Goal: Transaction & Acquisition: Purchase product/service

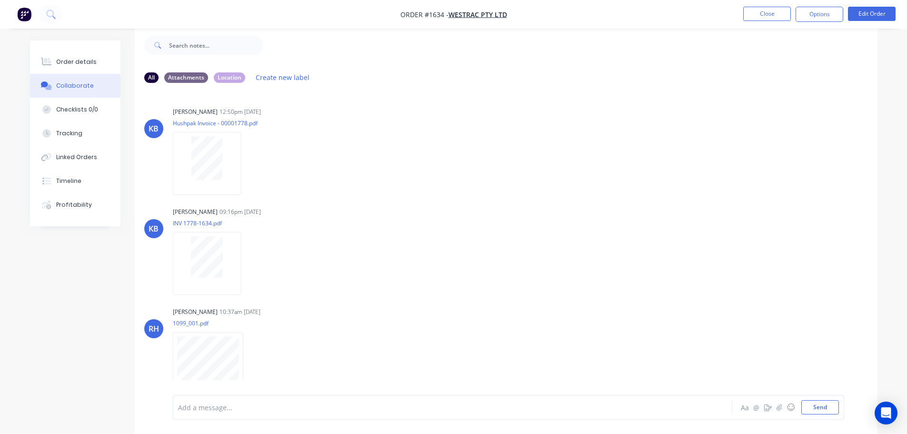
scroll to position [219, 0]
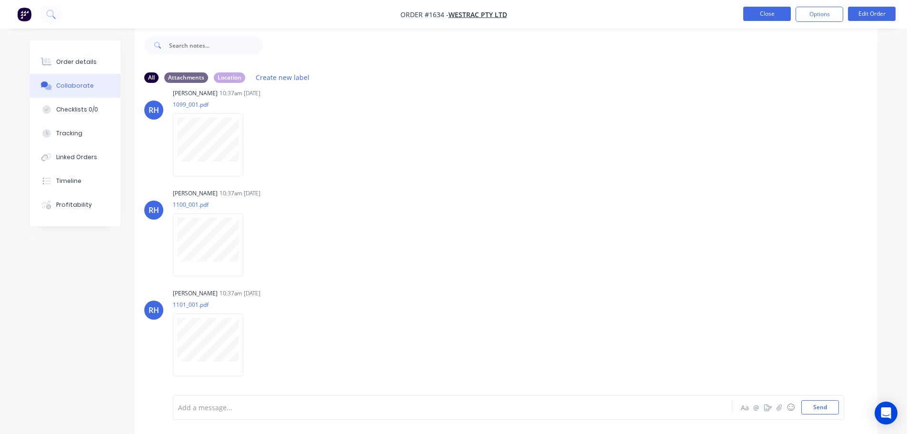
click at [761, 17] on button "Close" at bounding box center [768, 14] width 48 height 14
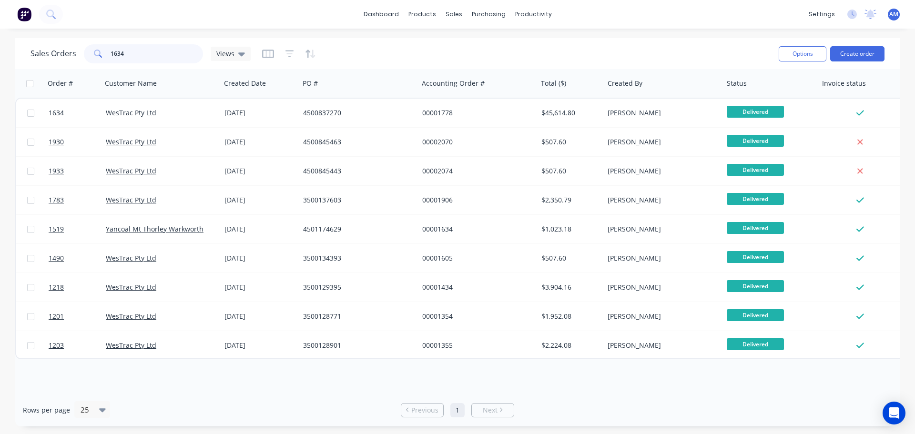
drag, startPoint x: 130, startPoint y: 53, endPoint x: 106, endPoint y: 53, distance: 23.8
click at [106, 53] on div "1634" at bounding box center [143, 53] width 119 height 19
type input "1656"
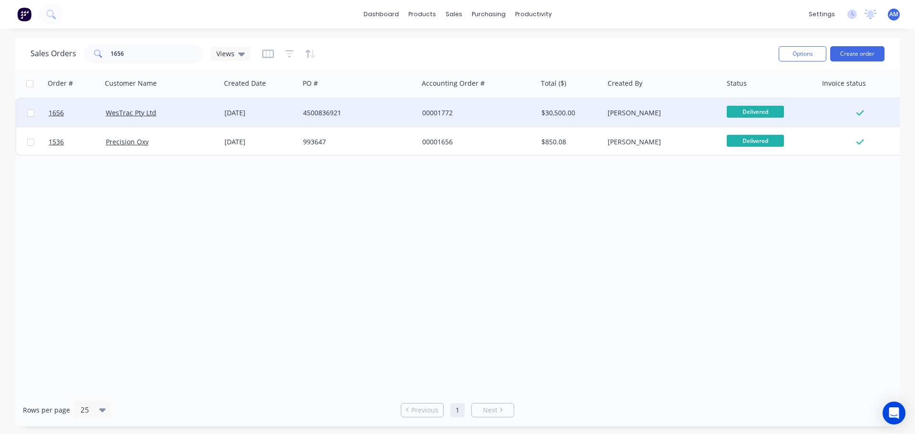
click at [311, 111] on div "4500836921" at bounding box center [356, 113] width 106 height 10
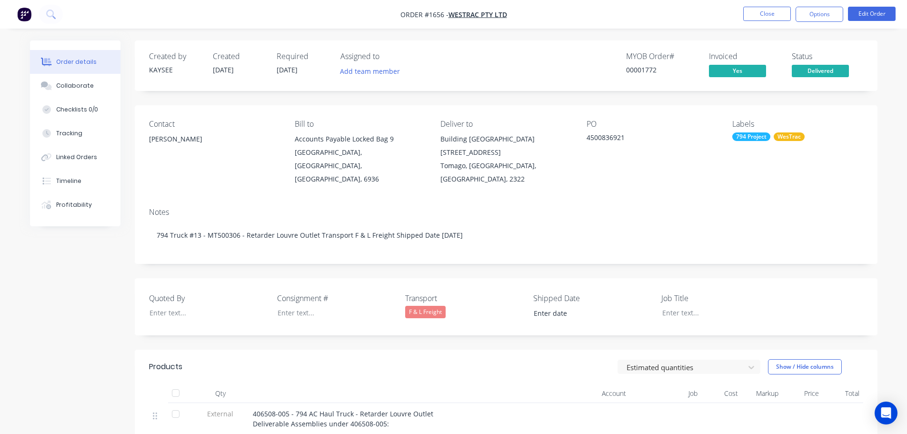
type input "[DATE]"
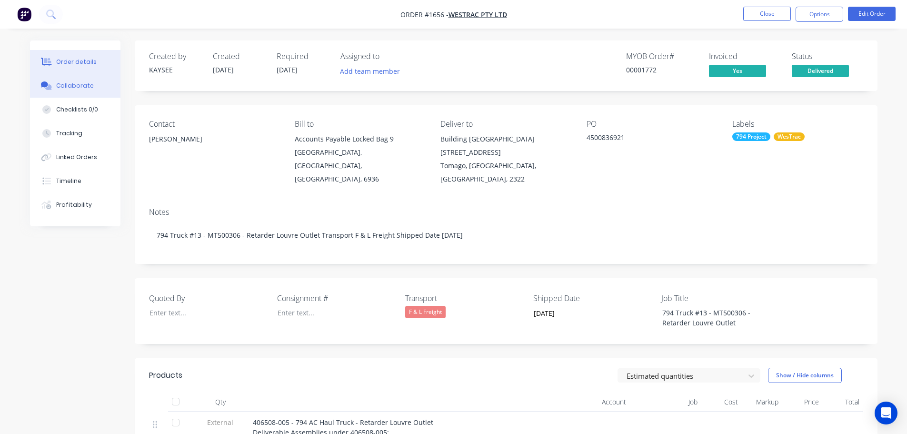
click at [72, 84] on div "Collaborate" at bounding box center [75, 85] width 38 height 9
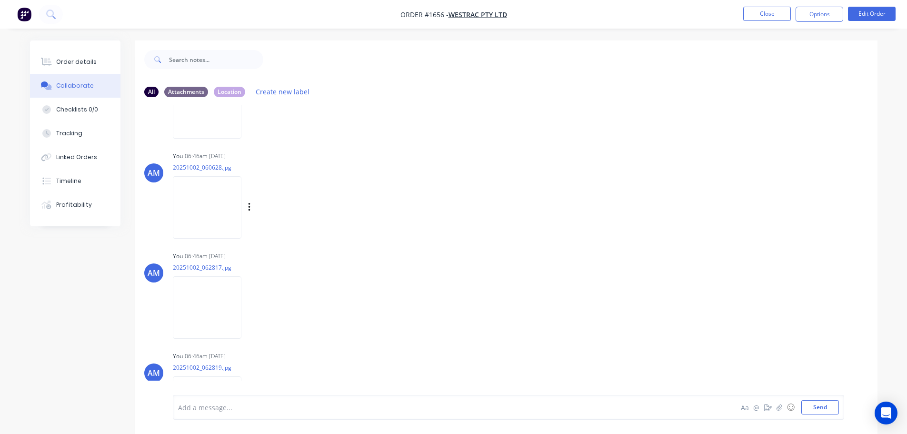
scroll to position [477, 0]
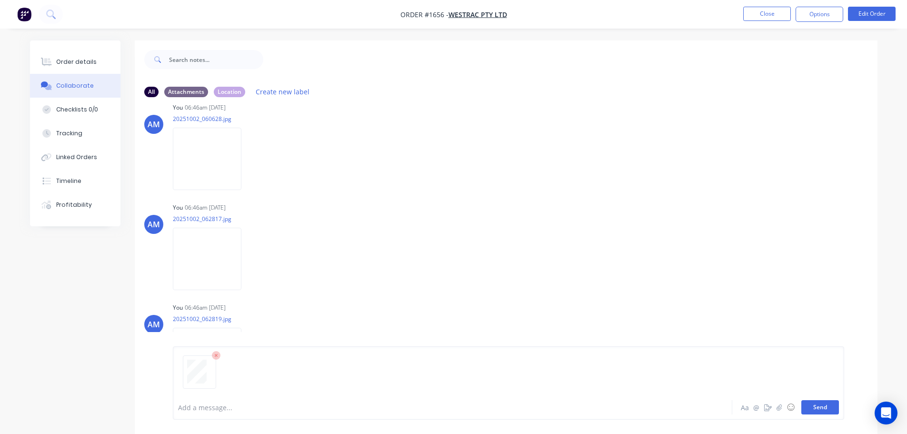
click at [818, 407] on button "Send" at bounding box center [821, 407] width 38 height 14
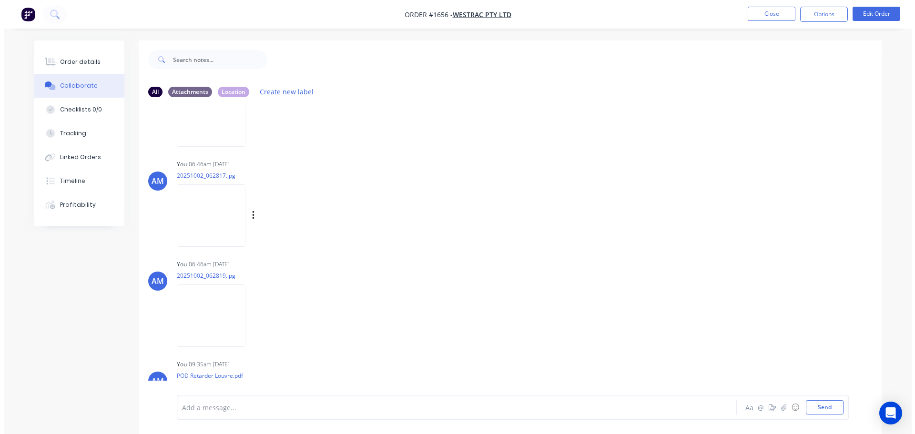
scroll to position [577, 0]
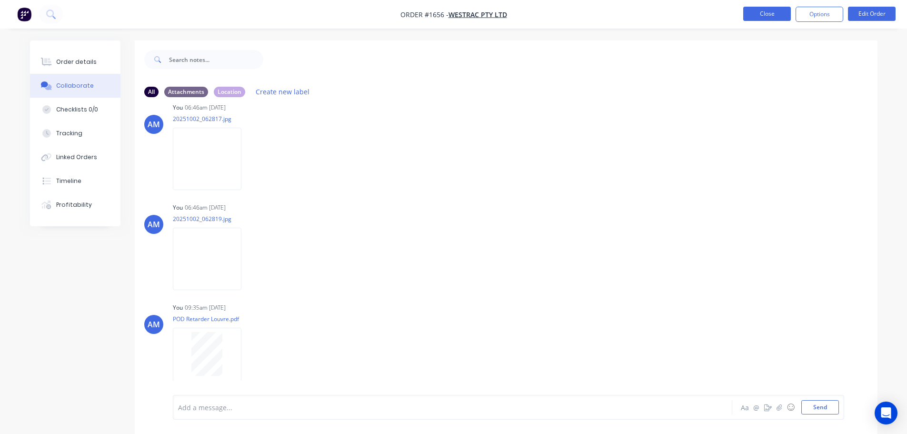
click at [765, 15] on button "Close" at bounding box center [768, 14] width 48 height 14
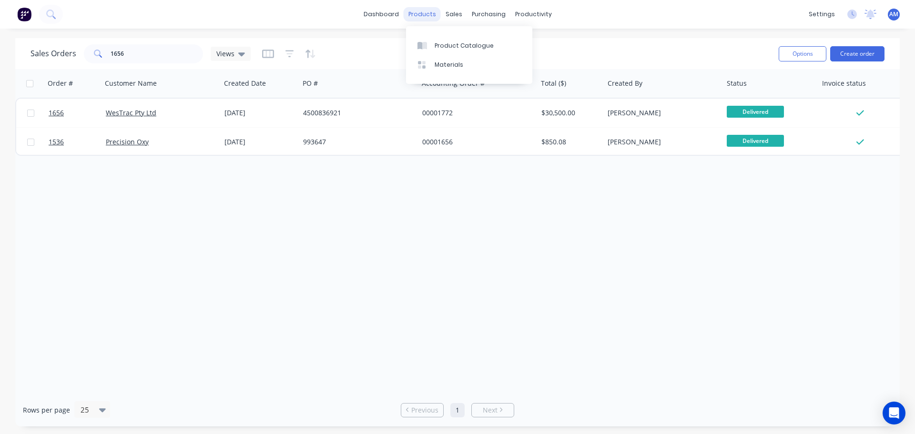
click at [422, 15] on div "products" at bounding box center [421, 14] width 37 height 14
click at [448, 43] on div "Product Catalogue" at bounding box center [463, 45] width 59 height 9
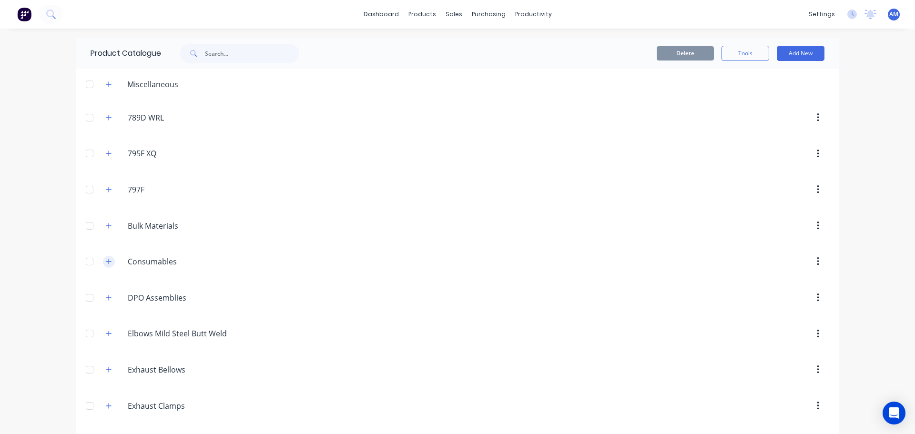
click at [109, 262] on button "button" at bounding box center [109, 262] width 12 height 12
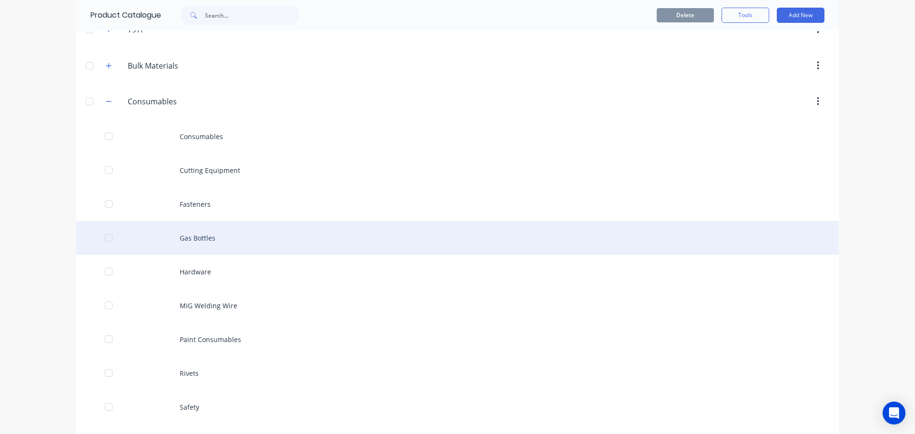
scroll to position [191, 0]
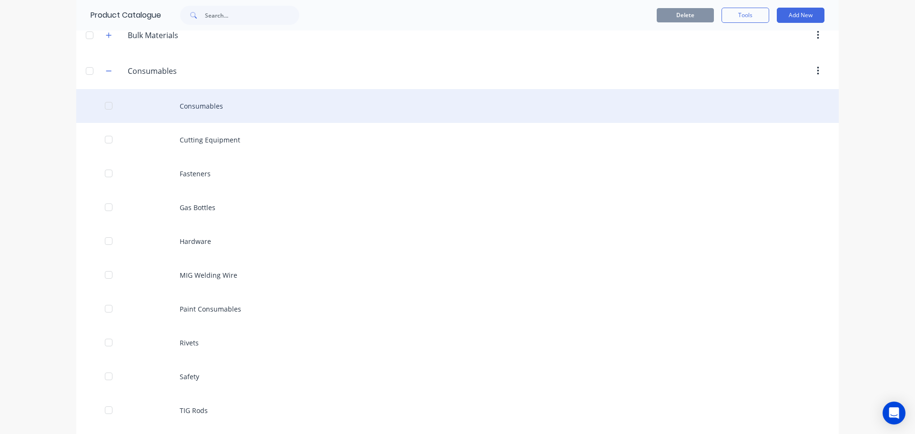
click at [210, 106] on div "Consumables" at bounding box center [457, 106] width 762 height 34
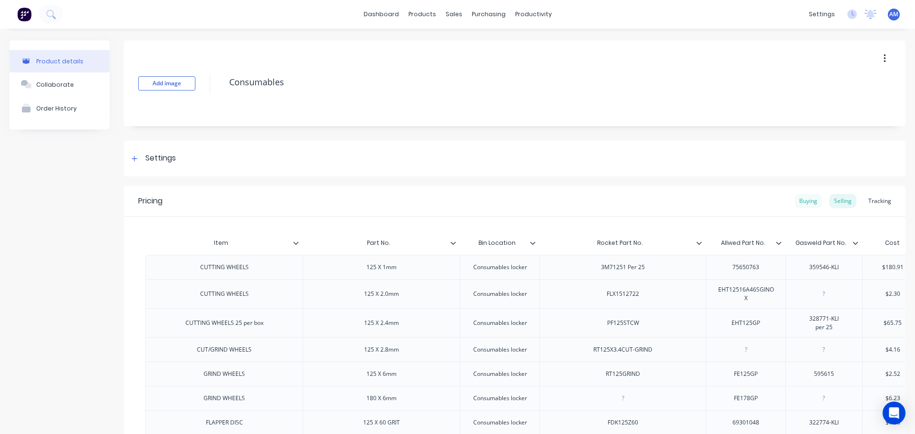
click at [802, 200] on div "Buying" at bounding box center [808, 201] width 28 height 14
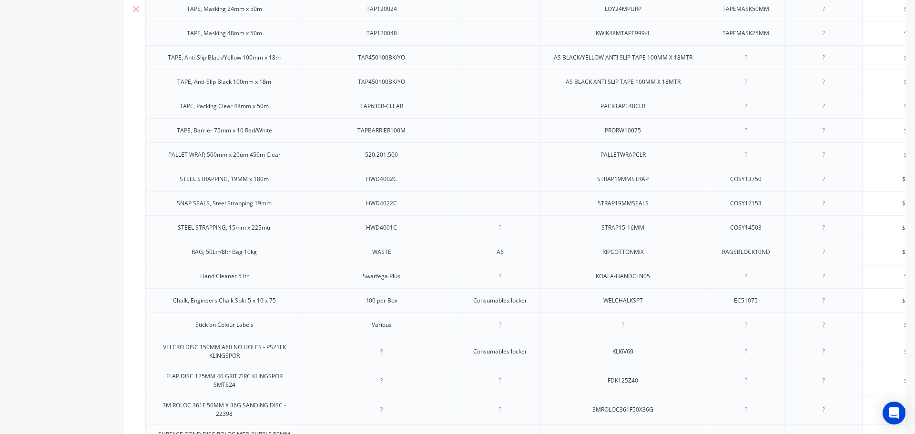
scroll to position [1304, 0]
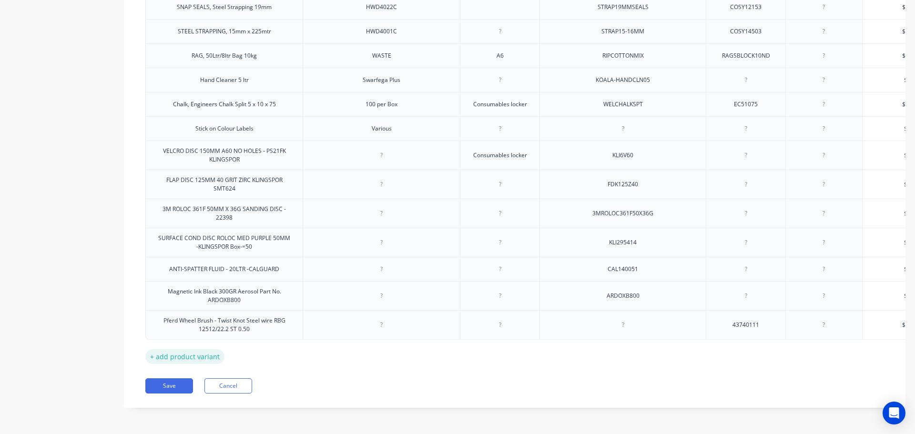
click at [203, 351] on div "+ add product variant" at bounding box center [184, 356] width 79 height 15
type textarea "x"
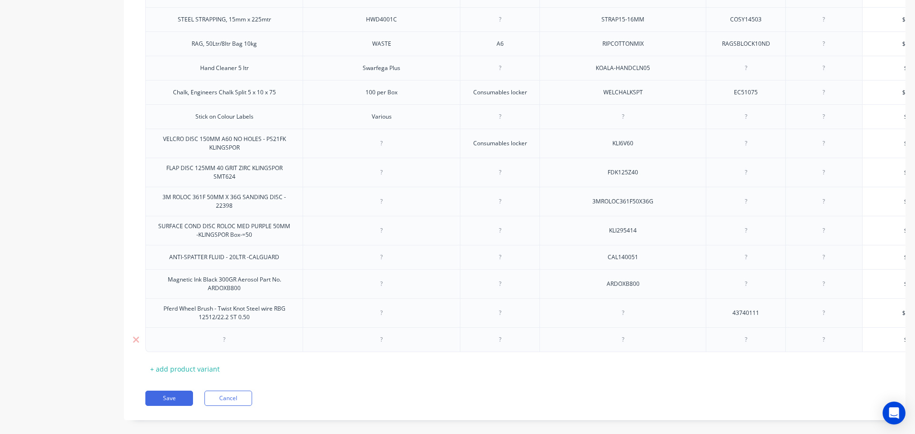
click at [224, 346] on div at bounding box center [225, 339] width 48 height 12
paste div
click at [186, 346] on div "0 X 330 X 60G ZIRCONIA-BLUE" at bounding box center [224, 339] width 95 height 12
click at [188, 372] on div "+ add product variant" at bounding box center [184, 369] width 79 height 15
type textarea "x"
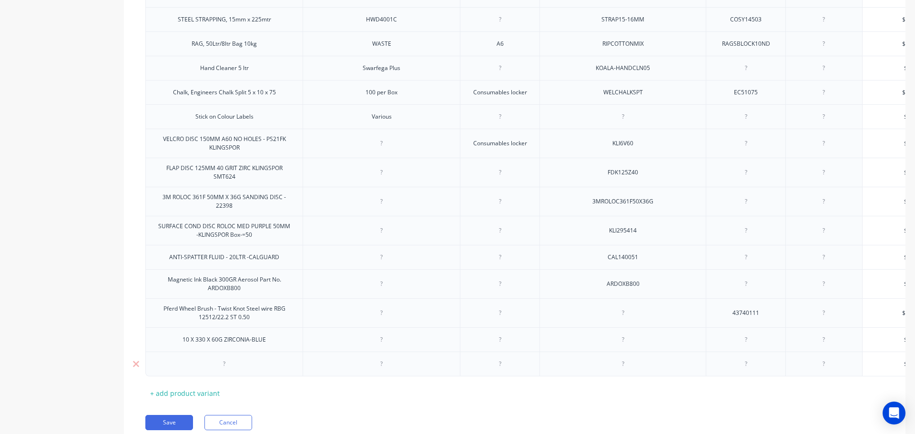
click at [223, 370] on div at bounding box center [225, 364] width 48 height 12
paste div
click at [382, 346] on div at bounding box center [382, 339] width 48 height 12
type textarea "x"
drag, startPoint x: 389, startPoint y: 347, endPoint x: 354, endPoint y: 347, distance: 34.8
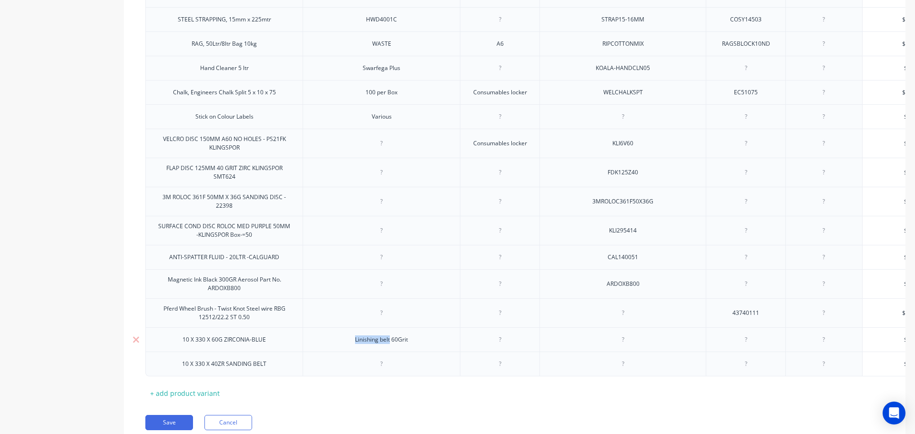
click at [354, 346] on div "Linishing belt 60Grit" at bounding box center [381, 339] width 68 height 12
copy div "Linishing belt"
click at [384, 370] on div at bounding box center [382, 364] width 48 height 12
type textarea "x"
paste div
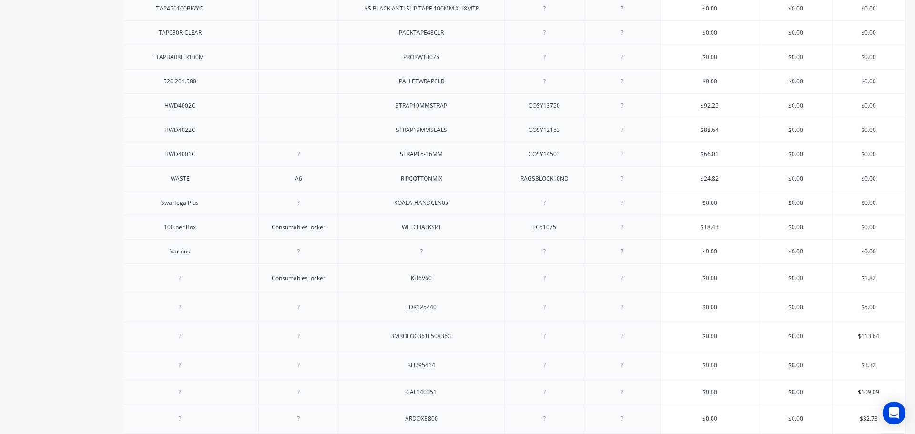
scroll to position [1352, 0]
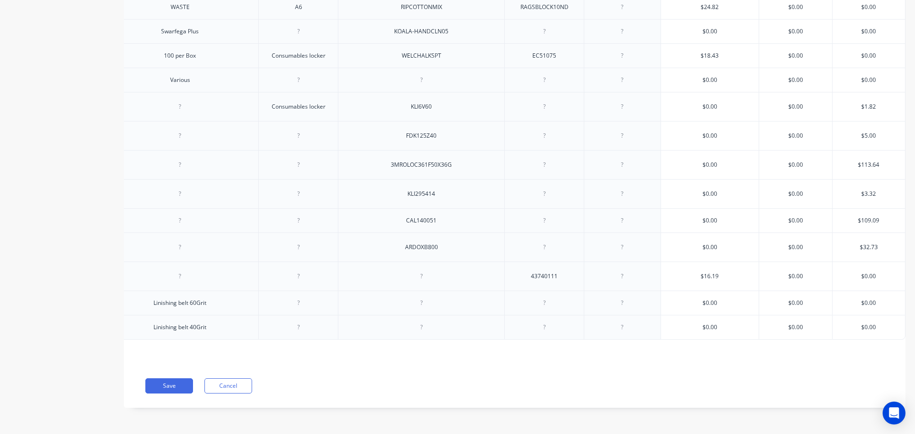
click at [414, 299] on div at bounding box center [421, 303] width 48 height 12
type textarea "x"
paste div
click at [417, 324] on div at bounding box center [421, 327] width 48 height 12
type textarea "x"
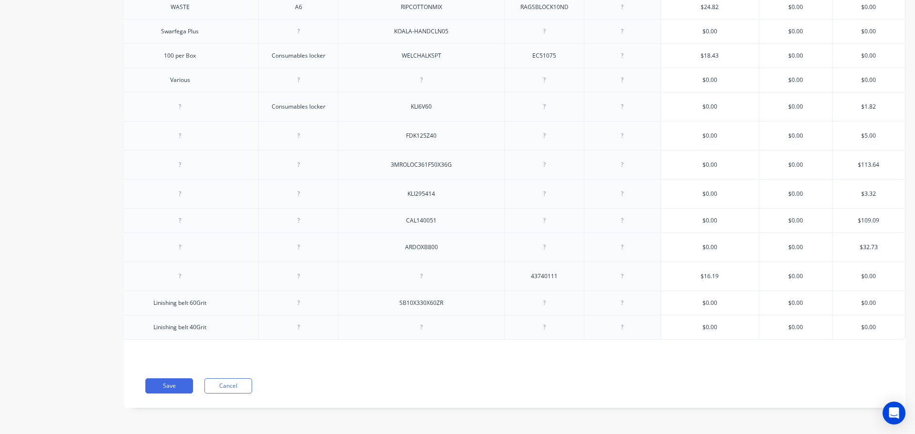
paste div
type textarea "x"
type input "$0.00"
drag, startPoint x: 873, startPoint y: 294, endPoint x: 851, endPoint y: 292, distance: 22.0
click at [851, 299] on input "$0.00" at bounding box center [868, 303] width 72 height 9
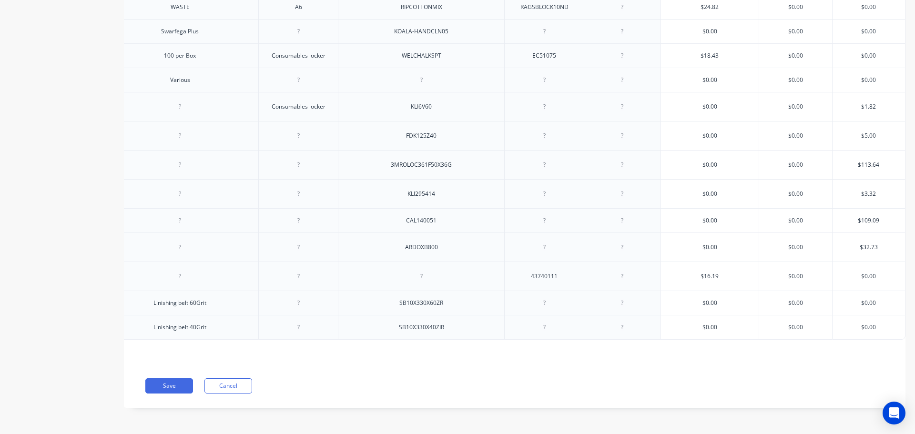
paste input ".73"
type textarea "x"
type input ".73"
click at [857, 299] on input ".73" at bounding box center [868, 303] width 72 height 9
type textarea "x"
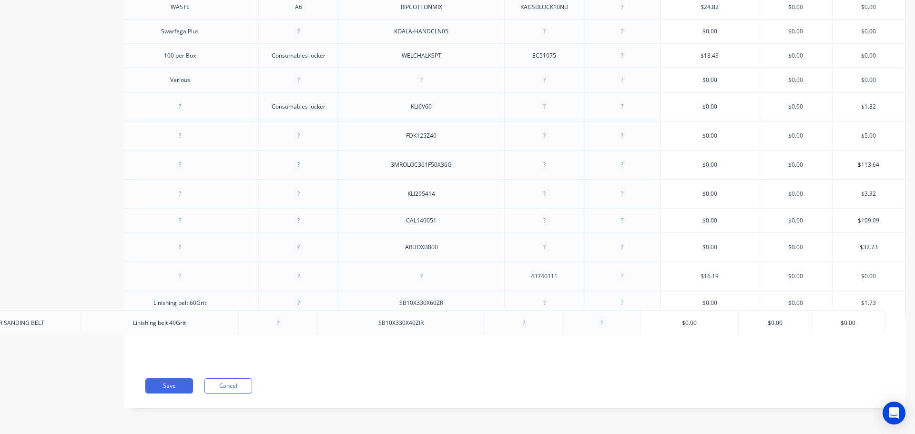
drag, startPoint x: 868, startPoint y: 314, endPoint x: 855, endPoint y: 319, distance: 14.2
type input "1.73"
type input "$0.00"
drag, startPoint x: 876, startPoint y: 321, endPoint x: 848, endPoint y: 320, distance: 27.6
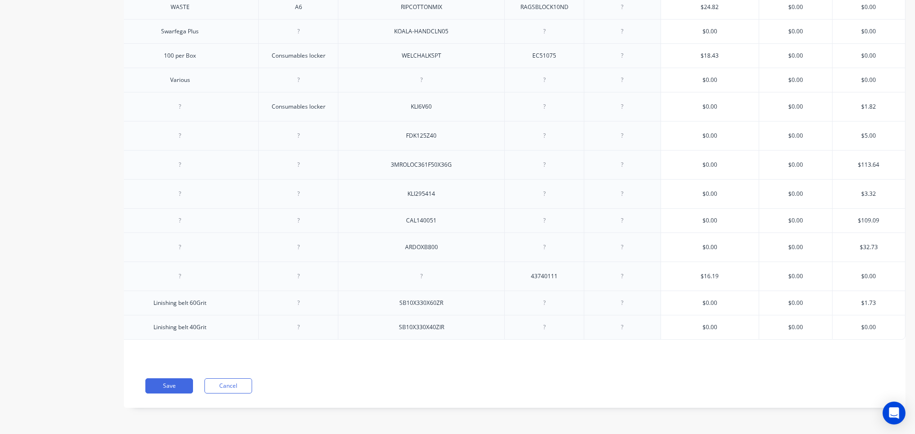
click at [848, 323] on input "$0.00" at bounding box center [868, 327] width 72 height 9
type textarea "x"
type input "1"
type textarea "x"
type input "1."
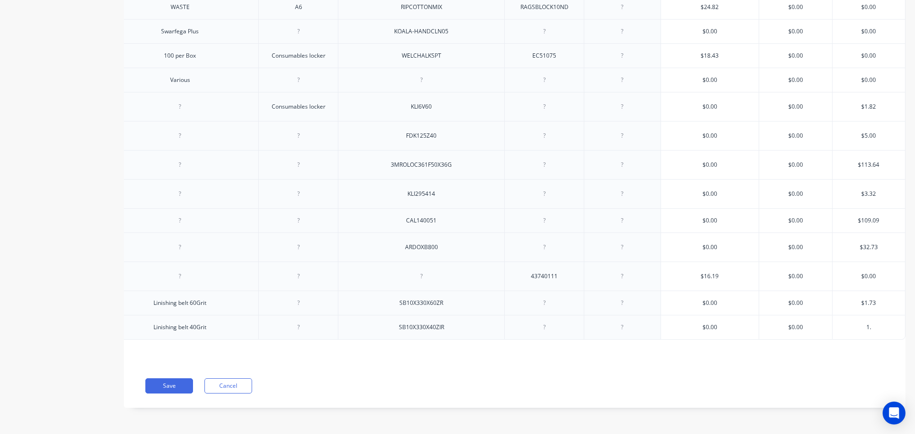
type textarea "x"
type input "1.8"
type textarea "x"
type input "1.82"
click at [164, 386] on button "Save" at bounding box center [169, 385] width 48 height 15
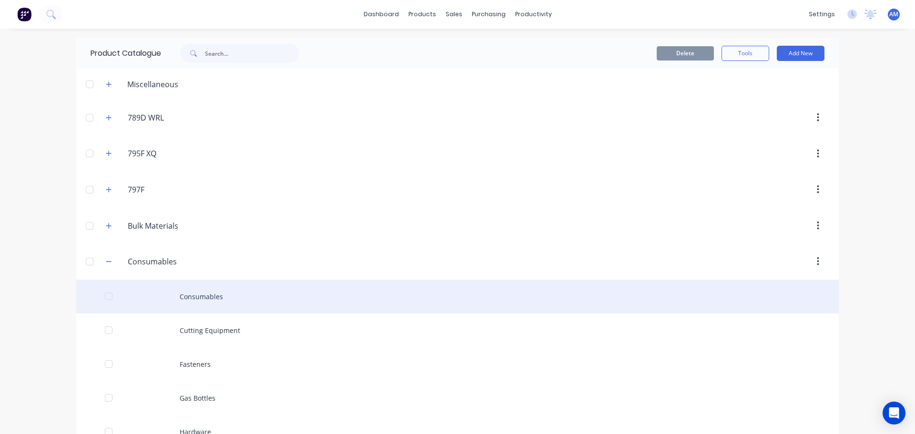
click at [197, 296] on div "Consumables" at bounding box center [457, 297] width 762 height 34
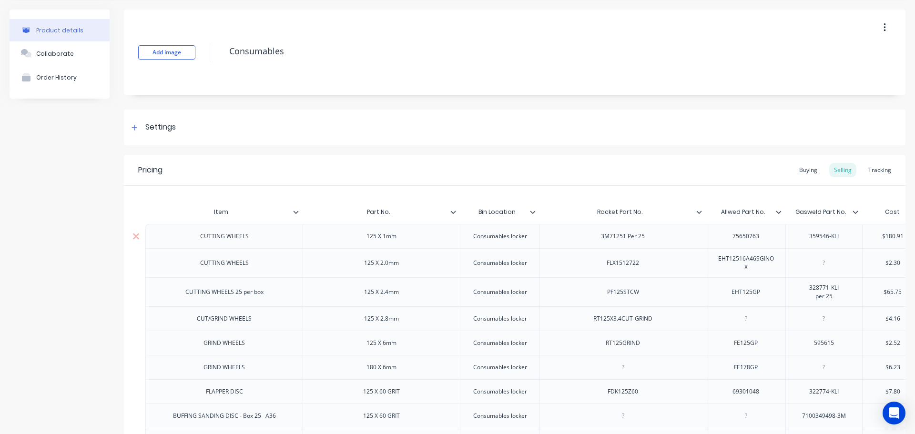
scroll to position [48, 0]
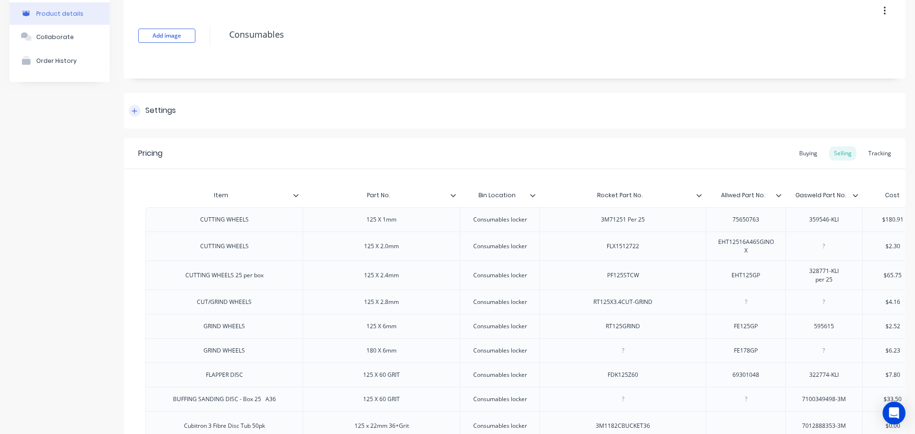
drag, startPoint x: 132, startPoint y: 107, endPoint x: 141, endPoint y: 113, distance: 10.2
click at [133, 108] on div at bounding box center [135, 111] width 12 height 12
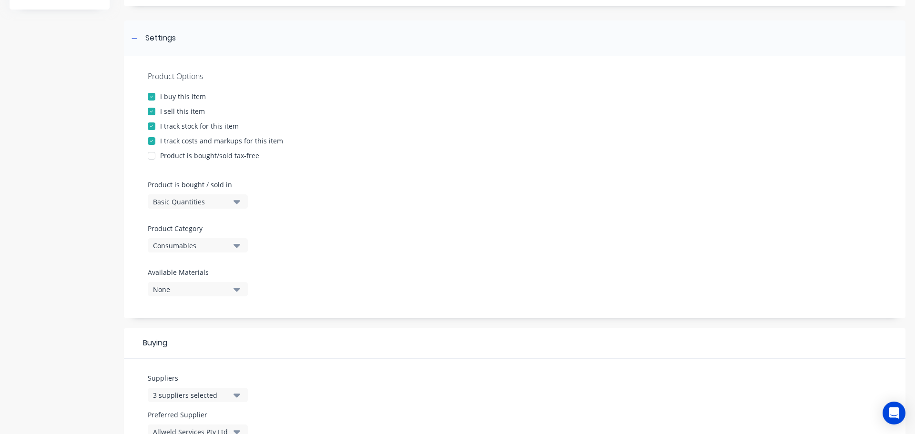
scroll to position [286, 0]
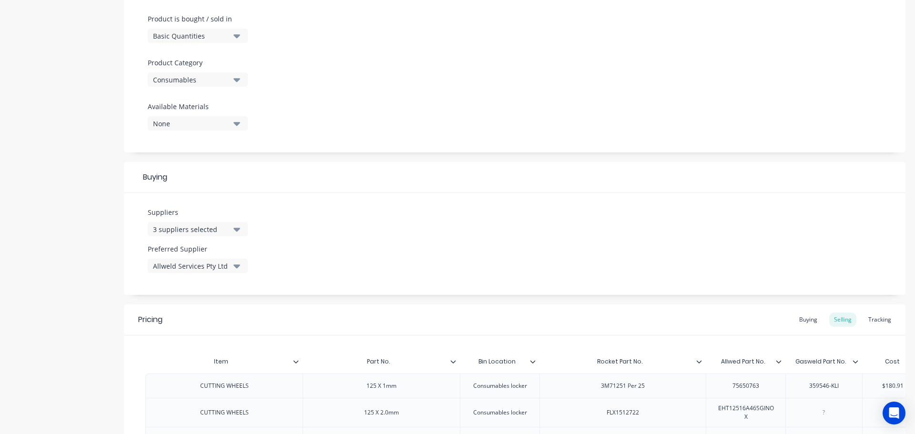
click at [237, 268] on icon "button" at bounding box center [236, 266] width 7 height 4
click at [163, 356] on div "button" at bounding box center [163, 356] width 19 height 19
click at [346, 281] on div "Suppliers 3 suppliers selected Preferred Supplier Rocket Tools P/L Rocket Tools…" at bounding box center [514, 244] width 781 height 102
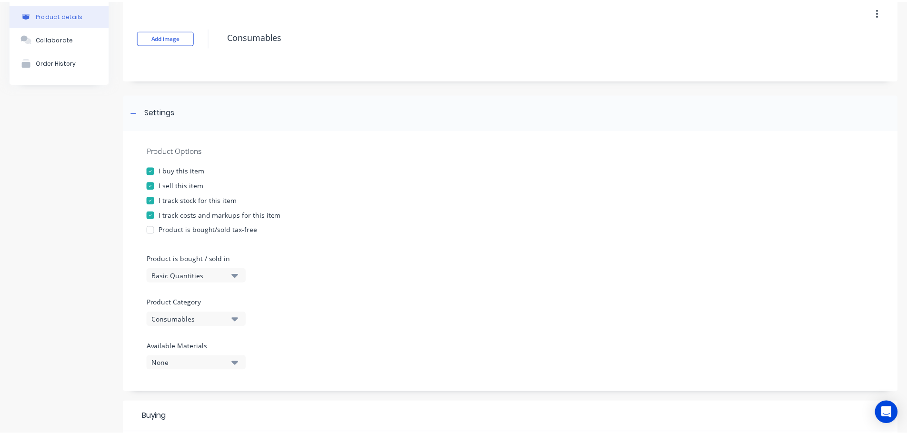
scroll to position [0, 0]
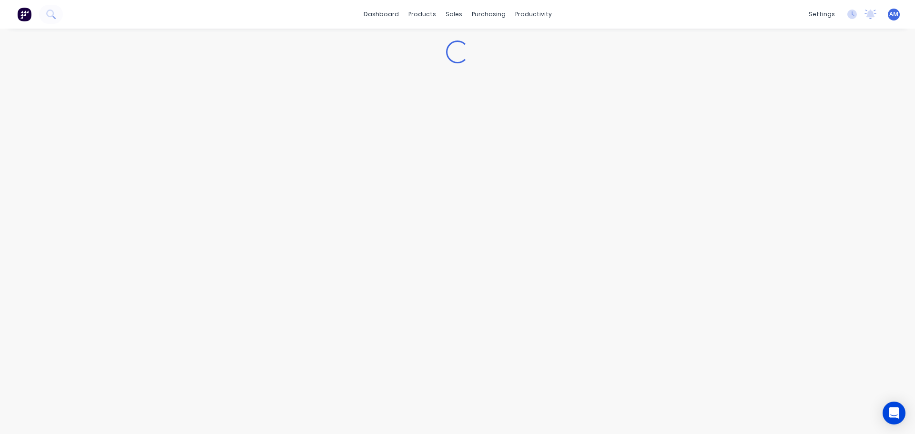
type textarea "x"
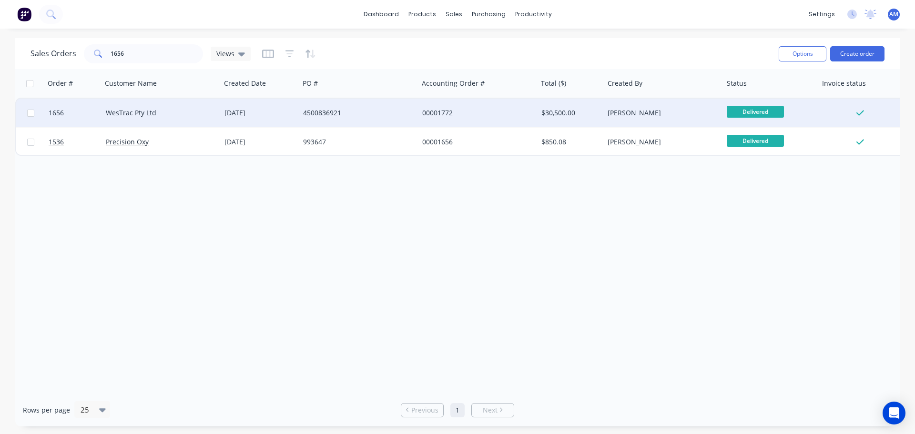
click at [328, 113] on div "4500836921" at bounding box center [356, 113] width 106 height 10
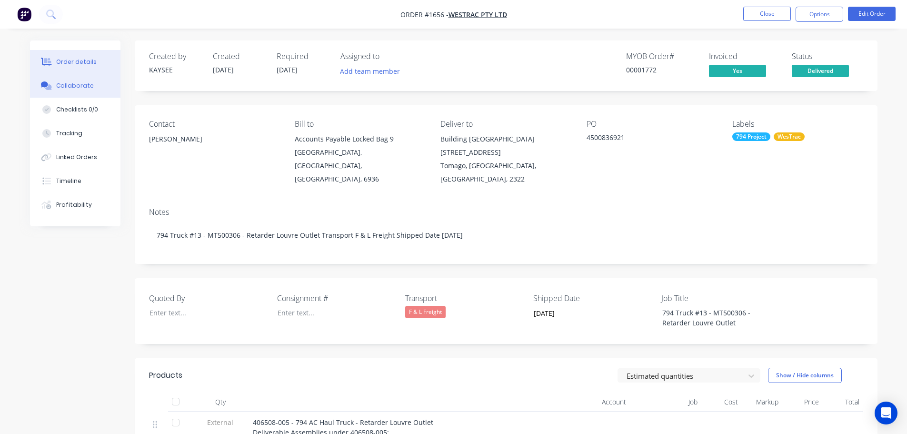
click at [87, 85] on div "Collaborate" at bounding box center [75, 85] width 38 height 9
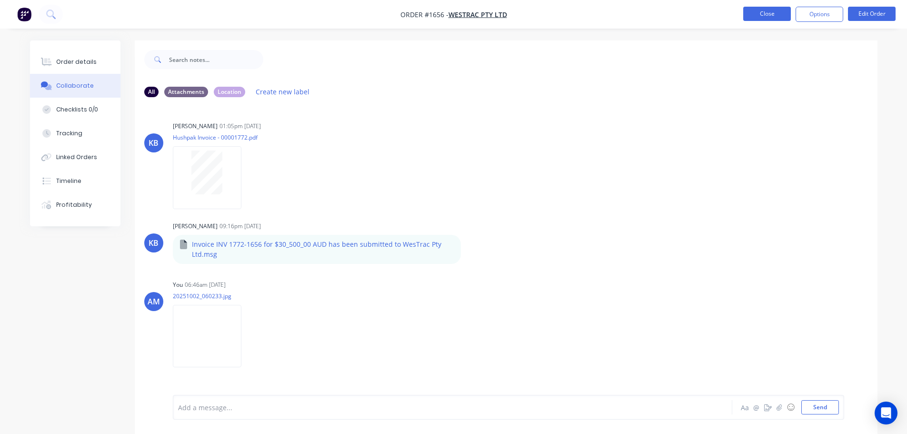
click at [769, 16] on button "Close" at bounding box center [768, 14] width 48 height 14
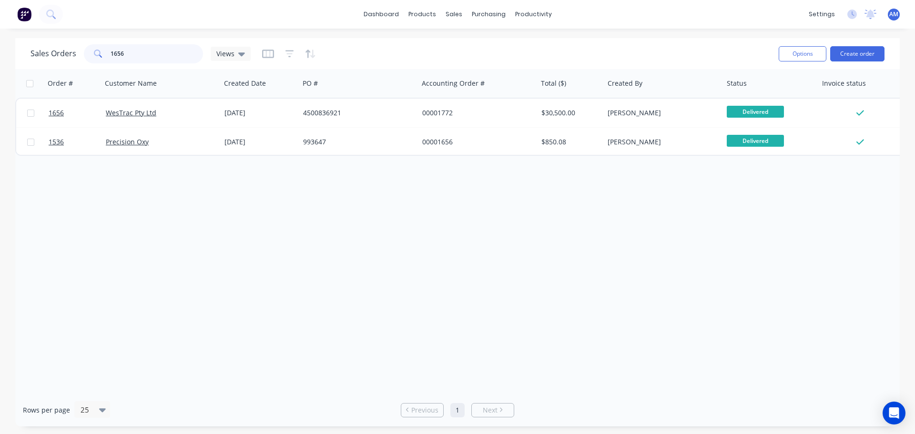
drag, startPoint x: 142, startPoint y: 52, endPoint x: 78, endPoint y: 57, distance: 64.0
click at [78, 57] on div "Sales Orders 1656 Views" at bounding box center [140, 53] width 220 height 19
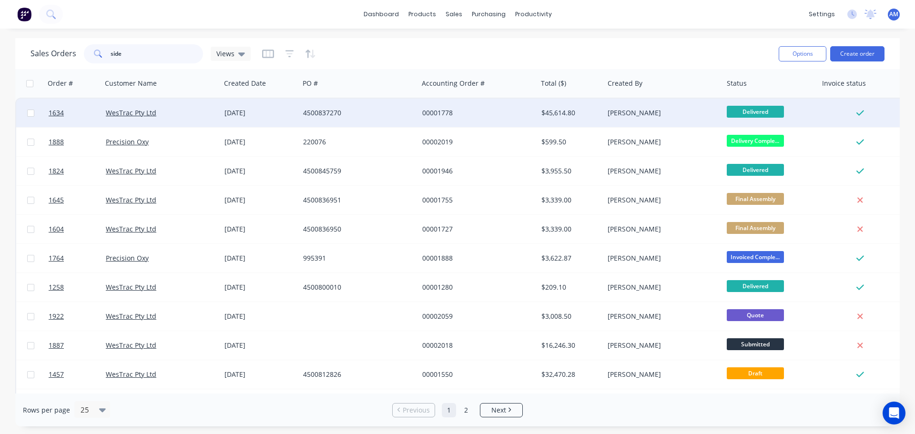
type input "side"
click at [554, 112] on div "$45,614.80" at bounding box center [569, 113] width 56 height 10
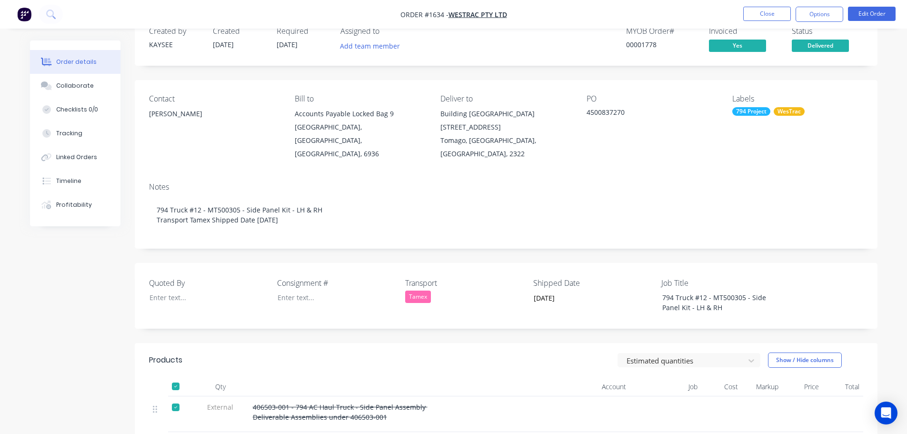
scroll to position [48, 0]
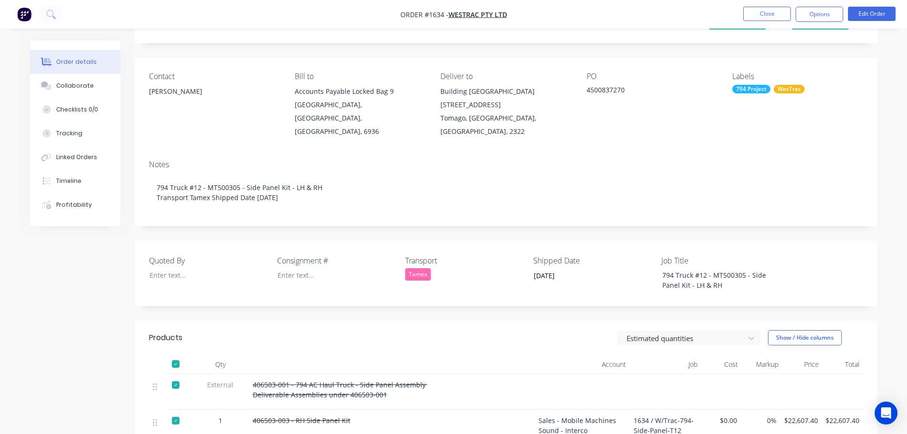
click at [415, 268] on div "Transport Tamex" at bounding box center [464, 273] width 119 height 37
click at [421, 268] on div "Tamex" at bounding box center [418, 274] width 26 height 12
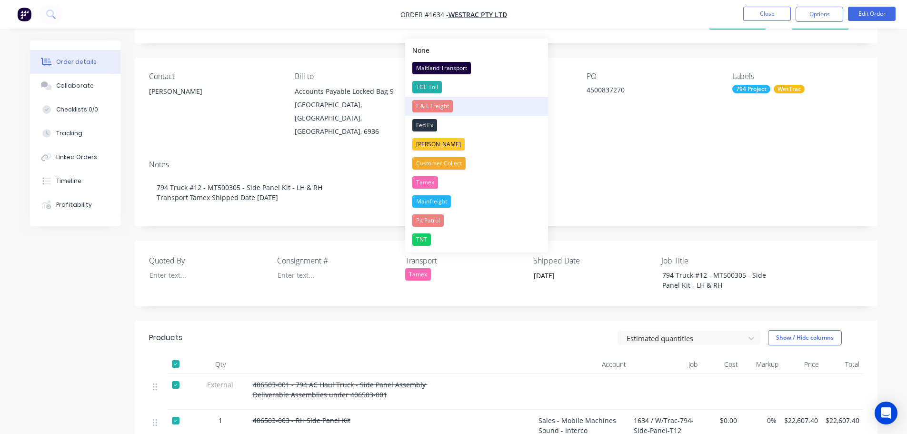
click at [432, 104] on div "F & L Freight" at bounding box center [433, 106] width 40 height 12
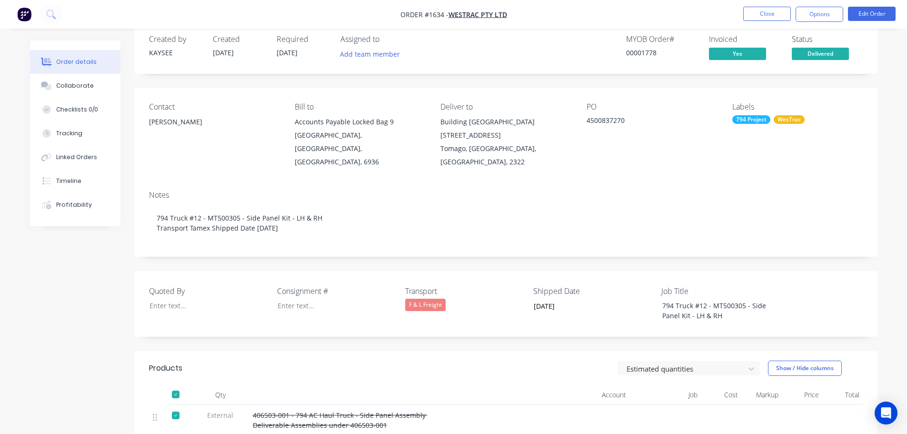
scroll to position [0, 0]
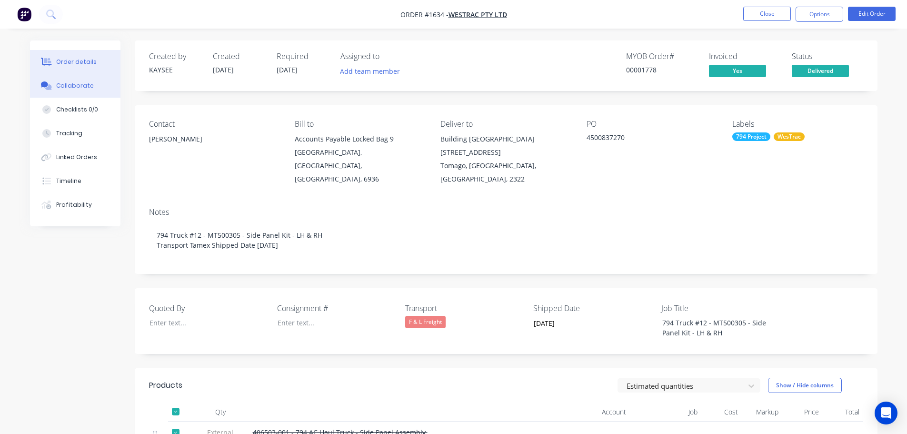
click at [76, 84] on div "Collaborate" at bounding box center [75, 85] width 38 height 9
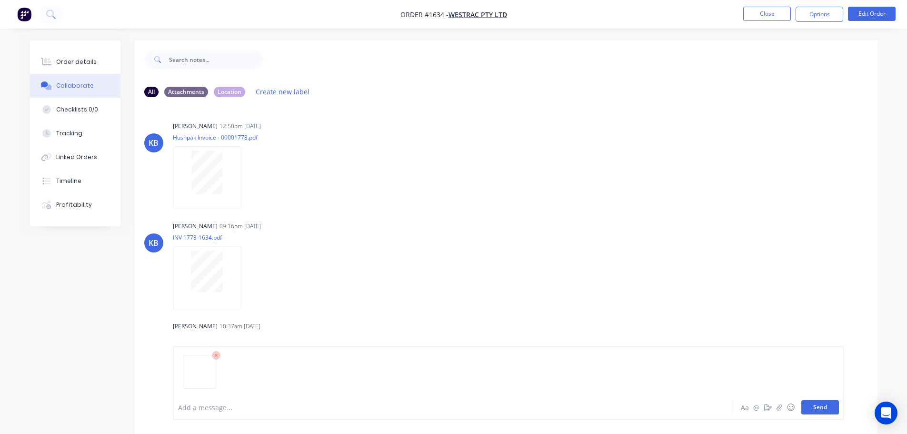
click at [811, 406] on button "Send" at bounding box center [821, 407] width 38 height 14
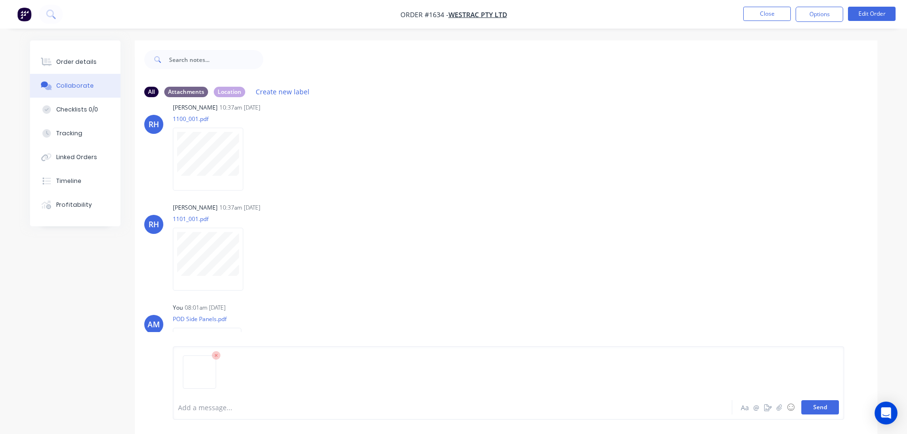
click at [817, 405] on button "Send" at bounding box center [821, 407] width 38 height 14
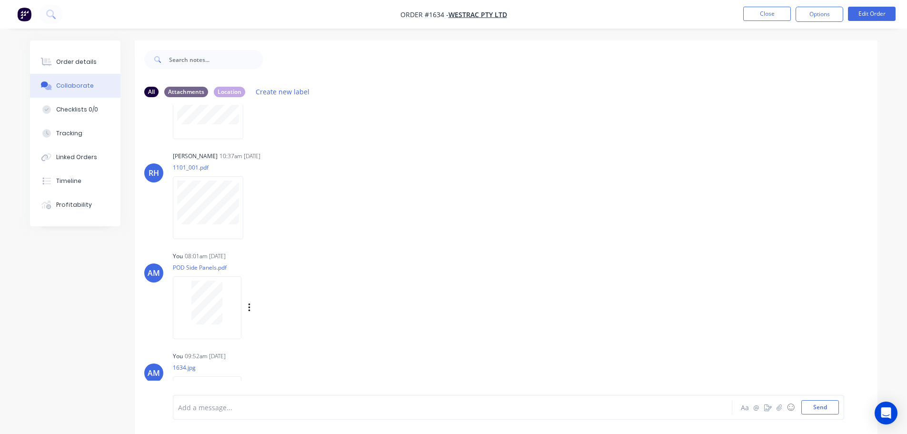
scroll to position [328, 0]
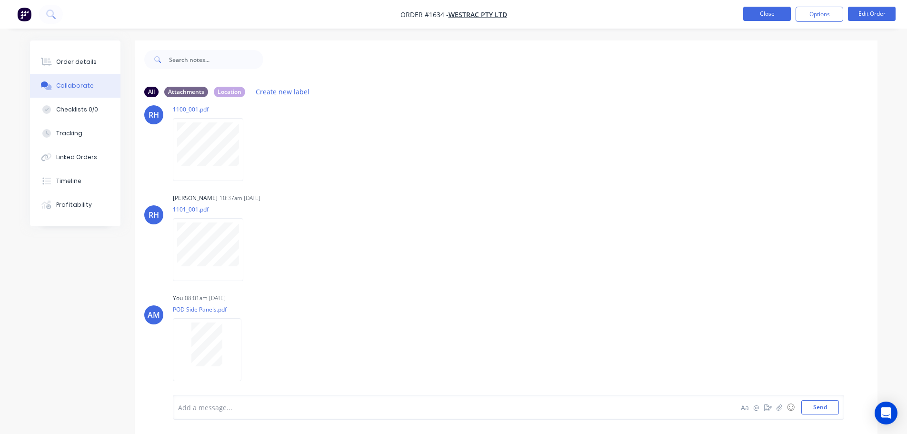
click at [779, 11] on button "Close" at bounding box center [768, 14] width 48 height 14
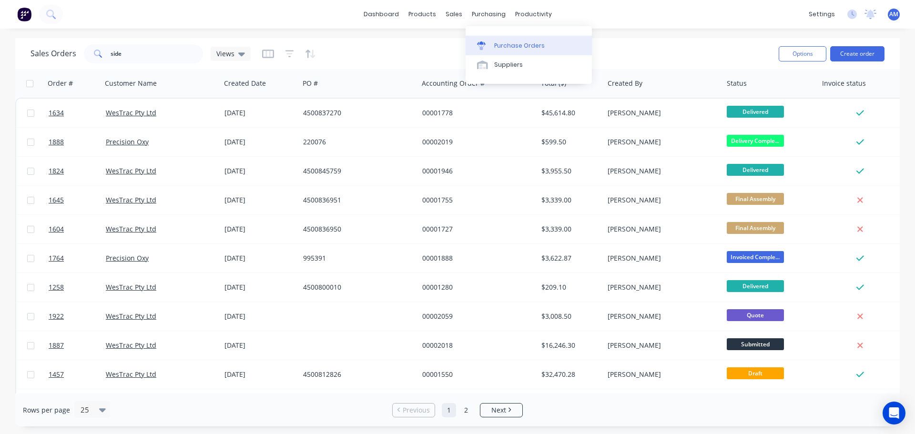
click at [503, 46] on div "Purchase Orders" at bounding box center [519, 45] width 50 height 9
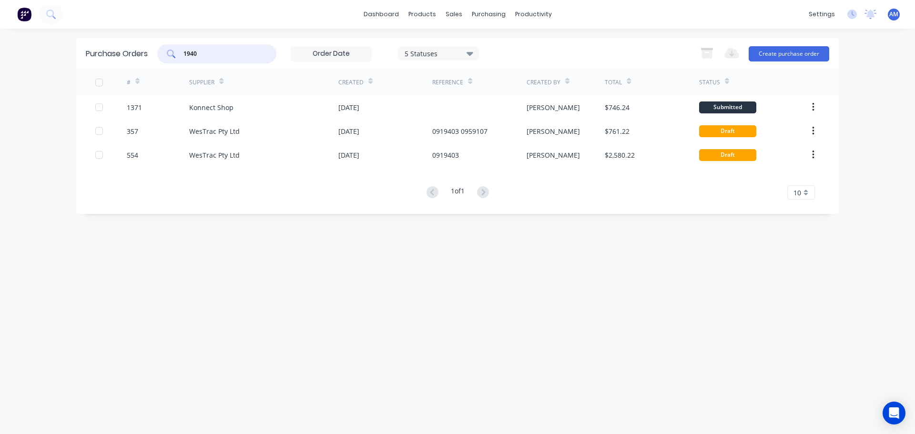
drag, startPoint x: 200, startPoint y: 55, endPoint x: 171, endPoint y: 51, distance: 29.2
click at [171, 51] on div "1940" at bounding box center [216, 53] width 119 height 19
type input "1474"
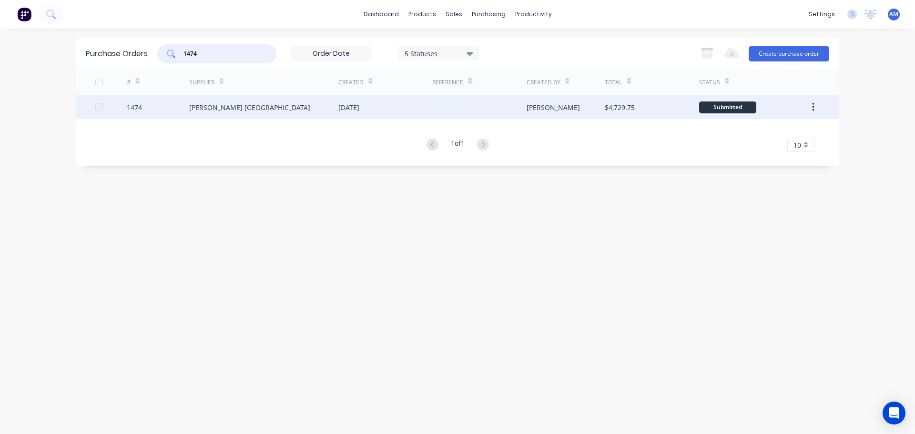
click at [232, 105] on div "[PERSON_NAME] [GEOGRAPHIC_DATA]" at bounding box center [249, 107] width 121 height 10
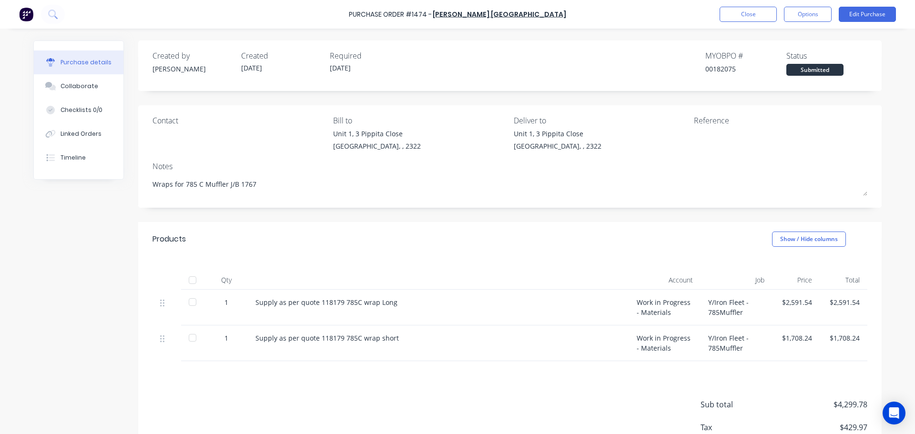
click at [188, 281] on div at bounding box center [192, 280] width 19 height 19
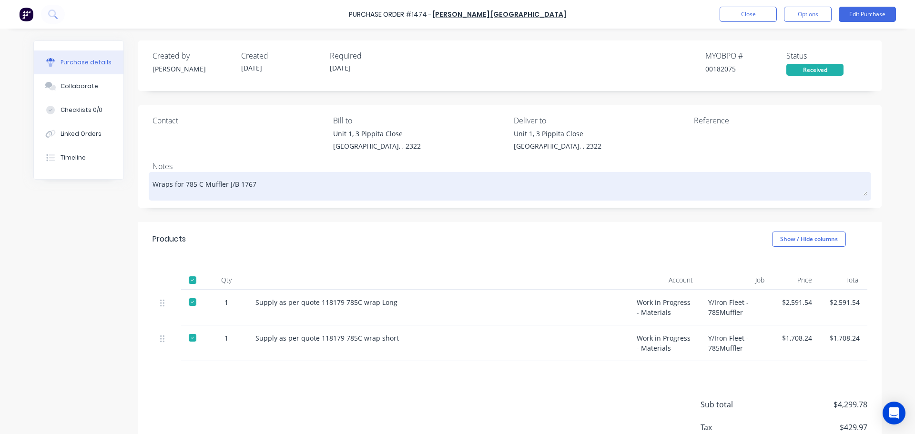
drag, startPoint x: 251, startPoint y: 185, endPoint x: 235, endPoint y: 184, distance: 15.7
click at [235, 184] on textarea "Wraps for 785 C Muffler J/B 1767" at bounding box center [509, 184] width 715 height 21
type textarea "x"
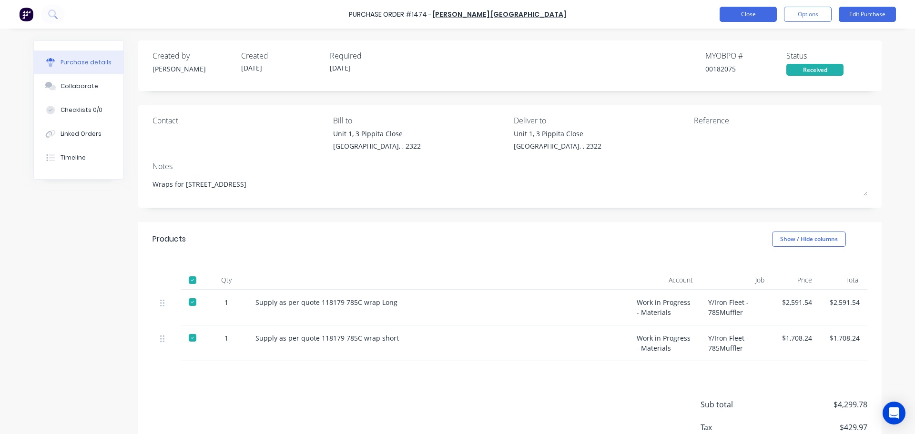
type textarea "Wraps for [STREET_ADDRESS]"
type textarea "x"
type textarea "Wraps for [STREET_ADDRESS]"
click at [740, 10] on button "Close" at bounding box center [747, 14] width 57 height 15
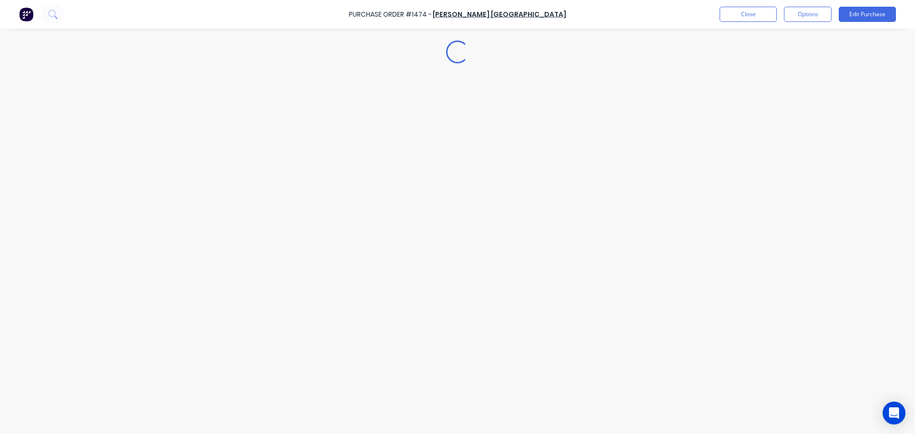
type textarea "x"
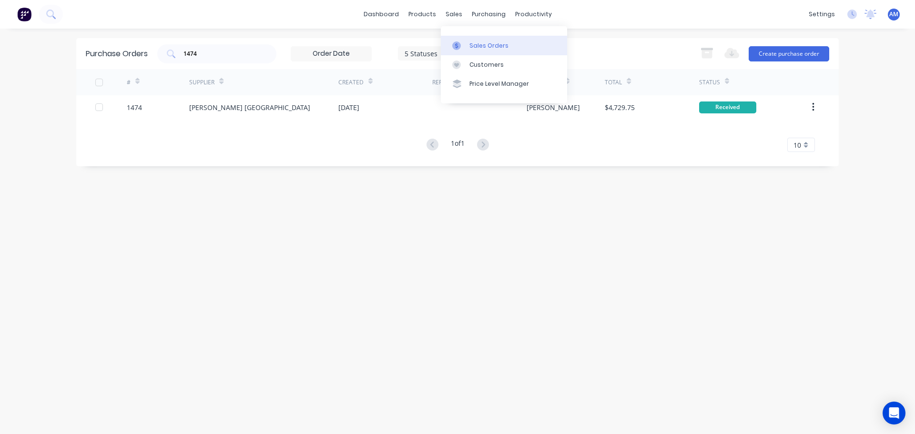
click at [480, 40] on link "Sales Orders" at bounding box center [504, 45] width 126 height 19
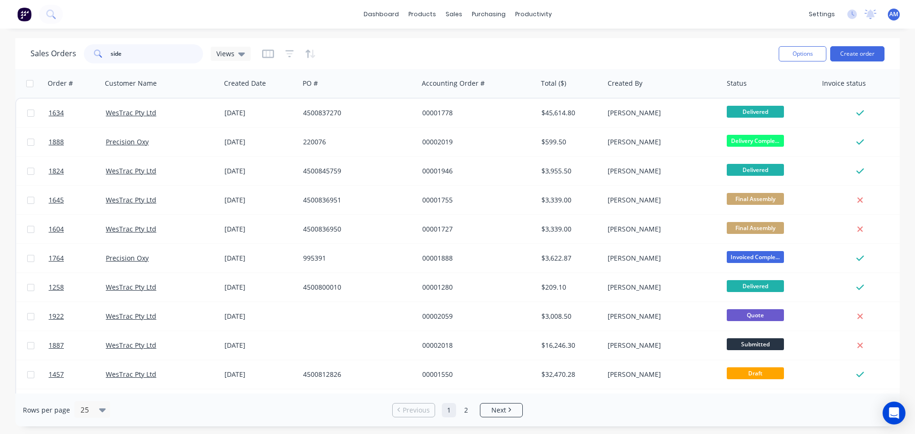
drag, startPoint x: 125, startPoint y: 54, endPoint x: 87, endPoint y: 49, distance: 38.0
click at [87, 49] on div "side" at bounding box center [143, 53] width 119 height 19
paste input "1767"
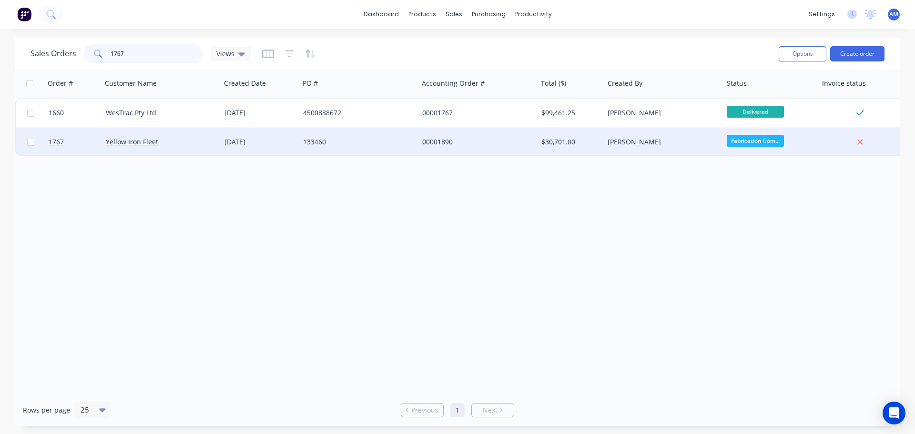
type input "1767"
click at [436, 140] on div "00001890" at bounding box center [475, 142] width 106 height 10
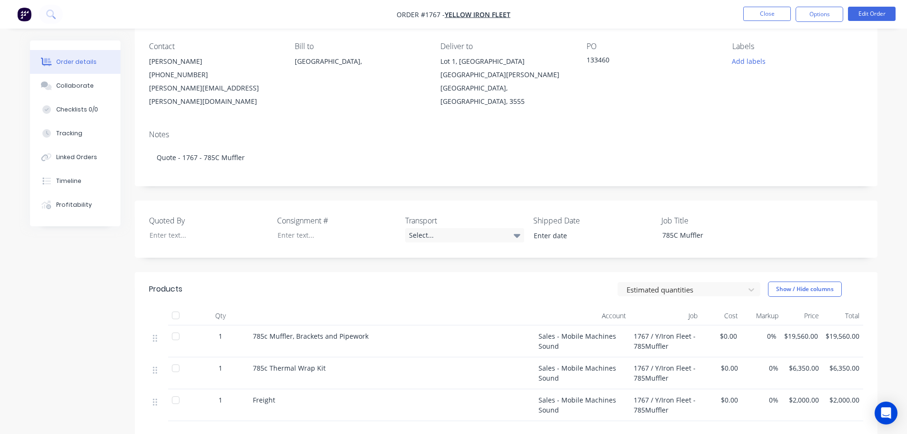
scroll to position [95, 0]
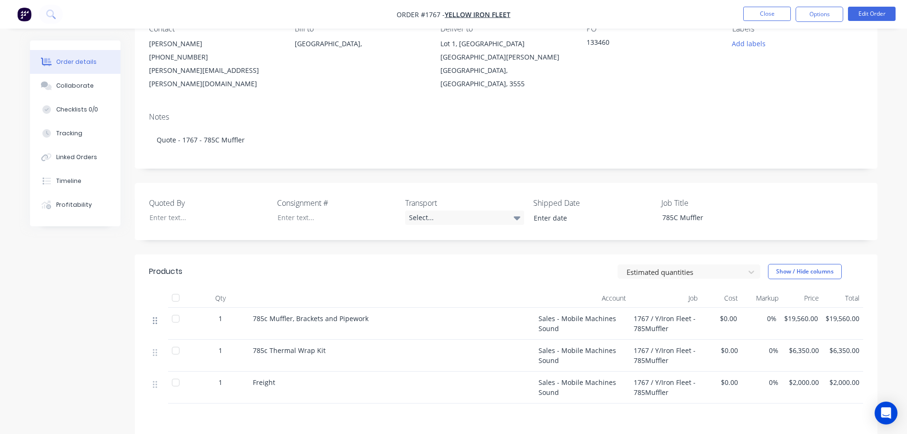
click at [153, 316] on icon at bounding box center [155, 320] width 4 height 9
drag, startPoint x: 330, startPoint y: 335, endPoint x: 248, endPoint y: 338, distance: 82.5
click at [248, 340] on div "1 785c Thermal Wrap Kit Sales - Mobile Machines Sound 1767 / Y/Iron Fleet - 785…" at bounding box center [506, 356] width 715 height 32
copy div "785c Thermal Wrap Kit"
drag, startPoint x: 612, startPoint y: 42, endPoint x: 586, endPoint y: 43, distance: 26.2
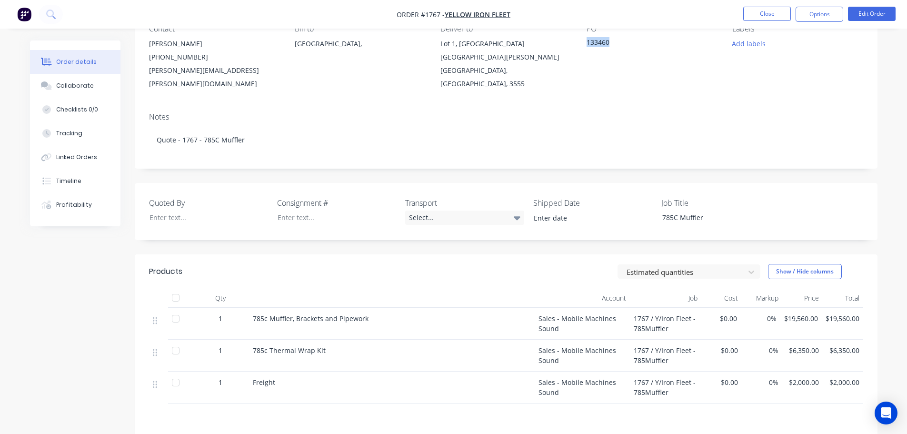
click at [586, 43] on div "Contact [PERSON_NAME] [PHONE_NUMBER] [PERSON_NAME][EMAIL_ADDRESS][PERSON_NAME][…" at bounding box center [506, 57] width 743 height 95
copy div "133460"
click at [769, 14] on button "Close" at bounding box center [768, 14] width 48 height 14
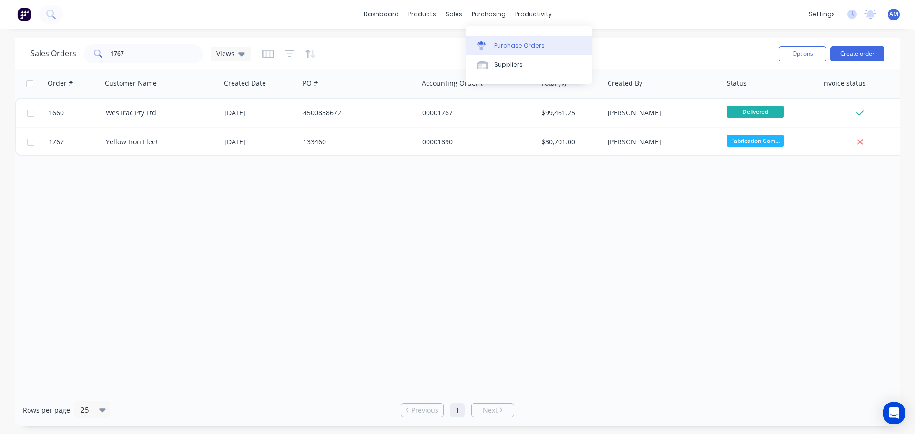
click at [518, 50] on div "Purchase Orders" at bounding box center [519, 45] width 50 height 9
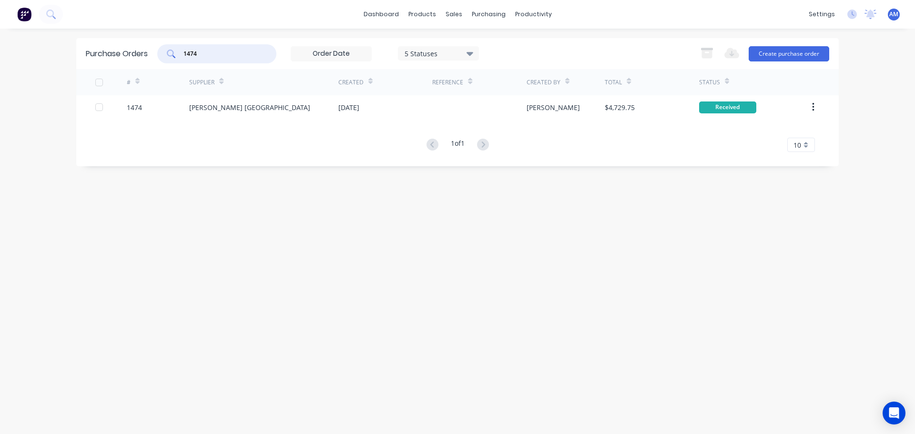
drag, startPoint x: 213, startPoint y: 53, endPoint x: 180, endPoint y: 48, distance: 33.8
click at [180, 48] on div "1474" at bounding box center [216, 53] width 119 height 19
type input "1641"
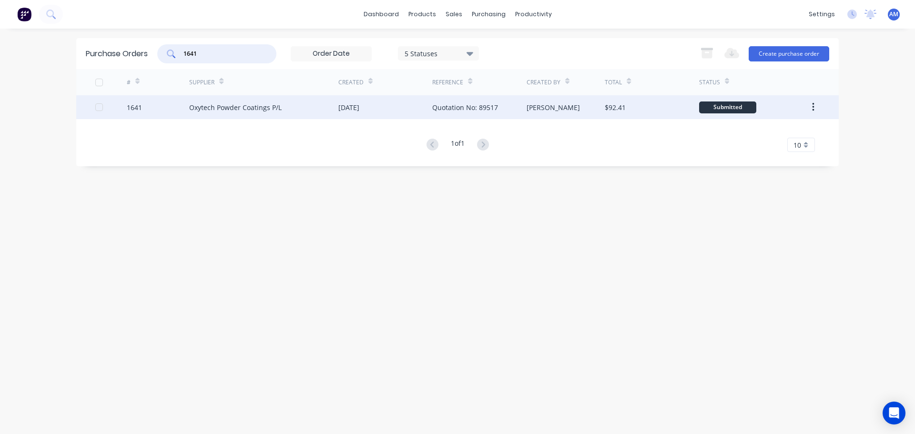
click at [344, 102] on div "[DATE]" at bounding box center [348, 107] width 21 height 10
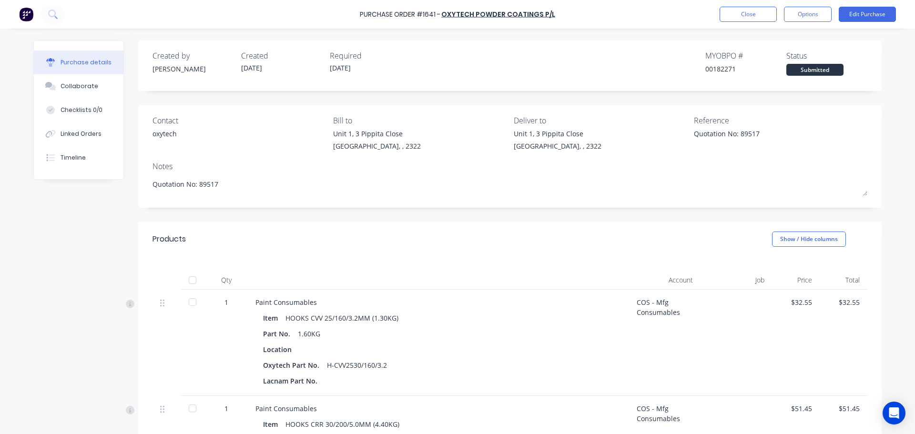
click at [191, 282] on div at bounding box center [192, 280] width 19 height 19
type textarea "x"
click at [743, 16] on button "Close" at bounding box center [747, 14] width 57 height 15
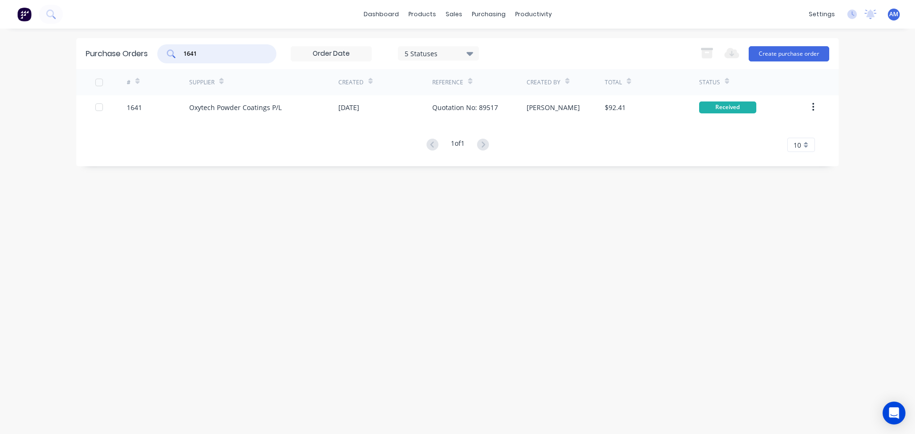
drag, startPoint x: 202, startPoint y: 51, endPoint x: 185, endPoint y: 49, distance: 16.9
click at [185, 49] on input "1641" at bounding box center [221, 54] width 79 height 10
type input "1606"
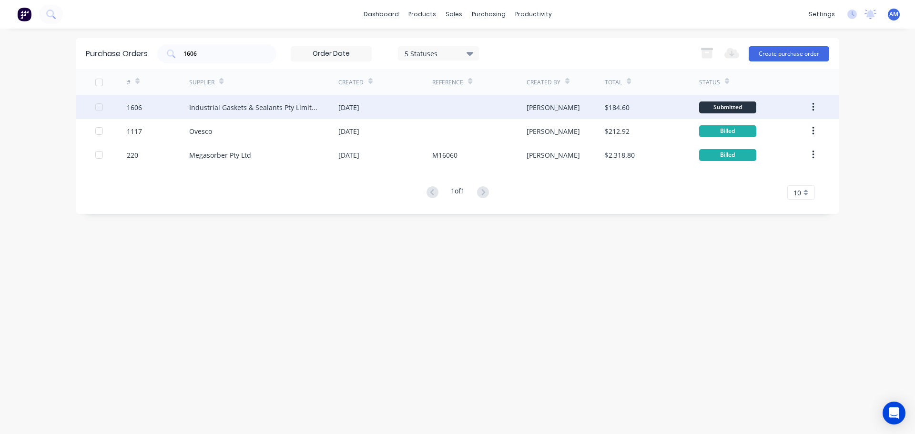
click at [359, 107] on div "[DATE]" at bounding box center [348, 107] width 21 height 10
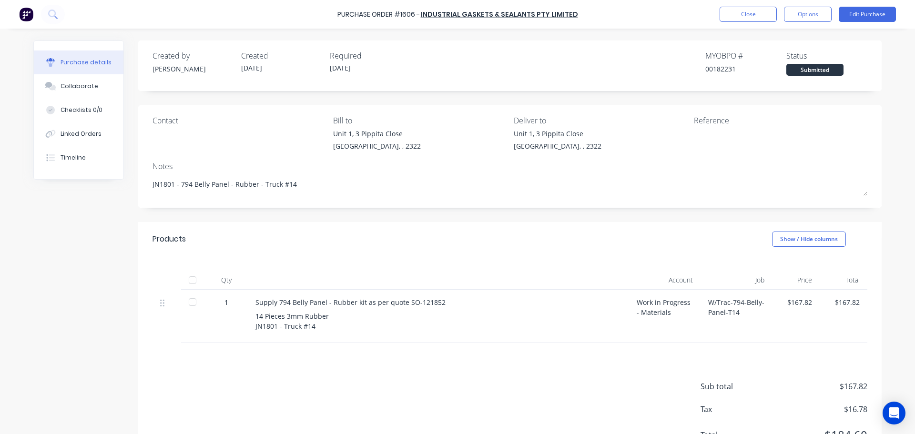
click at [191, 277] on div at bounding box center [192, 280] width 19 height 19
type textarea "x"
click at [750, 18] on button "Close" at bounding box center [747, 14] width 57 height 15
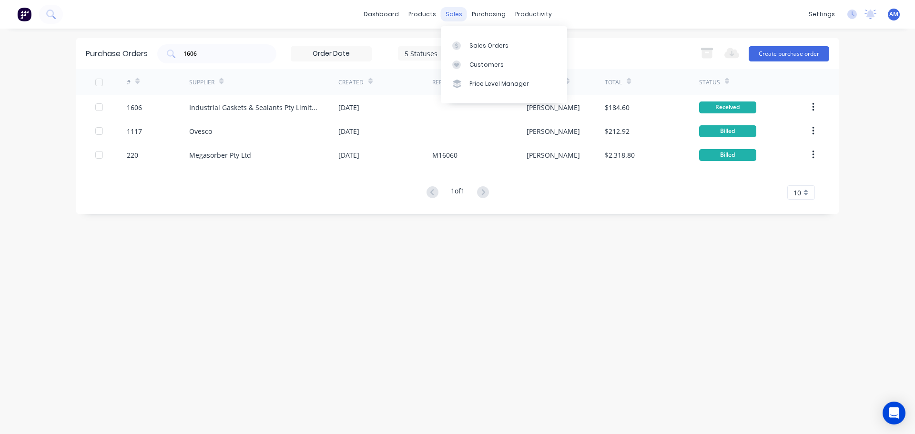
click at [454, 12] on div "sales" at bounding box center [454, 14] width 26 height 14
click at [473, 45] on div "Sales Orders" at bounding box center [488, 45] width 39 height 9
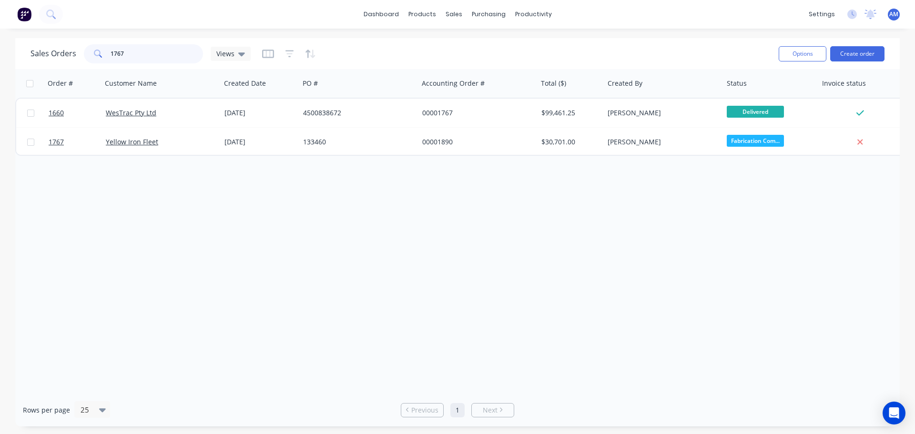
drag, startPoint x: 124, startPoint y: 50, endPoint x: 106, endPoint y: 50, distance: 18.6
click at [106, 50] on div "1767" at bounding box center [143, 53] width 119 height 19
type input "1801"
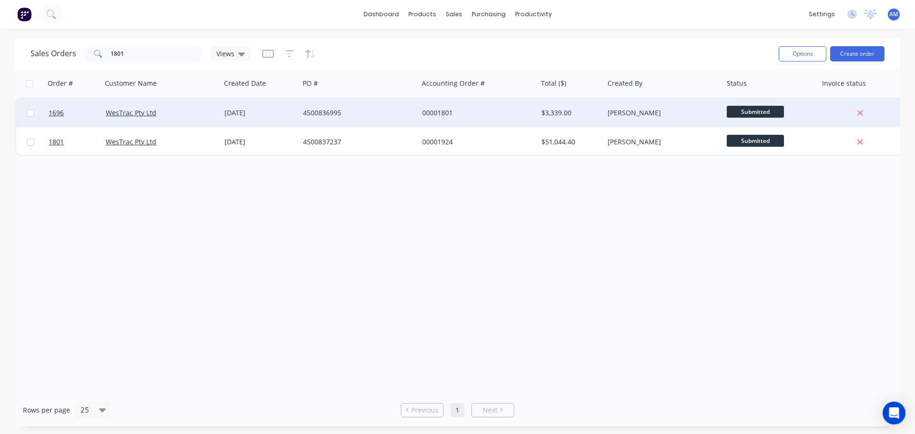
click at [449, 111] on div "00001801" at bounding box center [475, 113] width 106 height 10
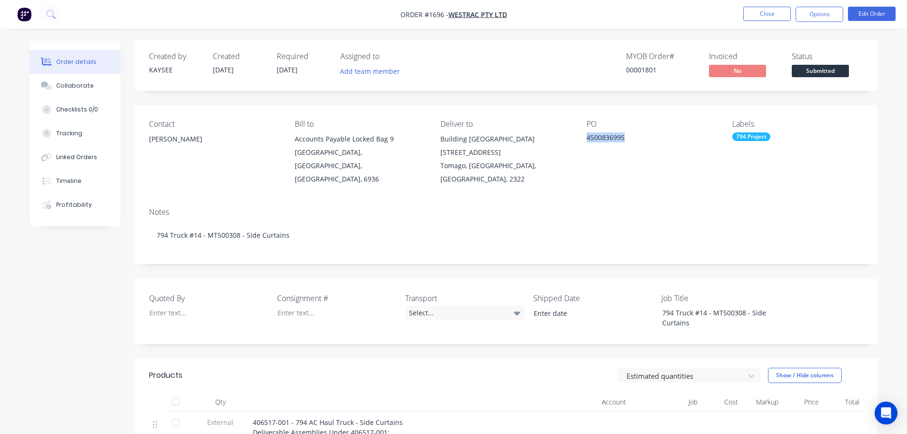
drag, startPoint x: 626, startPoint y: 136, endPoint x: 588, endPoint y: 139, distance: 38.7
click at [588, 139] on div "4500836995" at bounding box center [646, 138] width 119 height 13
copy div "4500836995"
click at [766, 13] on button "Close" at bounding box center [768, 14] width 48 height 14
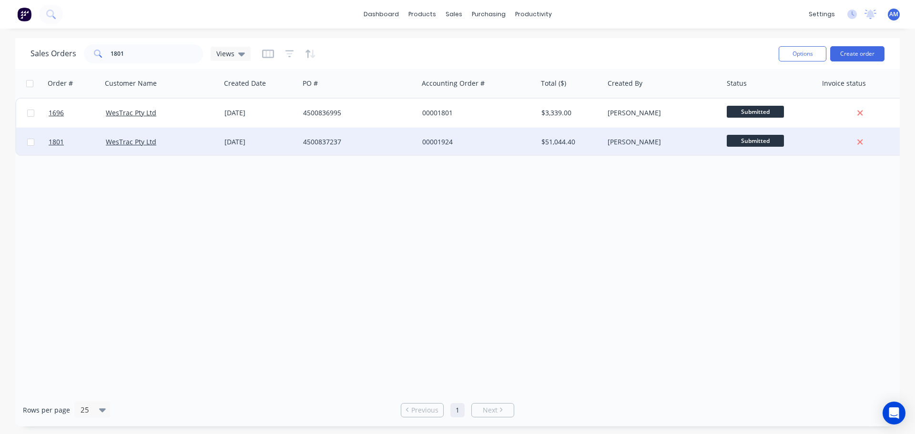
click at [335, 137] on div "4500837237" at bounding box center [356, 142] width 106 height 10
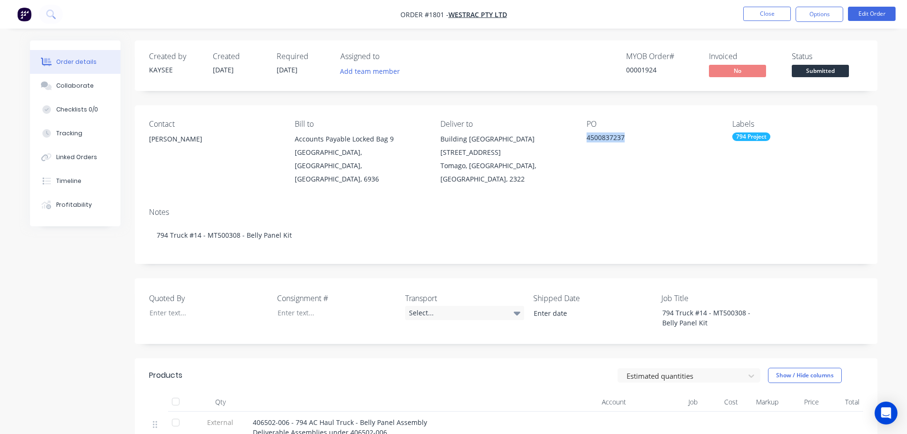
drag, startPoint x: 625, startPoint y: 136, endPoint x: 585, endPoint y: 139, distance: 40.6
click at [585, 139] on div "Contact [PERSON_NAME] [PERSON_NAME] to Accounts Payable Locked Bag [STREET_ADDR…" at bounding box center [506, 152] width 743 height 95
copy div "4500837237"
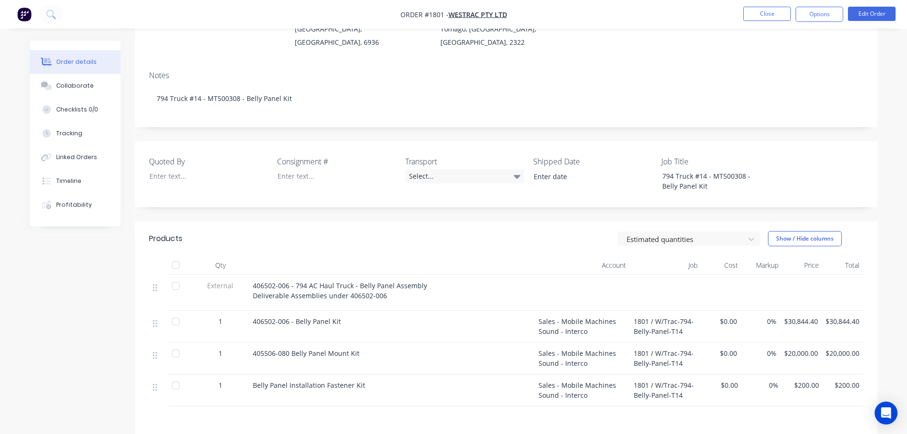
scroll to position [143, 0]
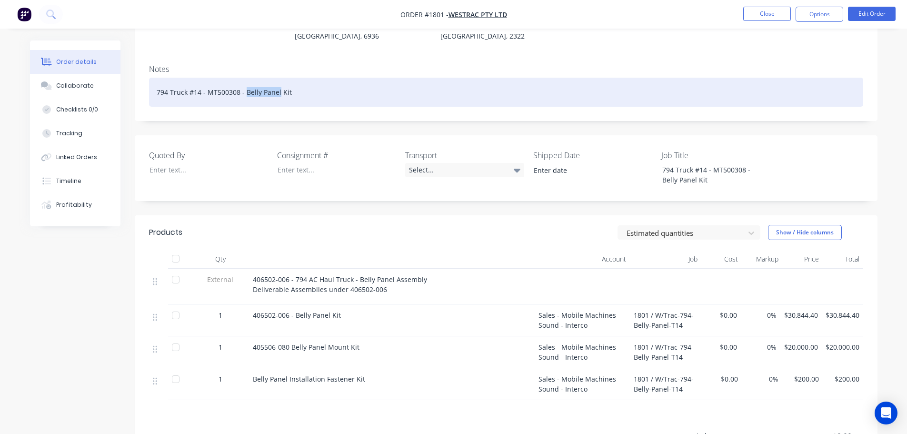
drag, startPoint x: 277, startPoint y: 78, endPoint x: 245, endPoint y: 80, distance: 32.4
click at [245, 80] on div "794 Truck #14 - MT500308 - Belly Panel Kit" at bounding box center [506, 92] width 715 height 29
copy div "Belly Panel"
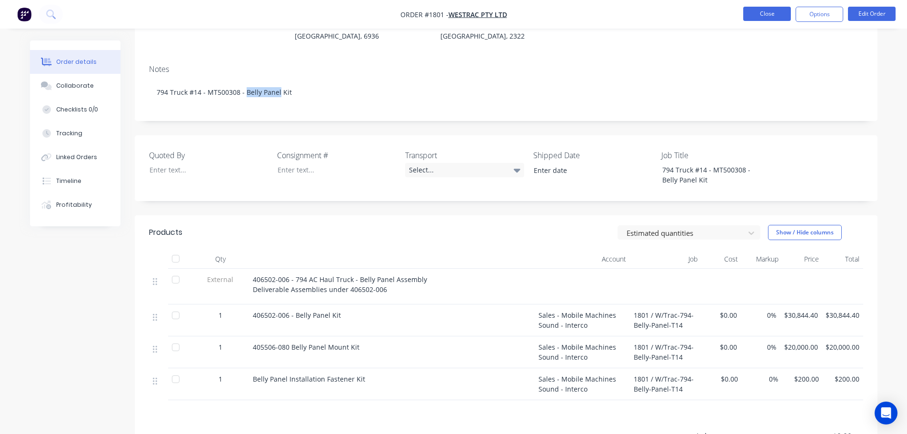
click at [772, 17] on button "Close" at bounding box center [768, 14] width 48 height 14
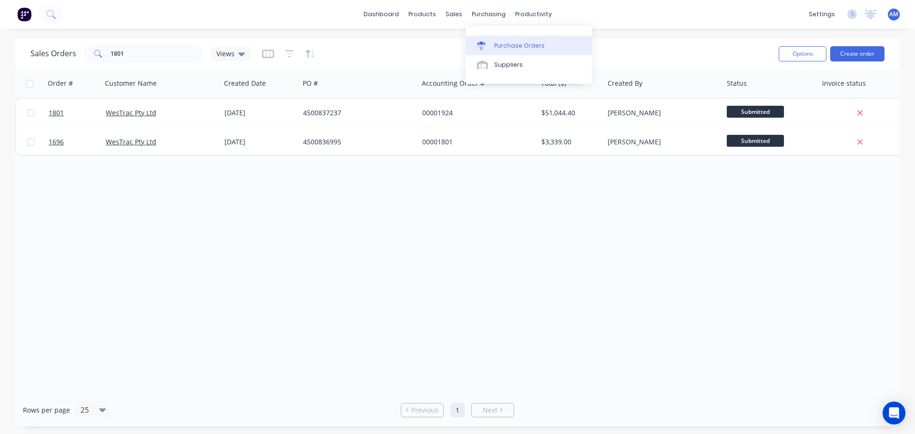
click at [515, 46] on div "Purchase Orders" at bounding box center [519, 45] width 50 height 9
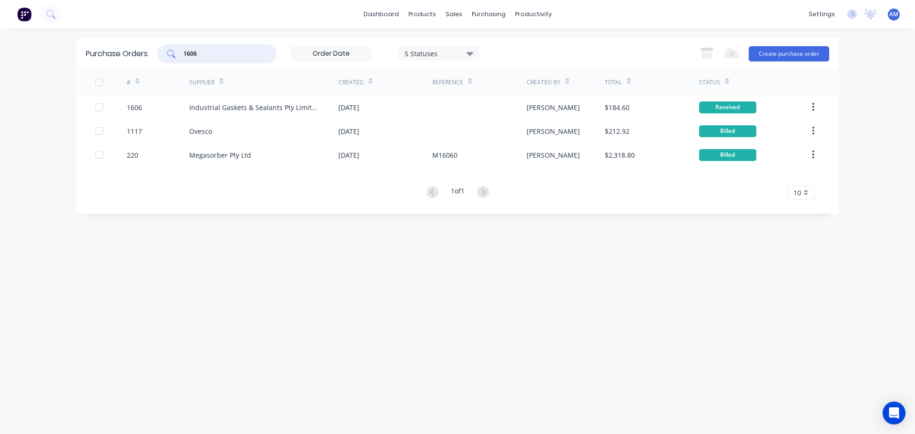
drag, startPoint x: 211, startPoint y: 54, endPoint x: 162, endPoint y: 56, distance: 49.1
click at [162, 56] on div "1606" at bounding box center [216, 53] width 119 height 19
drag, startPoint x: 217, startPoint y: 54, endPoint x: 178, endPoint y: 55, distance: 39.5
click at [178, 55] on div "1606" at bounding box center [216, 53] width 119 height 19
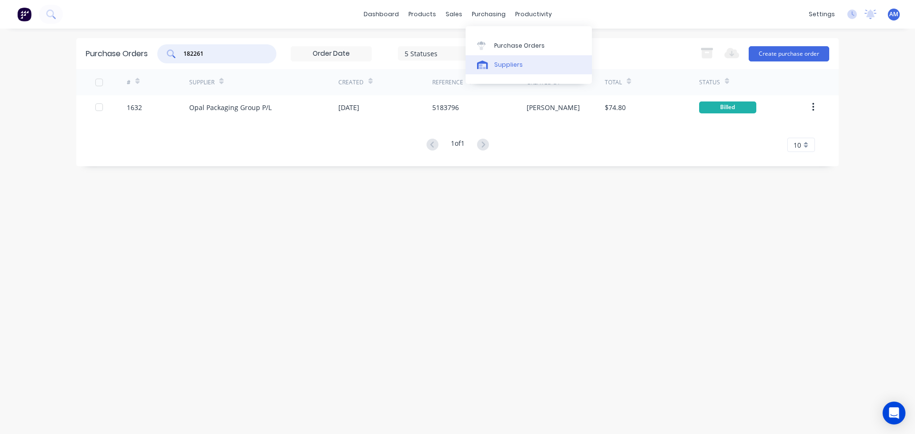
type input "182261"
click at [505, 64] on div "Suppliers" at bounding box center [508, 64] width 29 height 9
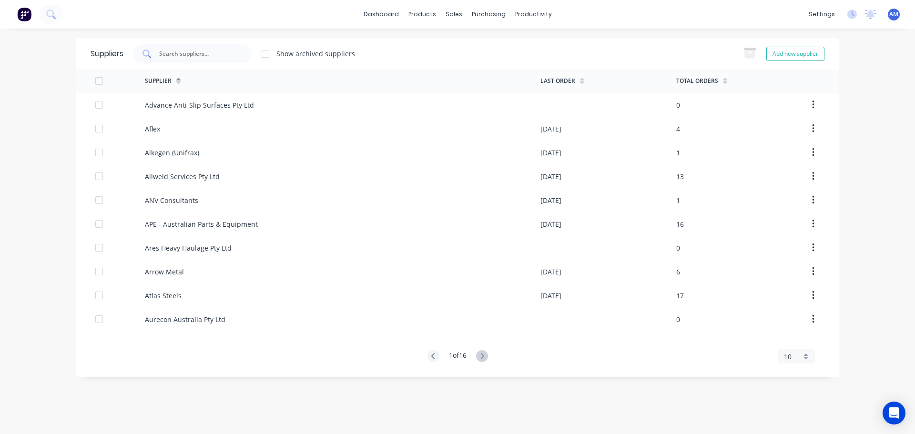
click at [195, 56] on input "text" at bounding box center [197, 54] width 79 height 10
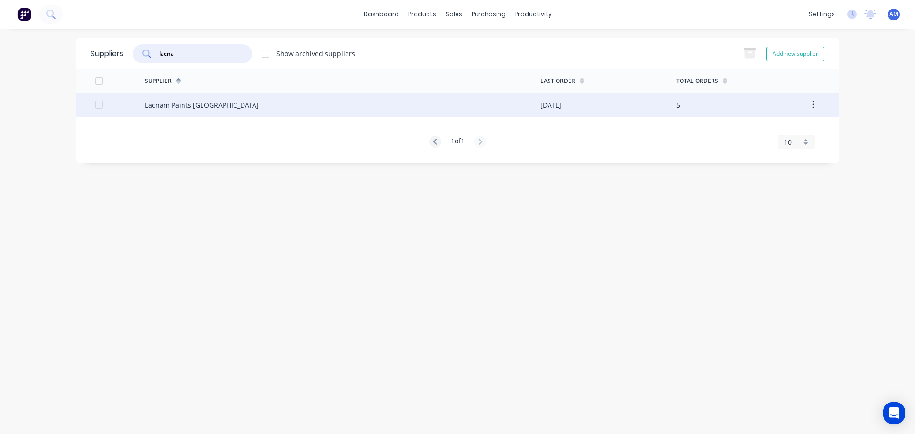
type input "lacna"
click at [215, 104] on div "Lacnam Paints [GEOGRAPHIC_DATA]" at bounding box center [202, 105] width 114 height 10
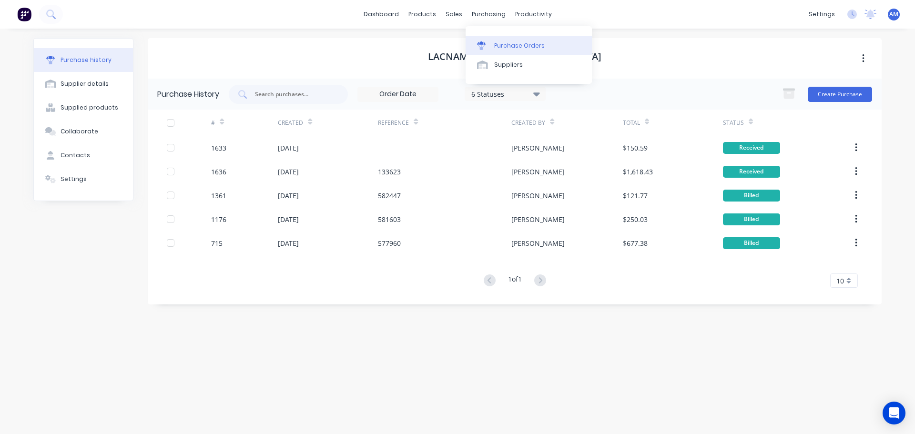
click at [508, 42] on div "Purchase Orders" at bounding box center [519, 45] width 50 height 9
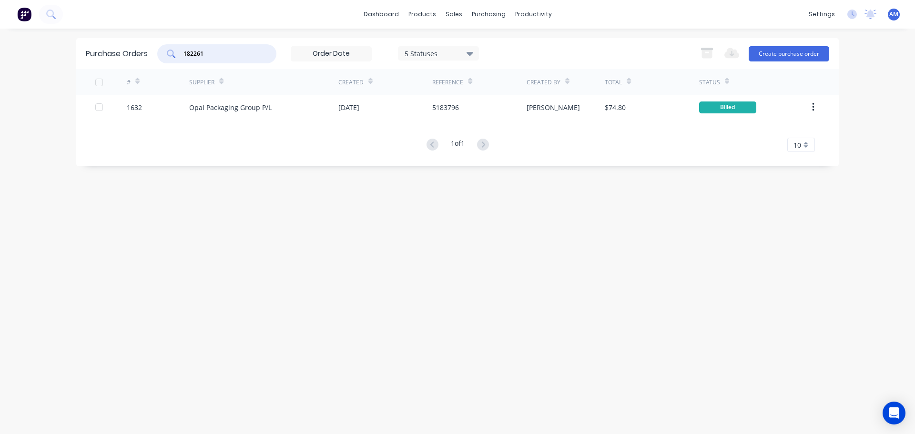
drag, startPoint x: 208, startPoint y: 56, endPoint x: 156, endPoint y: 50, distance: 52.2
click at [156, 50] on div "Purchase Orders 182261 5 Statuses 5 Statuses Export to Excel (XLSX) Create purc…" at bounding box center [457, 53] width 762 height 31
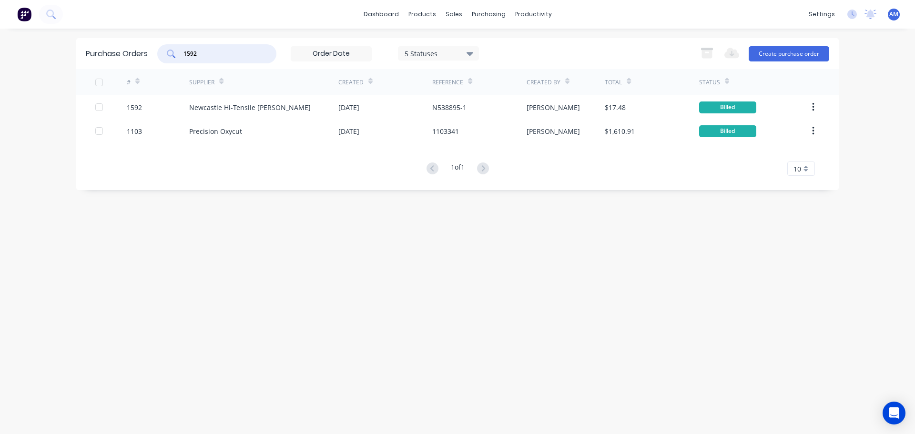
type input "1592"
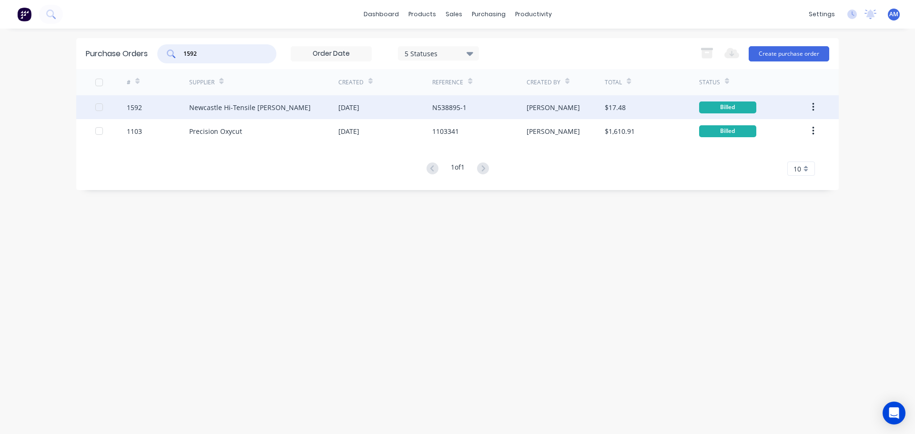
click at [239, 102] on div "Newcastle Hi-Tensile [PERSON_NAME]" at bounding box center [263, 107] width 149 height 24
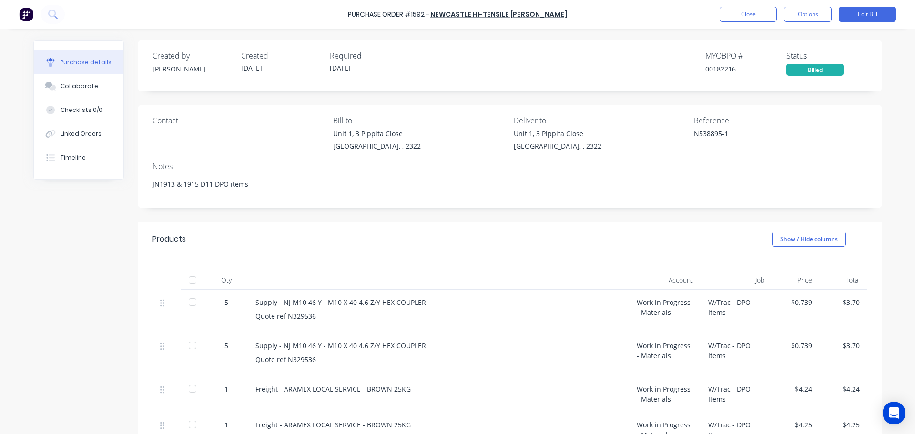
click at [190, 284] on div at bounding box center [192, 280] width 19 height 19
type textarea "x"
click at [738, 13] on button "Close" at bounding box center [747, 14] width 57 height 15
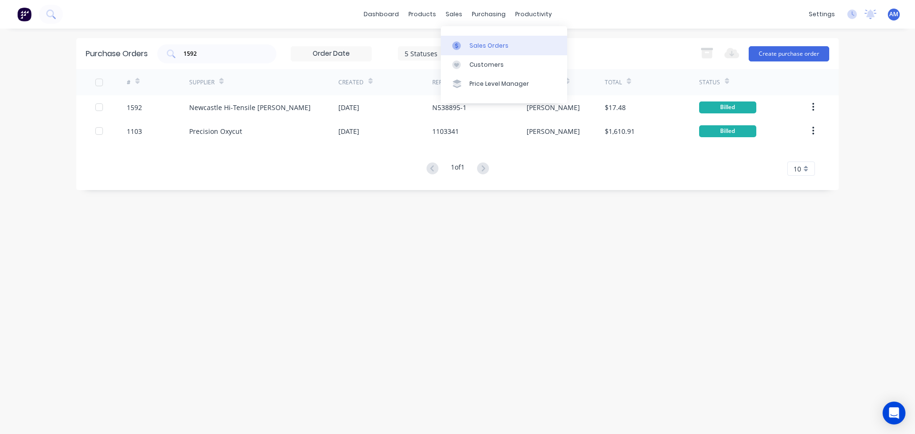
click at [486, 50] on div "Sales Orders" at bounding box center [488, 45] width 39 height 9
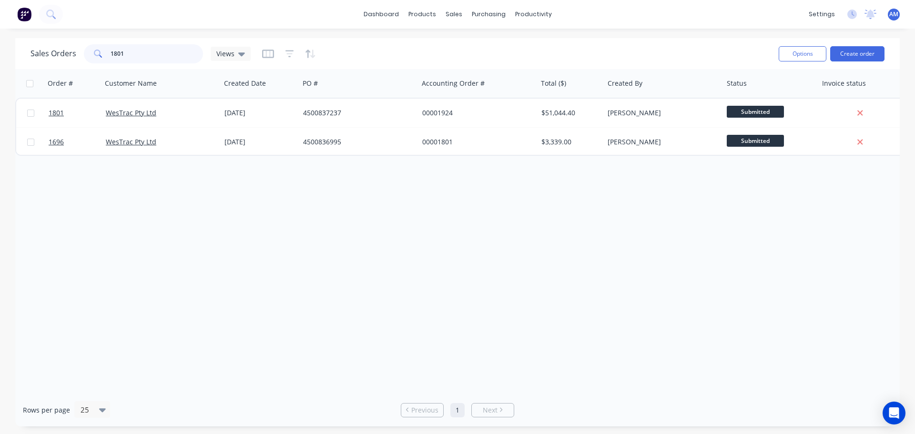
drag, startPoint x: 135, startPoint y: 51, endPoint x: 93, endPoint y: 50, distance: 41.5
click at [93, 50] on div "1801" at bounding box center [143, 53] width 119 height 19
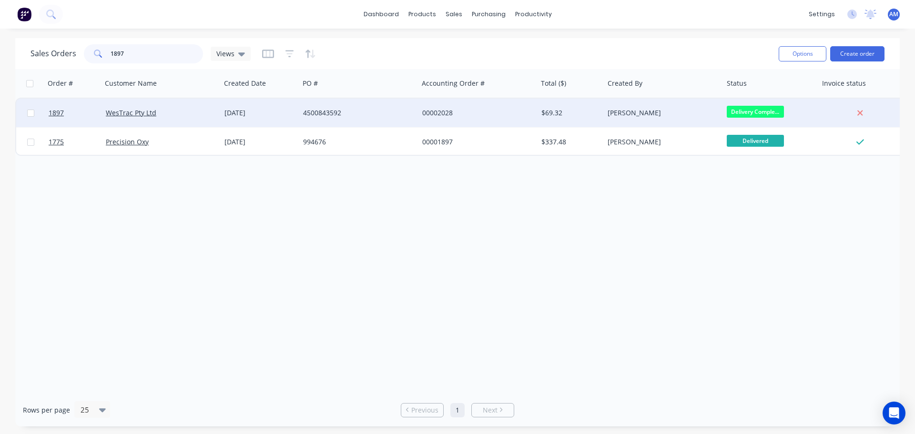
type input "1897"
click at [343, 112] on div "4500843592" at bounding box center [356, 113] width 106 height 10
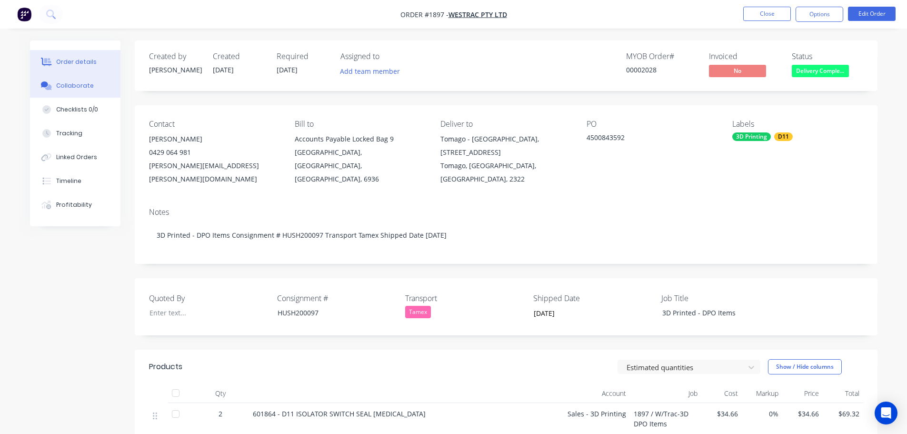
click at [87, 85] on div "Collaborate" at bounding box center [75, 85] width 38 height 9
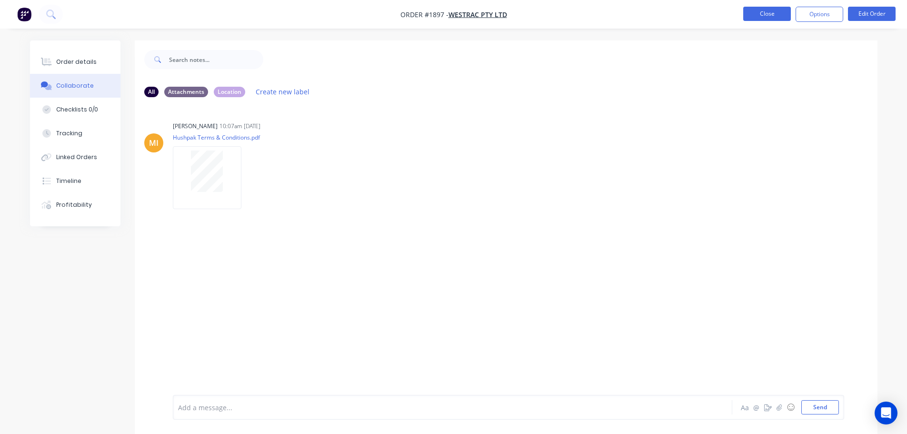
click at [754, 16] on button "Close" at bounding box center [768, 14] width 48 height 14
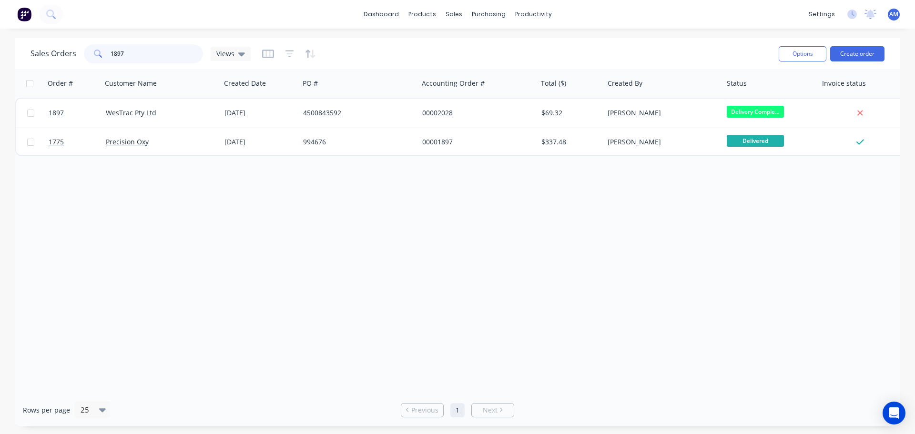
drag, startPoint x: 127, startPoint y: 51, endPoint x: 109, endPoint y: 54, distance: 18.3
click at [109, 54] on div "1897" at bounding box center [143, 53] width 119 height 19
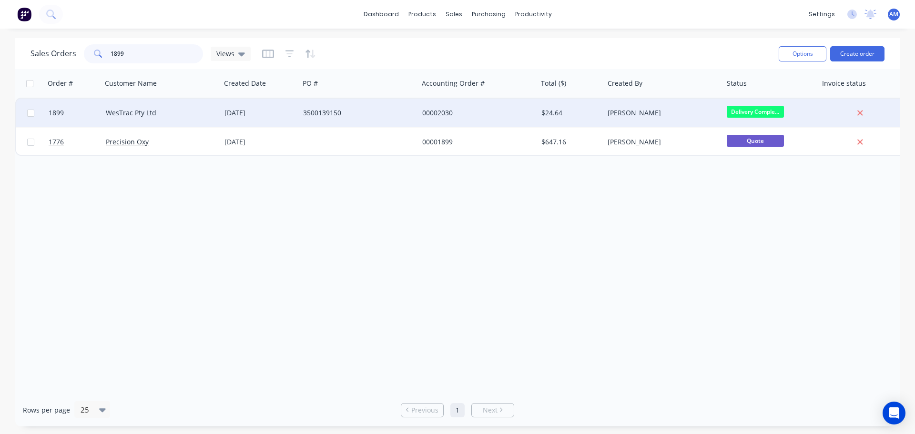
type input "1899"
click at [314, 112] on div "3500139150" at bounding box center [356, 113] width 106 height 10
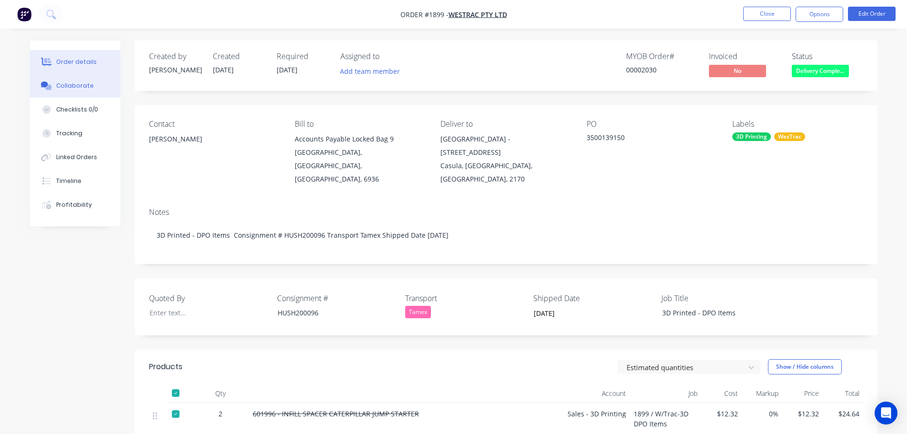
click at [68, 83] on div "Collaborate" at bounding box center [75, 85] width 38 height 9
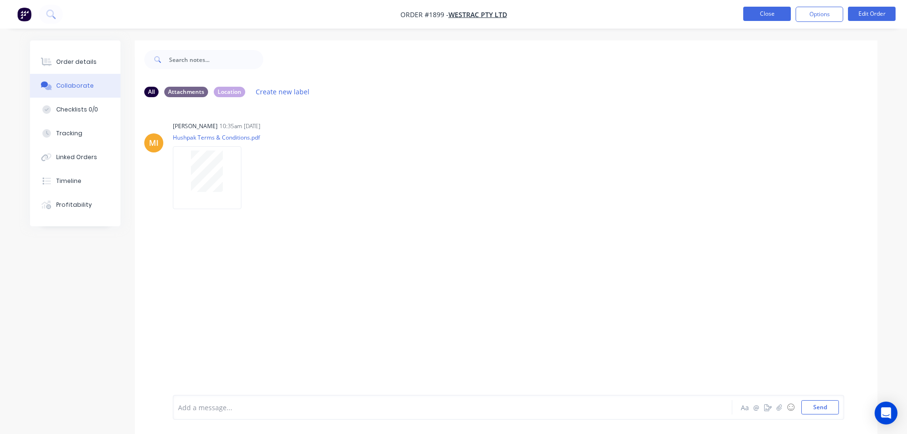
click at [759, 13] on button "Close" at bounding box center [768, 14] width 48 height 14
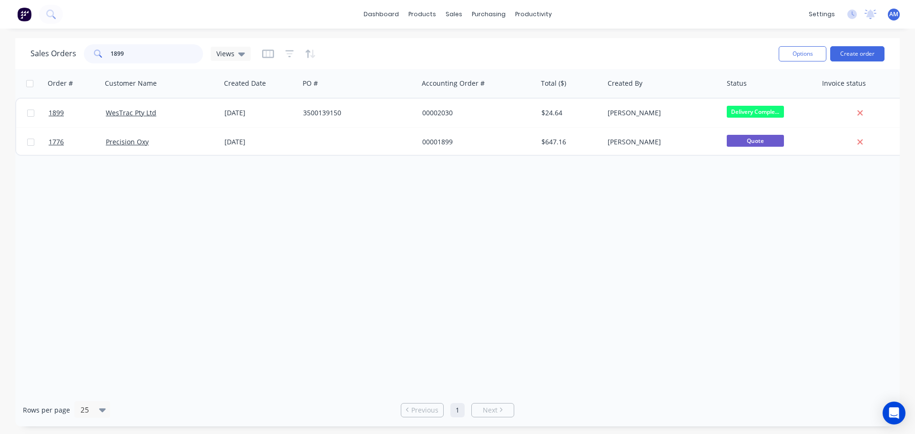
drag, startPoint x: 152, startPoint y: 49, endPoint x: 88, endPoint y: 57, distance: 64.8
click at [88, 57] on div "1899" at bounding box center [143, 53] width 119 height 19
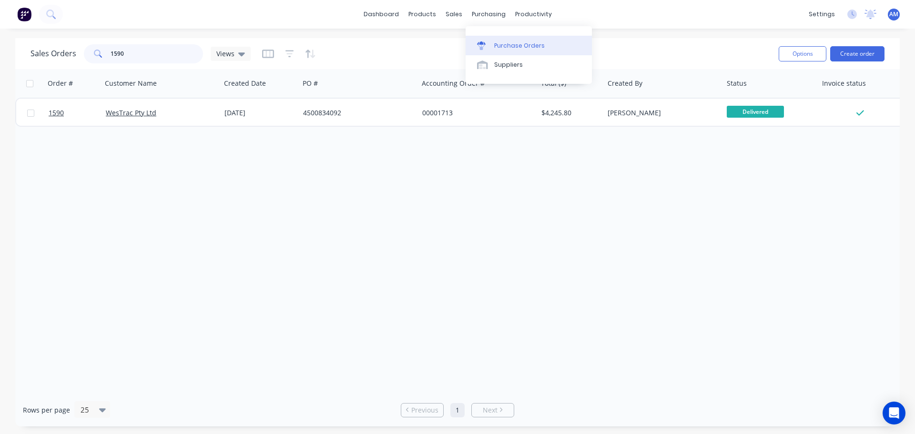
type input "1590"
click at [511, 38] on link "Purchase Orders" at bounding box center [528, 45] width 126 height 19
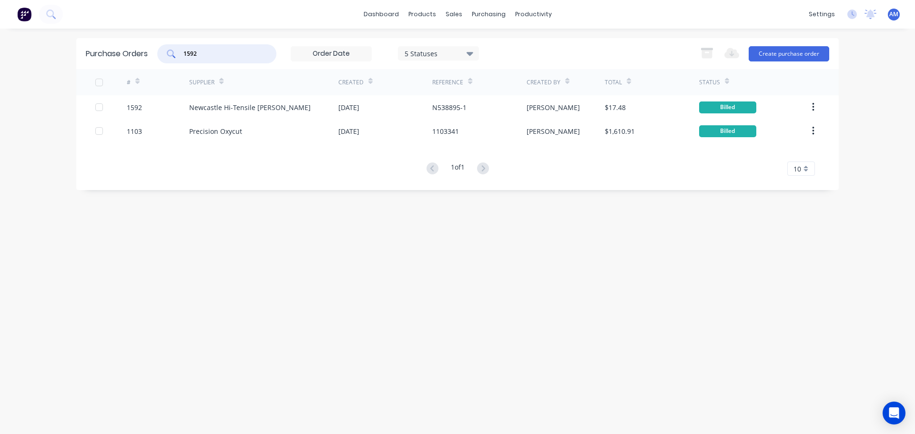
drag, startPoint x: 199, startPoint y: 54, endPoint x: 176, endPoint y: 51, distance: 23.0
click at [176, 51] on div "1592" at bounding box center [216, 53] width 119 height 19
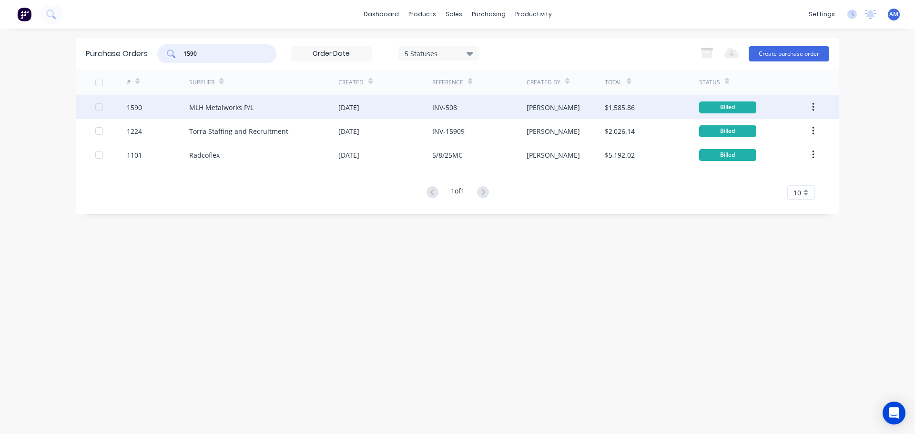
type input "1590"
click at [281, 109] on div "MLH Metalworks P/L" at bounding box center [263, 107] width 149 height 24
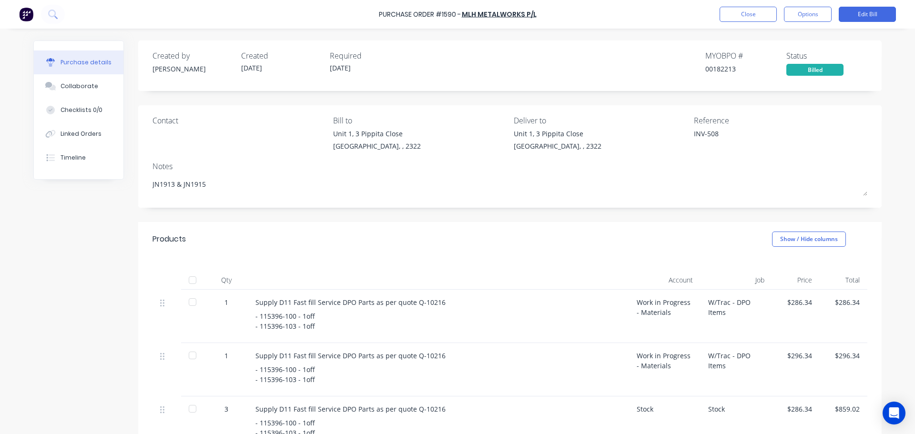
click at [184, 282] on div at bounding box center [192, 280] width 19 height 19
type textarea "x"
click at [744, 12] on button "Close" at bounding box center [747, 14] width 57 height 15
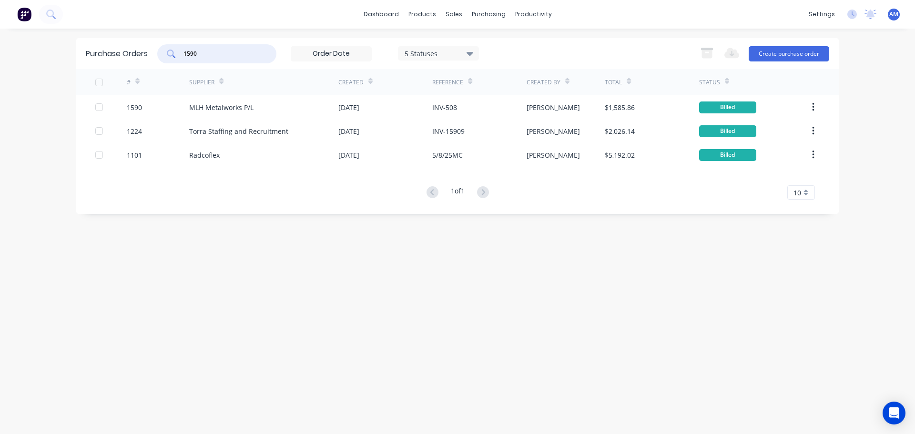
drag, startPoint x: 214, startPoint y: 58, endPoint x: 178, endPoint y: 50, distance: 36.7
click at [178, 50] on div "1590" at bounding box center [216, 53] width 119 height 19
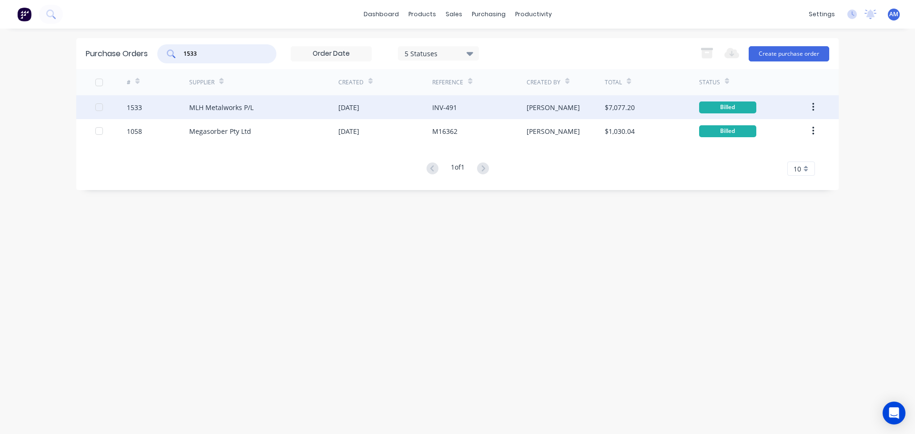
type input "1533"
click at [258, 106] on div "MLH Metalworks P/L" at bounding box center [263, 107] width 149 height 24
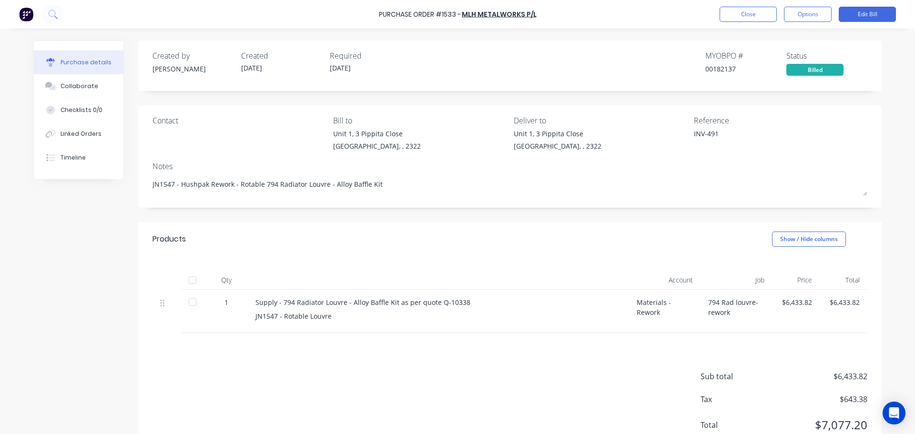
click at [193, 283] on div at bounding box center [192, 280] width 19 height 19
type textarea "x"
click at [755, 20] on button "Close" at bounding box center [747, 14] width 57 height 15
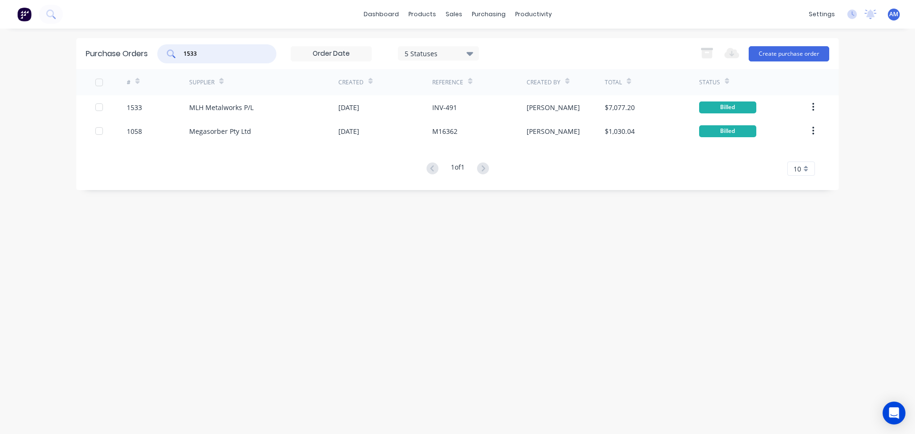
drag, startPoint x: 207, startPoint y: 50, endPoint x: 168, endPoint y: 48, distance: 39.6
click at [168, 48] on div "1533" at bounding box center [216, 53] width 119 height 19
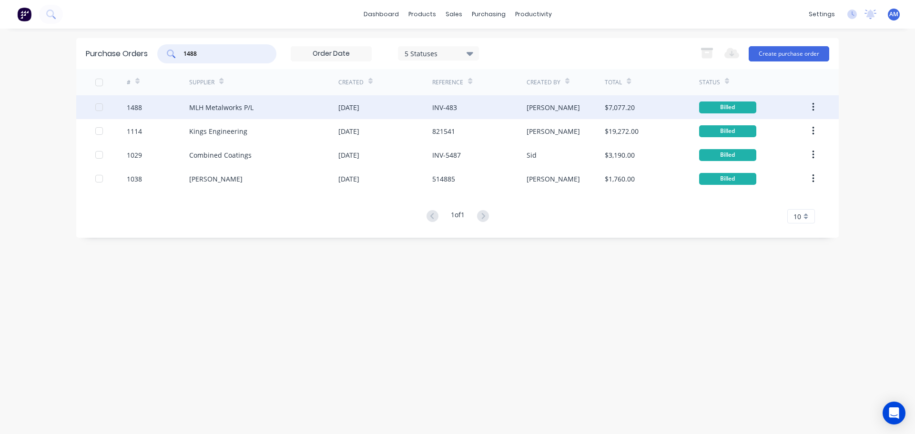
type input "1488"
click at [265, 103] on div "MLH Metalworks P/L" at bounding box center [263, 107] width 149 height 24
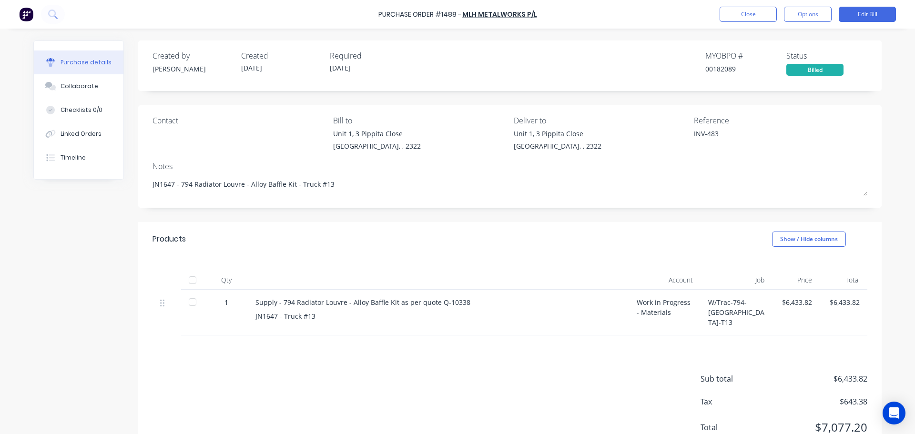
click at [191, 284] on div at bounding box center [192, 280] width 19 height 19
type textarea "x"
click at [757, 17] on button "Close" at bounding box center [747, 14] width 57 height 15
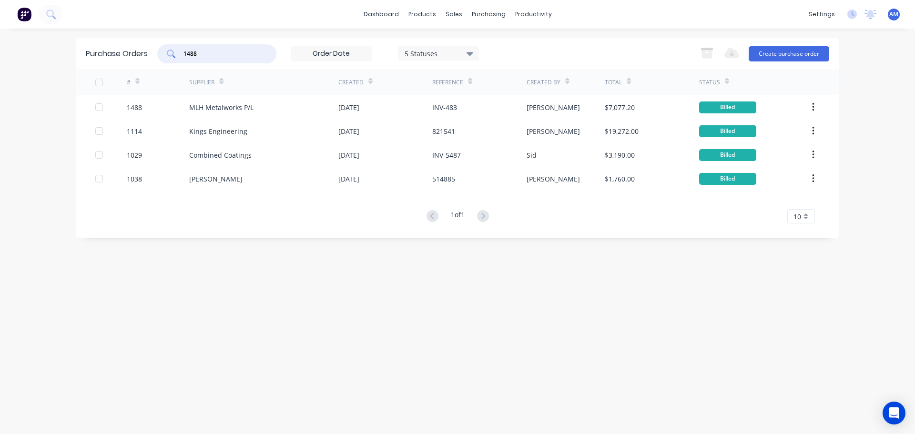
drag, startPoint x: 202, startPoint y: 56, endPoint x: 171, endPoint y: 52, distance: 31.1
click at [171, 52] on div "1488" at bounding box center [216, 53] width 119 height 19
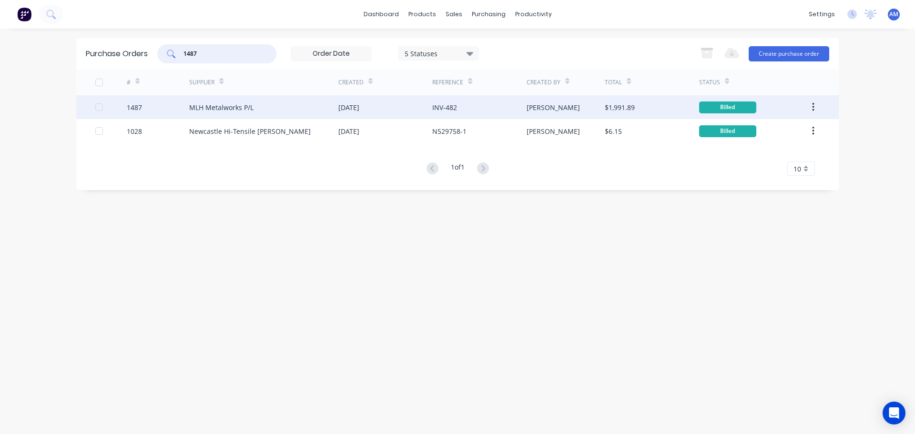
type input "1487"
click at [246, 109] on div "MLH Metalworks P/L" at bounding box center [221, 107] width 64 height 10
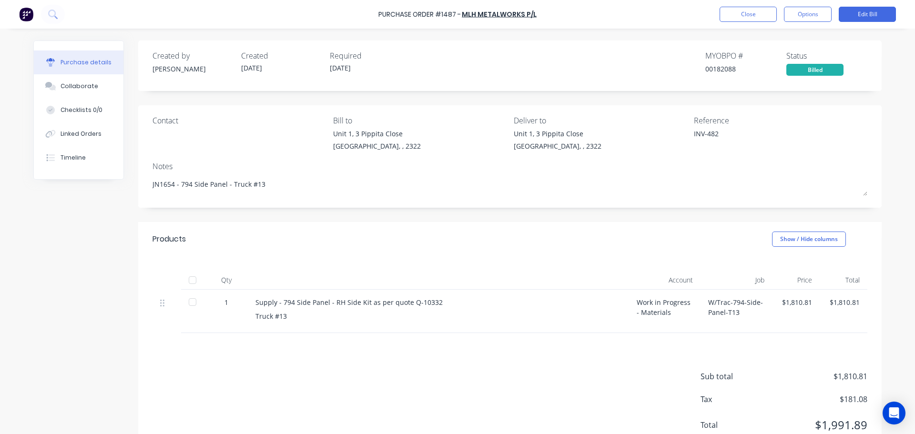
click at [191, 281] on div at bounding box center [192, 280] width 19 height 19
type textarea "x"
click at [754, 14] on button "Close" at bounding box center [747, 14] width 57 height 15
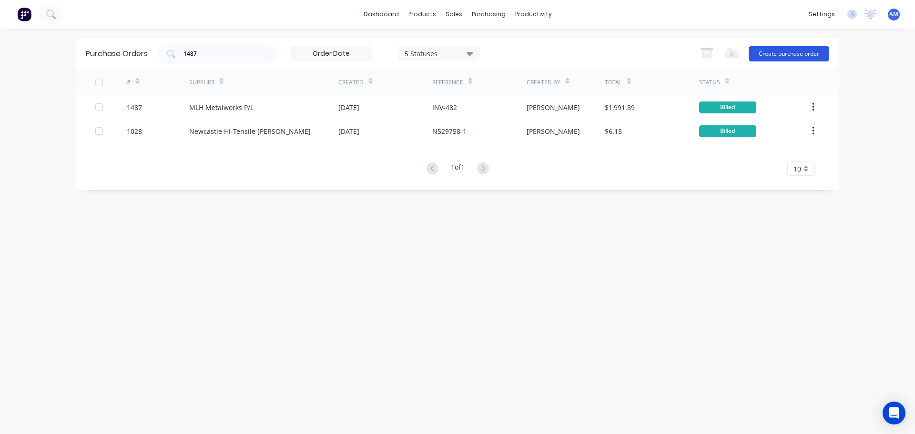
click at [788, 51] on button "Create purchase order" at bounding box center [788, 53] width 81 height 15
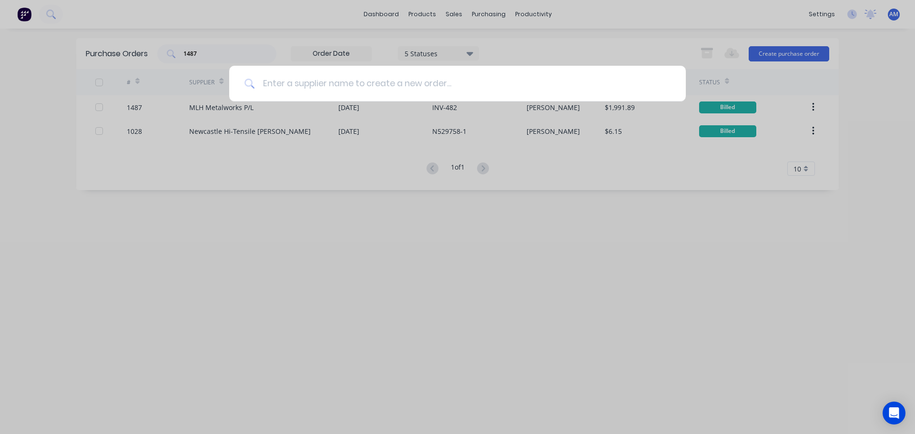
click at [398, 82] on input at bounding box center [462, 84] width 415 height 36
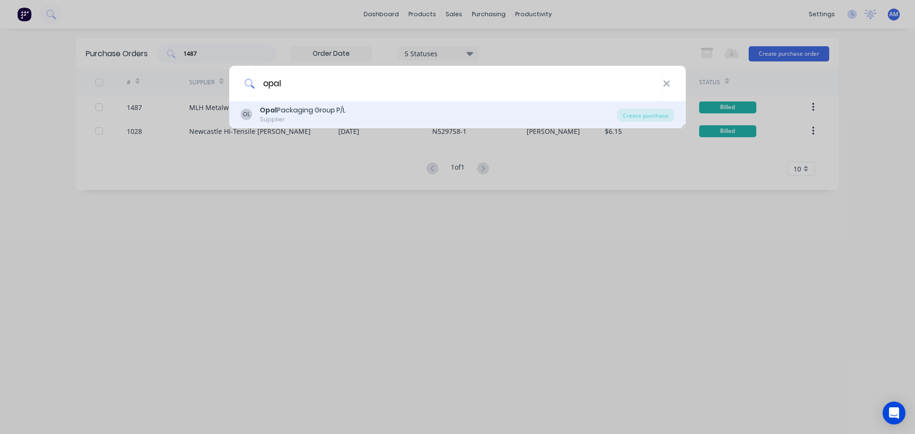
type input "opal"
click at [317, 110] on div "Opal Packaging Group P/L" at bounding box center [303, 110] width 86 height 10
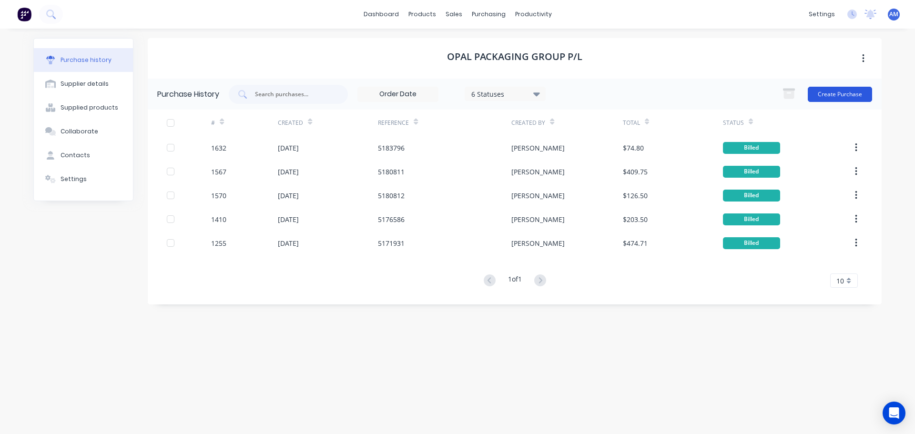
click at [836, 89] on button "Create Purchase" at bounding box center [839, 94] width 64 height 15
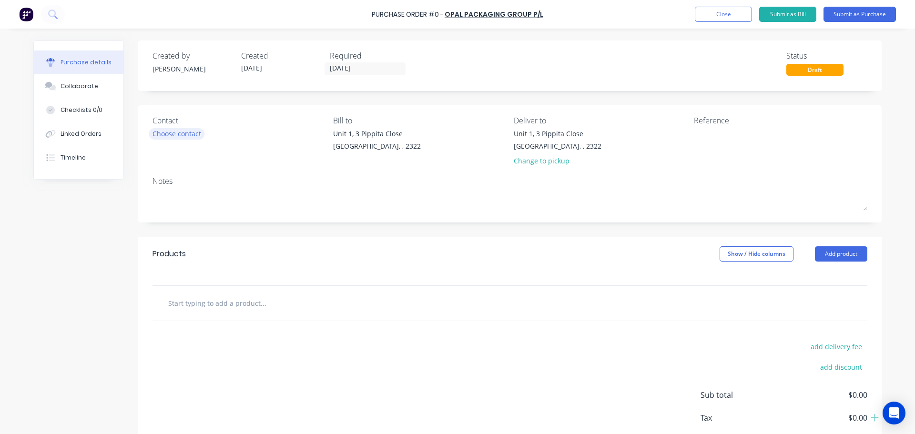
click at [186, 136] on div "Choose contact" at bounding box center [176, 134] width 49 height 10
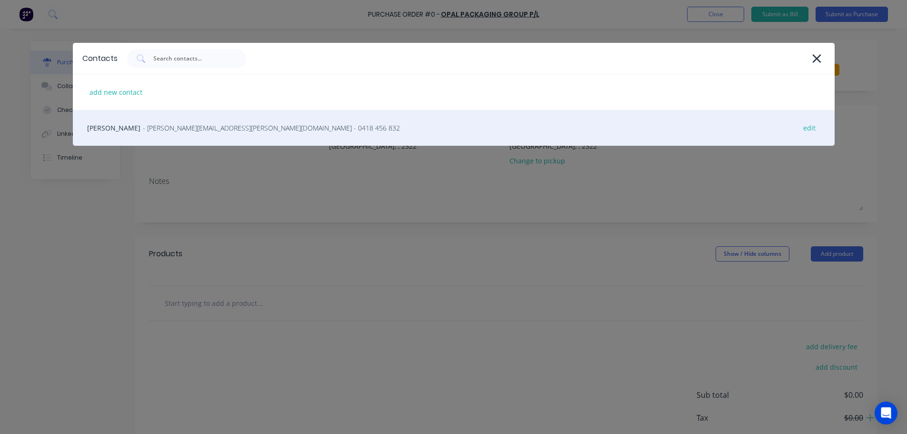
click at [187, 128] on span "- [PERSON_NAME][EMAIL_ADDRESS][PERSON_NAME][DOMAIN_NAME] - 0418 456 832" at bounding box center [271, 128] width 257 height 10
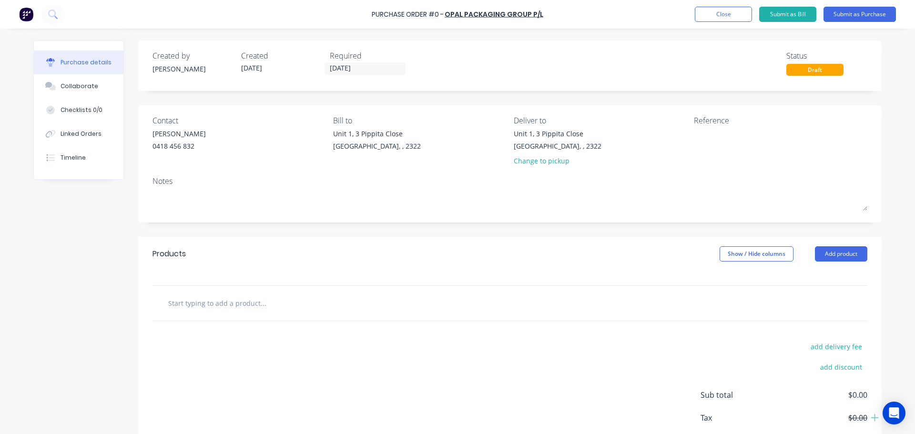
click at [242, 301] on input "text" at bounding box center [263, 302] width 191 height 19
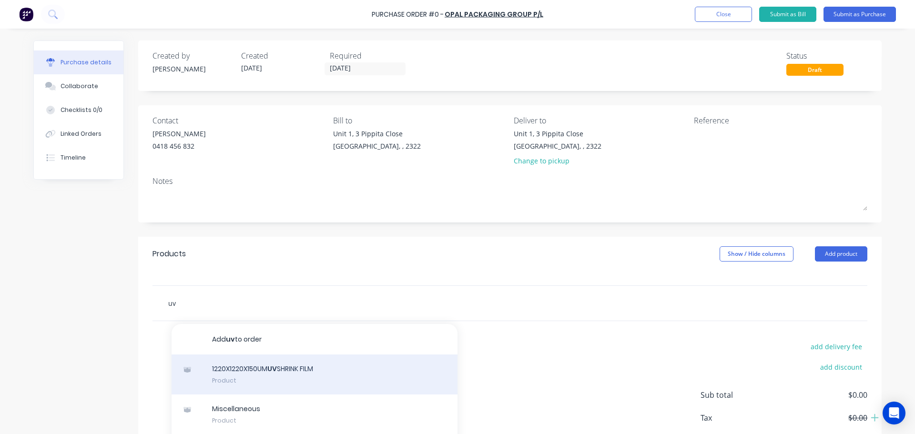
type input "uv"
click at [272, 365] on div "1220X1220X150UM UV SHRINK FILM Product" at bounding box center [314, 374] width 286 height 40
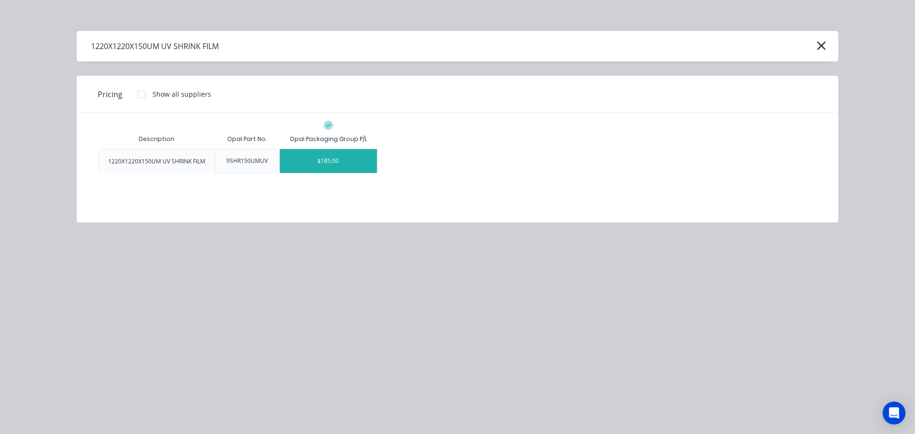
click at [329, 159] on div "$185.00" at bounding box center [328, 161] width 97 height 24
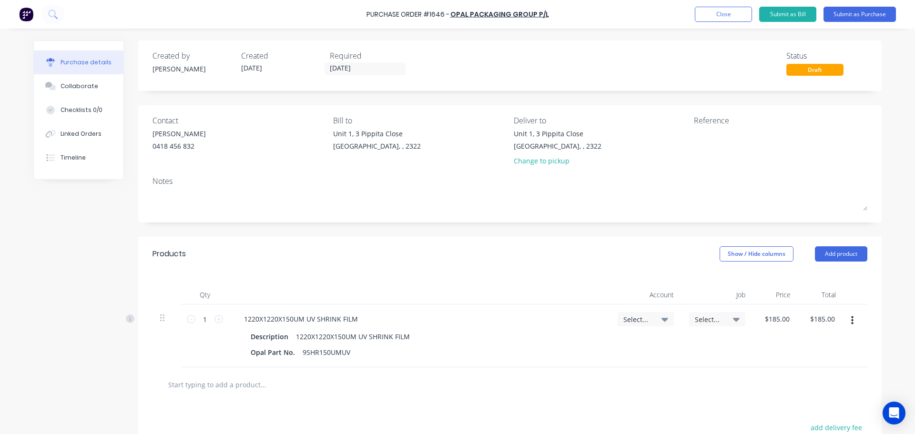
click at [661, 323] on icon at bounding box center [664, 319] width 7 height 10
click at [594, 348] on input at bounding box center [614, 347] width 98 height 19
type input "1"
type input "5-8050"
click at [595, 415] on div "5-8050 / COS - Mfg Consumables" at bounding box center [606, 415] width 133 height 19
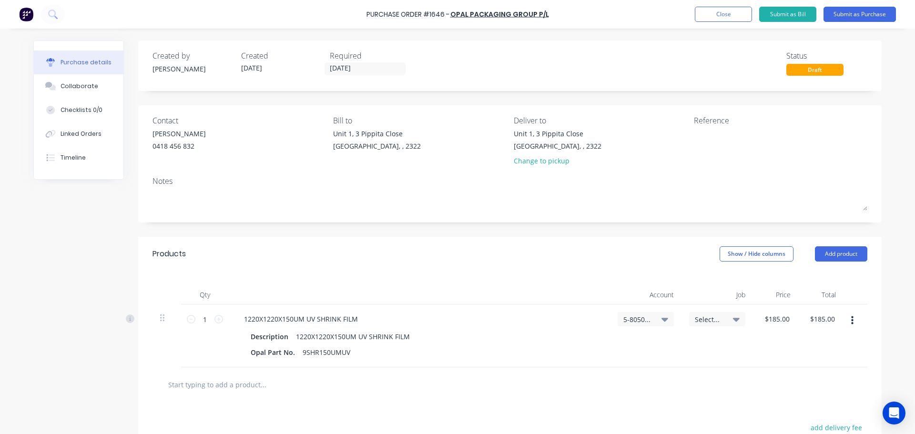
scroll to position [48, 0]
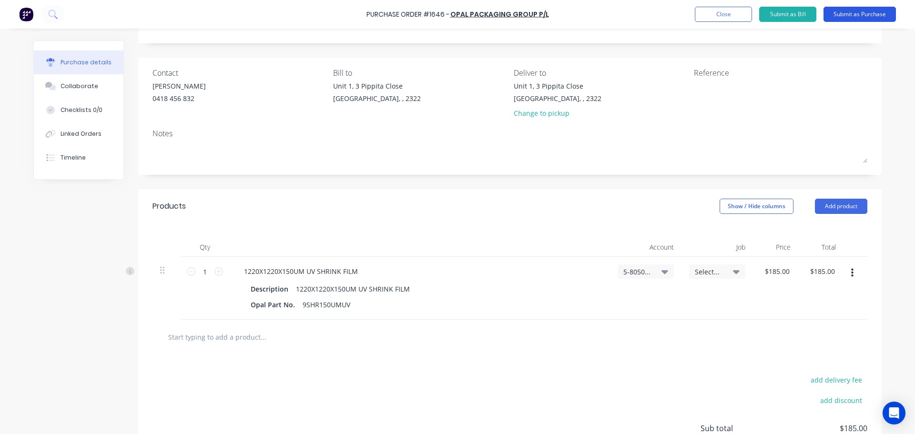
click at [865, 14] on button "Submit as Purchase" at bounding box center [859, 14] width 72 height 15
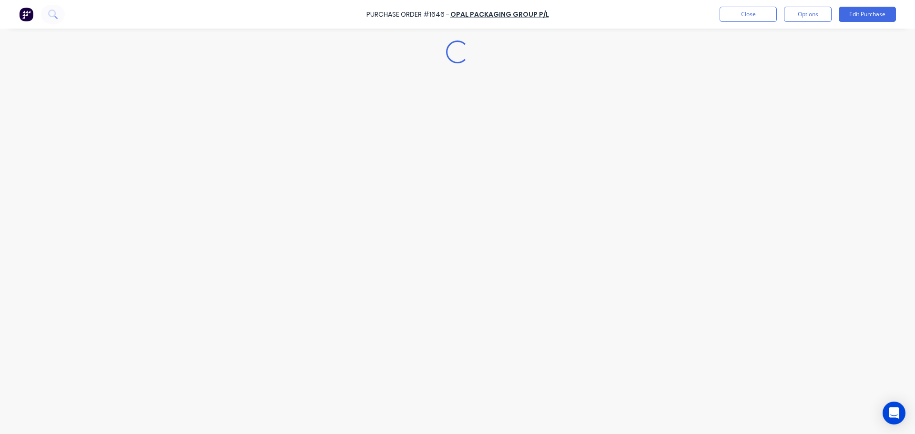
scroll to position [0, 0]
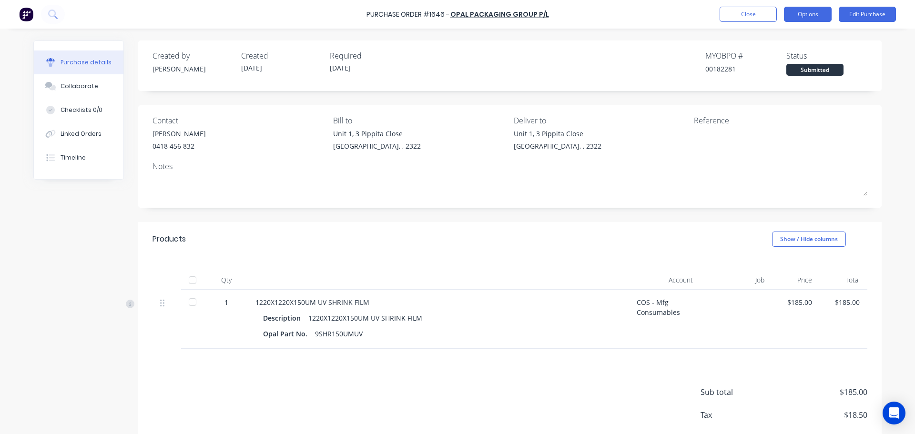
click at [804, 19] on button "Options" at bounding box center [808, 14] width 48 height 15
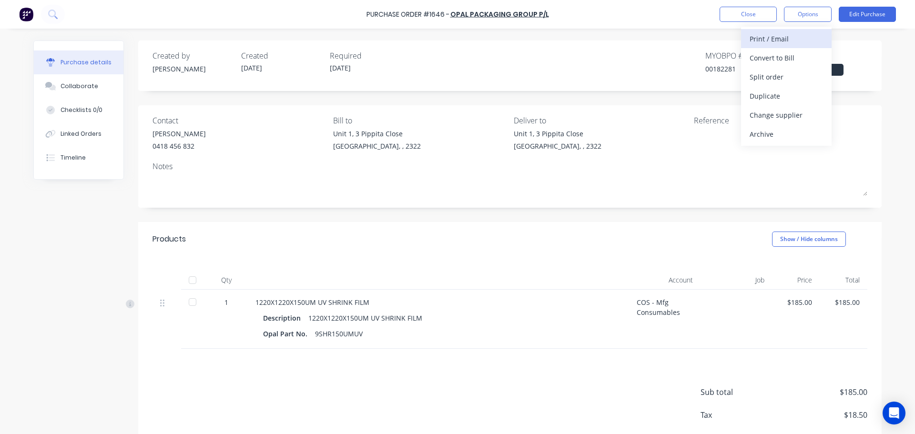
click at [775, 42] on div "Print / Email" at bounding box center [785, 39] width 73 height 14
click at [770, 61] on div "With pricing" at bounding box center [785, 58] width 73 height 14
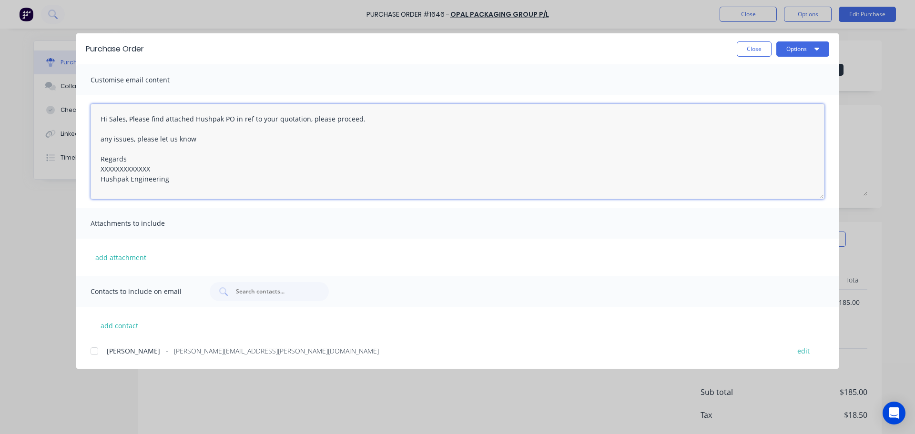
drag, startPoint x: 153, startPoint y: 171, endPoint x: 97, endPoint y: 173, distance: 56.3
click at [97, 173] on textarea "Hi Sales, Please find attached Hushpak PO in ref to your quotation, please proc…" at bounding box center [458, 151] width 734 height 95
drag, startPoint x: 88, startPoint y: 351, endPoint x: 94, endPoint y: 351, distance: 6.2
click at [90, 351] on div at bounding box center [94, 351] width 19 height 19
type textarea "Hi Sales, Please find attached Hushpak PO in ref to your quotation, please proc…"
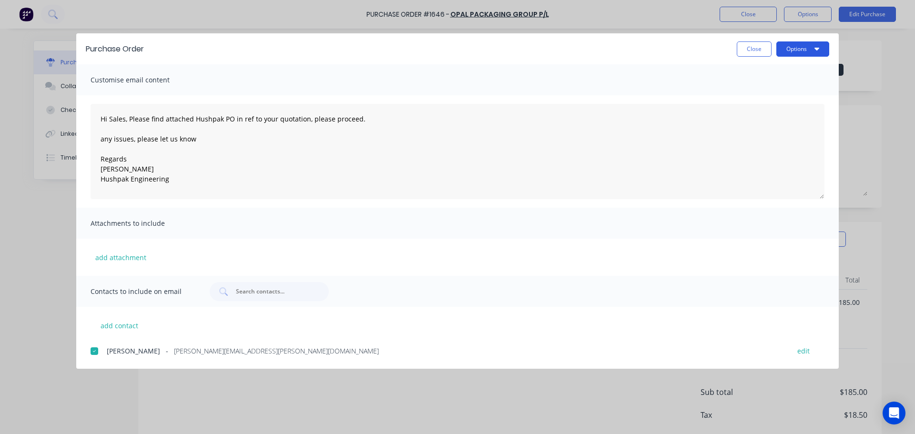
click at [789, 49] on button "Options" at bounding box center [802, 48] width 53 height 15
click at [767, 112] on div "Email" at bounding box center [783, 111] width 73 height 14
click at [798, 48] on button "Options" at bounding box center [802, 48] width 53 height 15
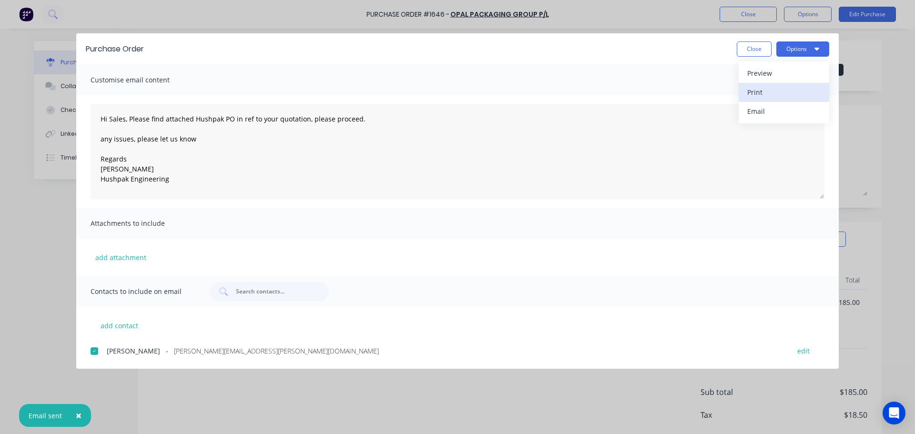
click at [764, 92] on div "Print" at bounding box center [783, 92] width 73 height 14
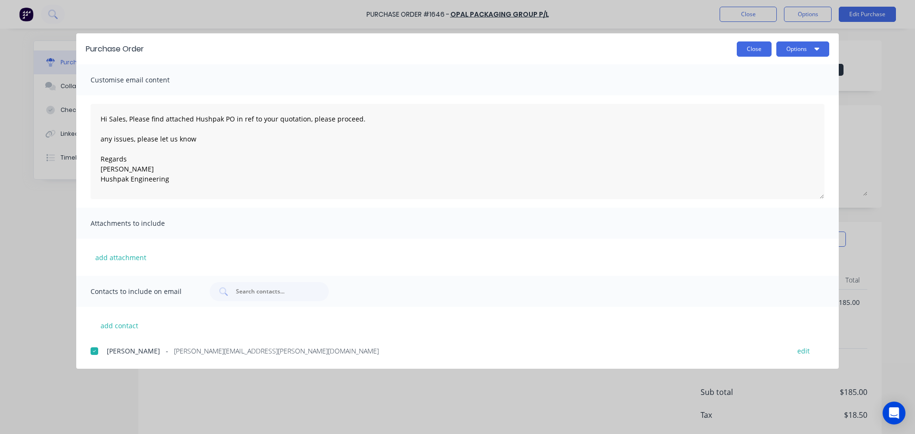
click at [754, 50] on button "Close" at bounding box center [753, 48] width 35 height 15
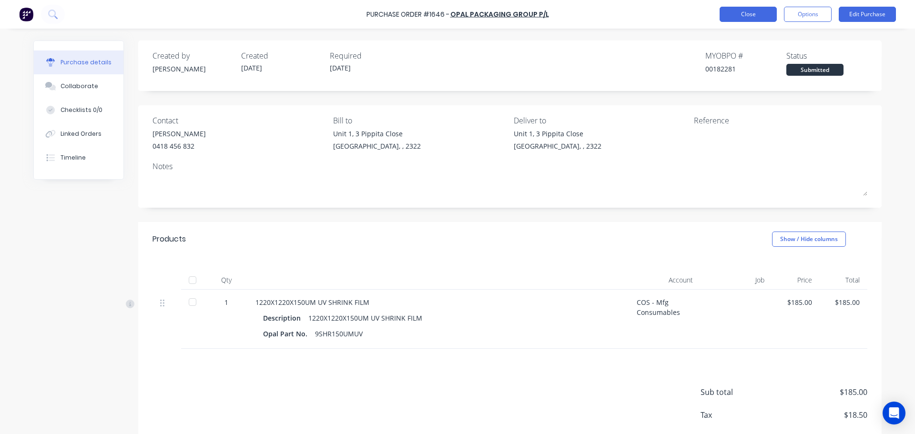
click at [723, 10] on button "Close" at bounding box center [747, 14] width 57 height 15
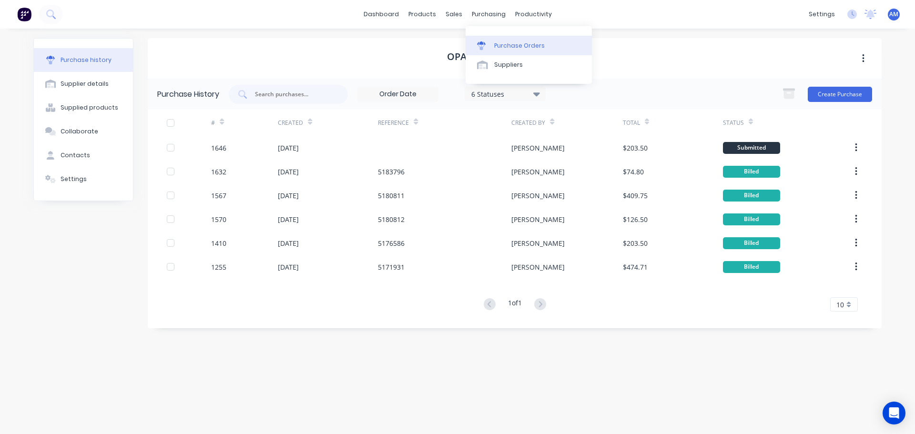
click at [510, 46] on div "Purchase Orders" at bounding box center [519, 45] width 50 height 9
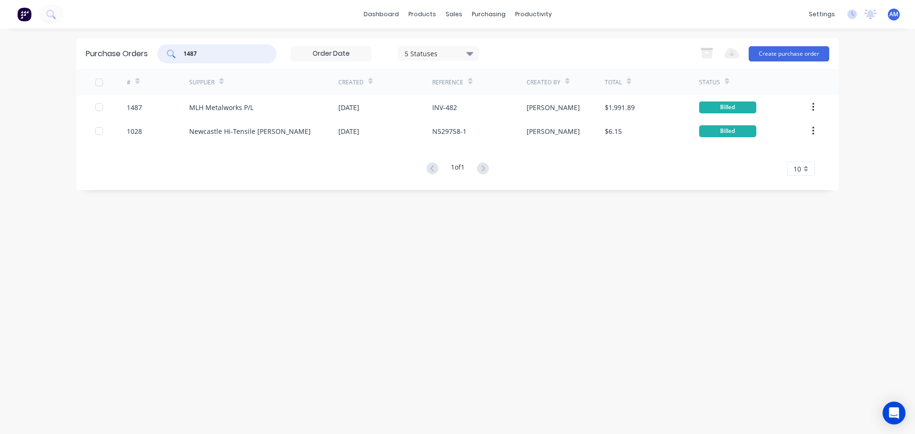
drag, startPoint x: 217, startPoint y: 53, endPoint x: 188, endPoint y: 50, distance: 29.2
click at [188, 50] on input "1487" at bounding box center [221, 54] width 79 height 10
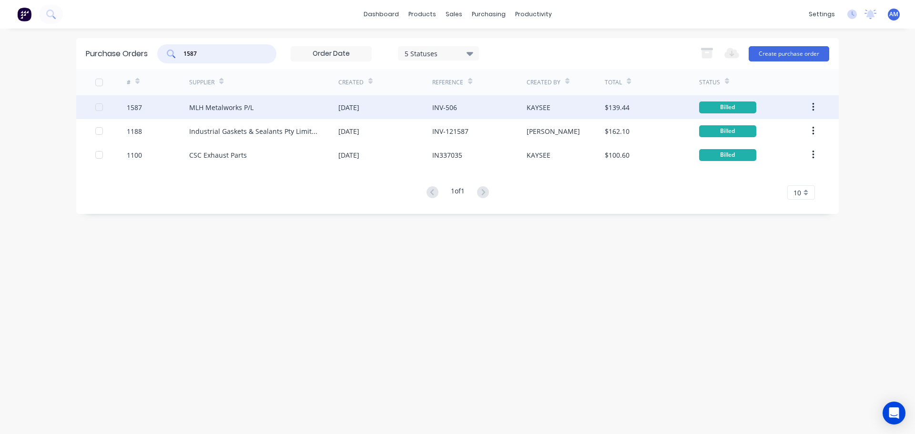
type input "1587"
click at [225, 102] on div "MLH Metalworks P/L" at bounding box center [221, 107] width 64 height 10
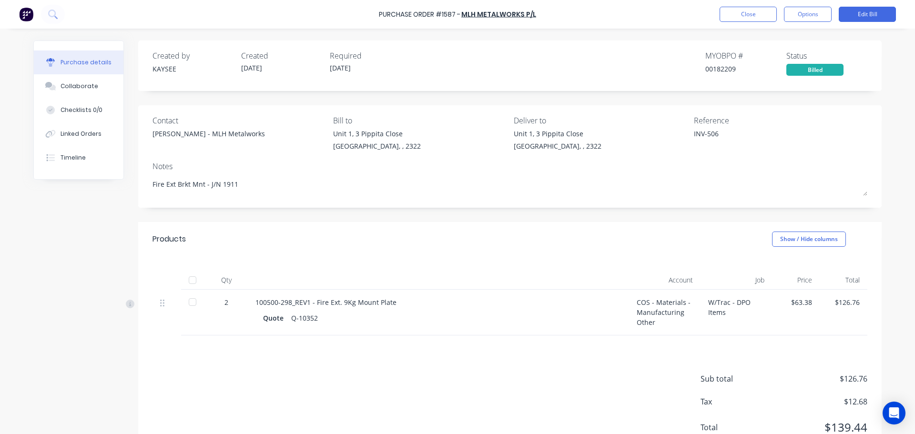
click at [195, 280] on div at bounding box center [192, 280] width 19 height 19
type textarea "x"
click at [730, 19] on button "Close" at bounding box center [747, 14] width 57 height 15
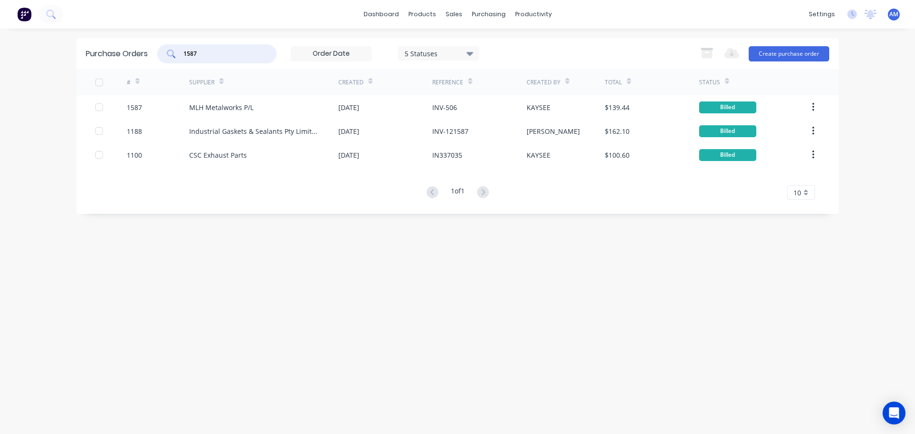
drag, startPoint x: 186, startPoint y: 47, endPoint x: 148, endPoint y: 47, distance: 38.1
click at [148, 47] on div "Purchase Orders 1587 5 Statuses 5 Statuses Export to Excel (XLSX) Create purcha…" at bounding box center [457, 53] width 762 height 31
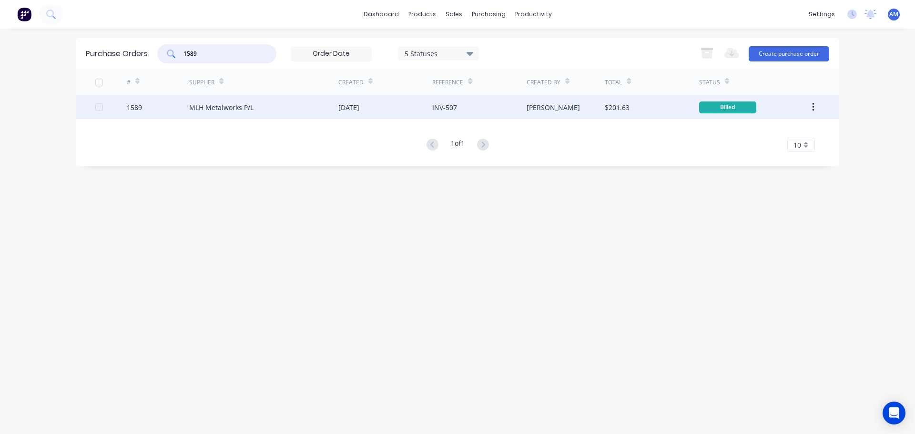
type input "1589"
click at [267, 101] on div "MLH Metalworks P/L" at bounding box center [263, 107] width 149 height 24
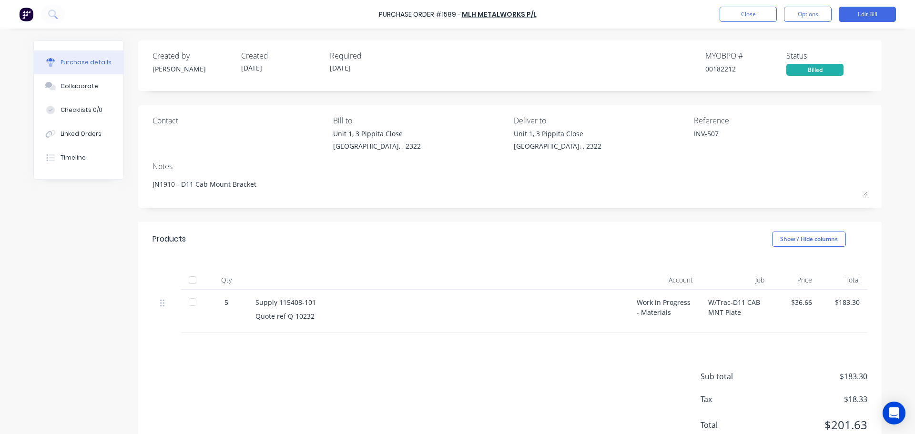
click at [191, 280] on div at bounding box center [192, 280] width 19 height 19
type textarea "x"
click at [744, 12] on button "Close" at bounding box center [747, 14] width 57 height 15
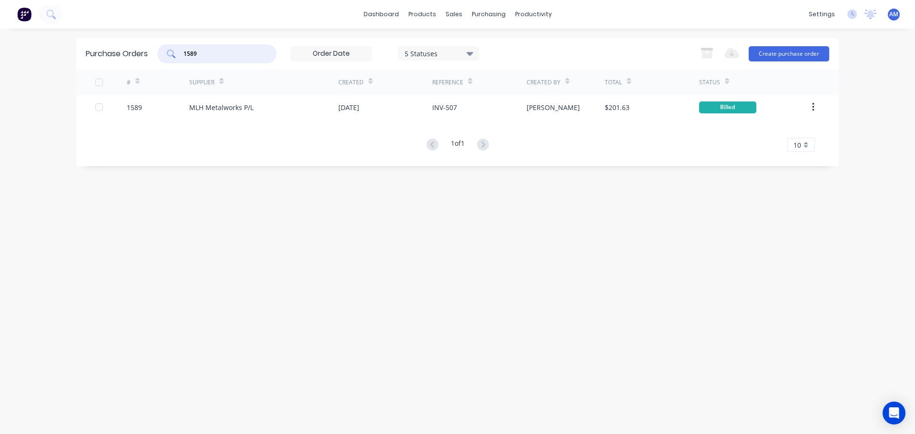
drag, startPoint x: 225, startPoint y: 55, endPoint x: 168, endPoint y: 50, distance: 57.8
click at [168, 50] on div "1589" at bounding box center [216, 53] width 119 height 19
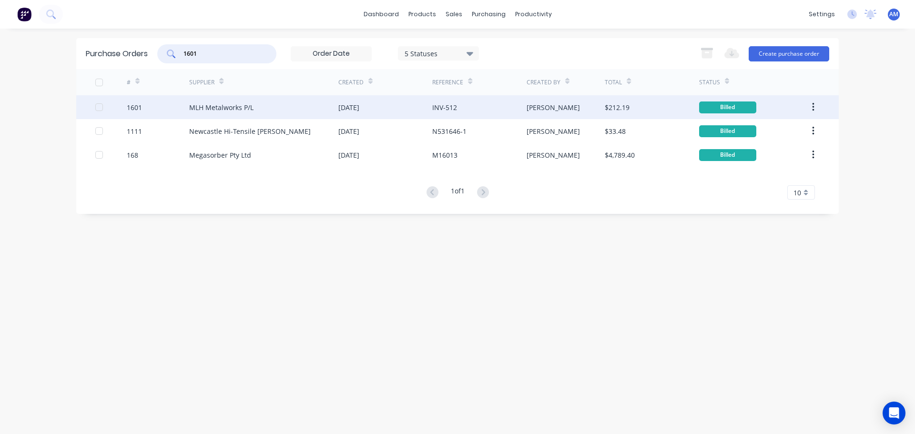
type input "1601"
click at [359, 105] on div "[DATE]" at bounding box center [348, 107] width 21 height 10
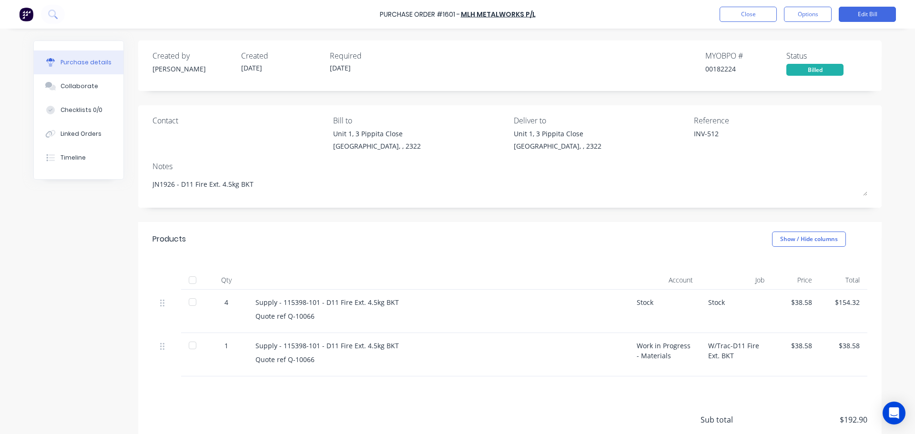
click at [189, 282] on div at bounding box center [192, 280] width 19 height 19
type textarea "x"
click at [737, 18] on button "Close" at bounding box center [747, 14] width 57 height 15
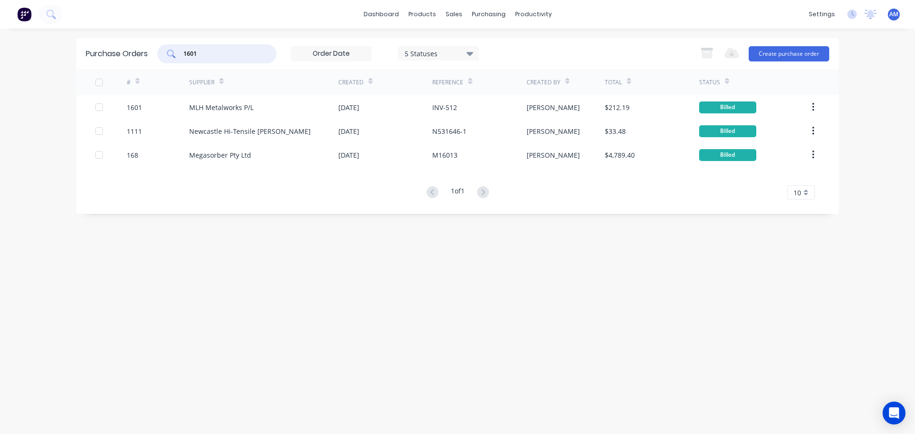
drag, startPoint x: 216, startPoint y: 51, endPoint x: 154, endPoint y: 52, distance: 62.4
click at [154, 52] on div "Purchase Orders 1601 5 Statuses 5 Statuses Export to Excel (XLSX) Create purcha…" at bounding box center [457, 53] width 762 height 31
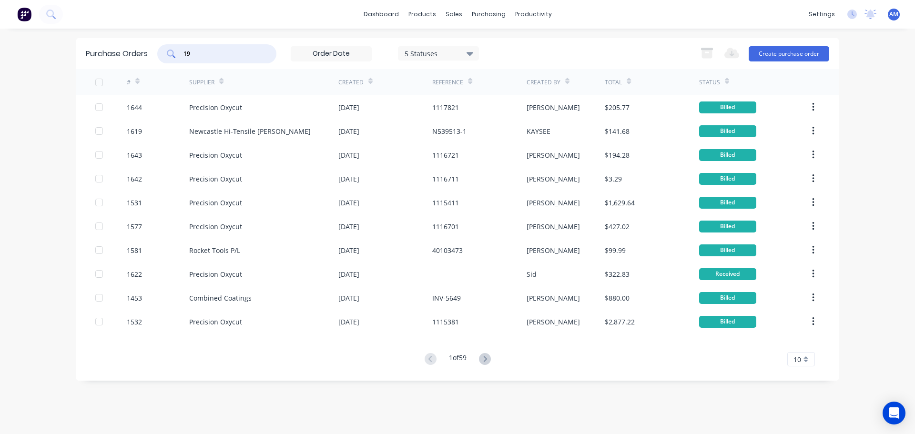
type input "1"
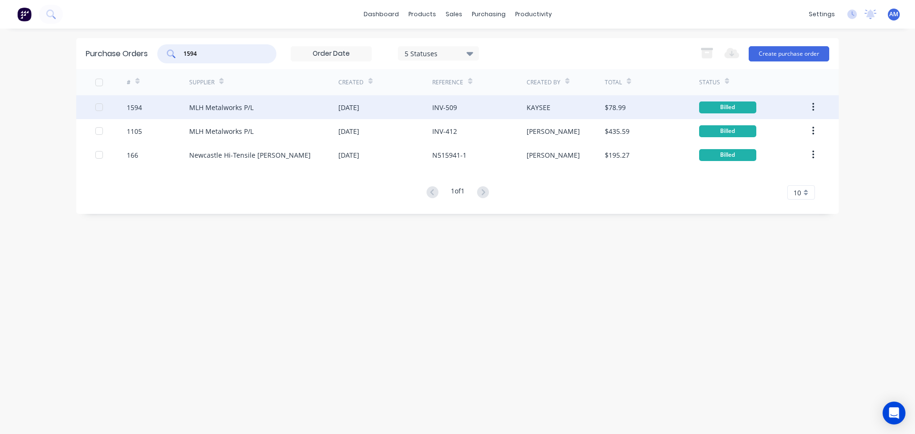
type input "1594"
click at [242, 107] on div "MLH Metalworks P/L" at bounding box center [221, 107] width 64 height 10
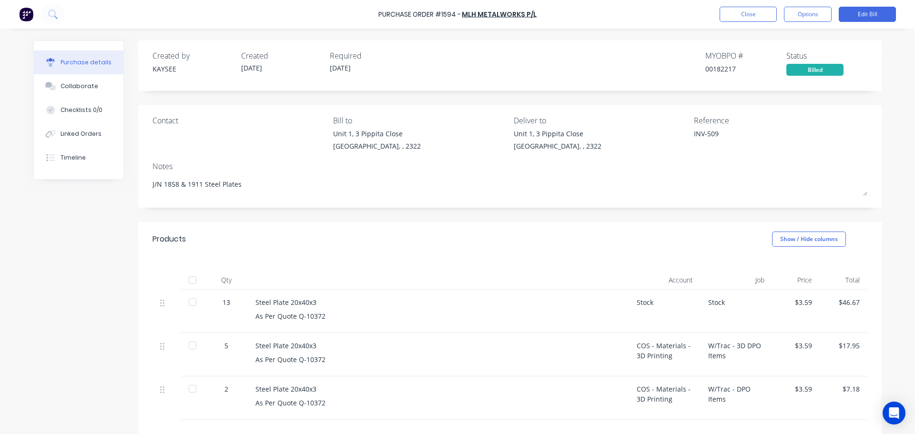
click at [192, 276] on div at bounding box center [192, 280] width 19 height 19
type textarea "x"
click at [740, 17] on button "Close" at bounding box center [747, 14] width 57 height 15
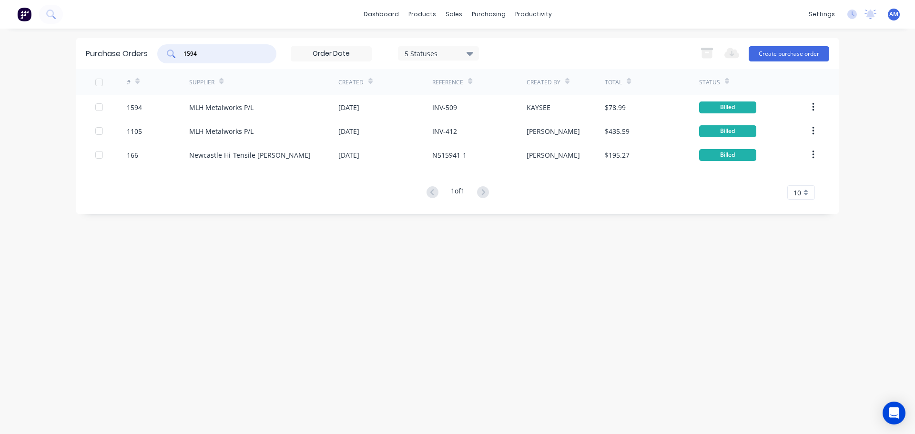
drag, startPoint x: 223, startPoint y: 52, endPoint x: 173, endPoint y: 53, distance: 50.5
click at [173, 53] on div "1594" at bounding box center [216, 53] width 119 height 19
type input "1596"
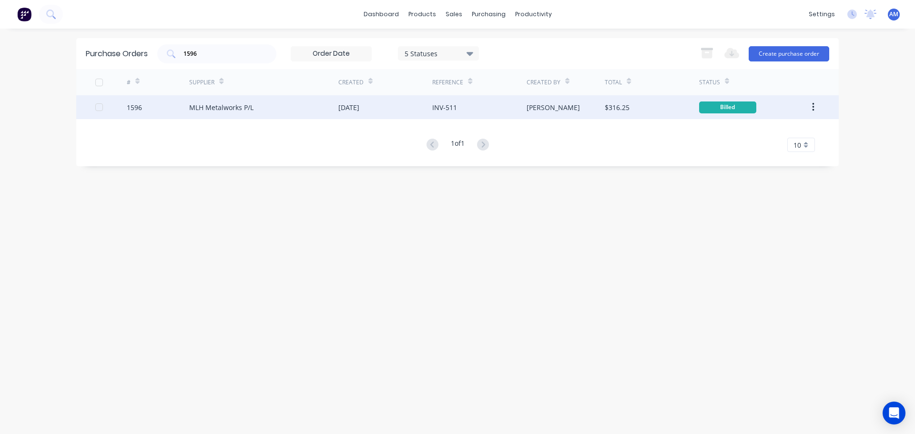
click at [202, 106] on div "MLH Metalworks P/L" at bounding box center [221, 107] width 64 height 10
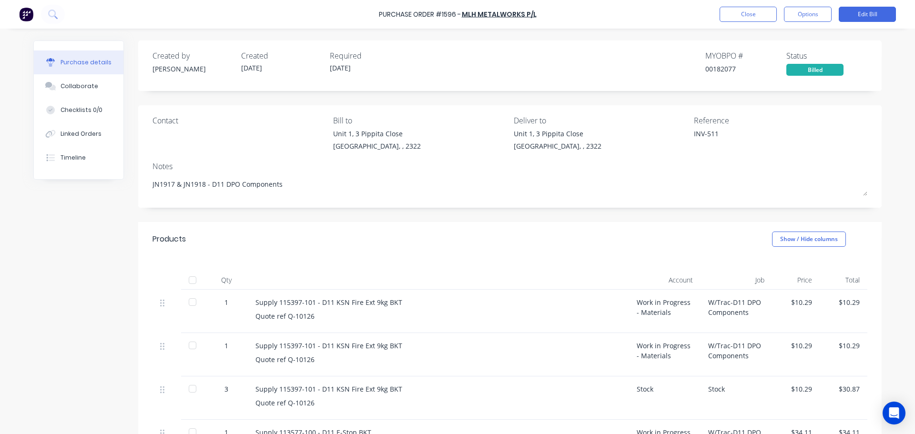
click at [192, 278] on div at bounding box center [192, 280] width 19 height 19
type textarea "x"
click at [756, 16] on button "Close" at bounding box center [747, 14] width 57 height 15
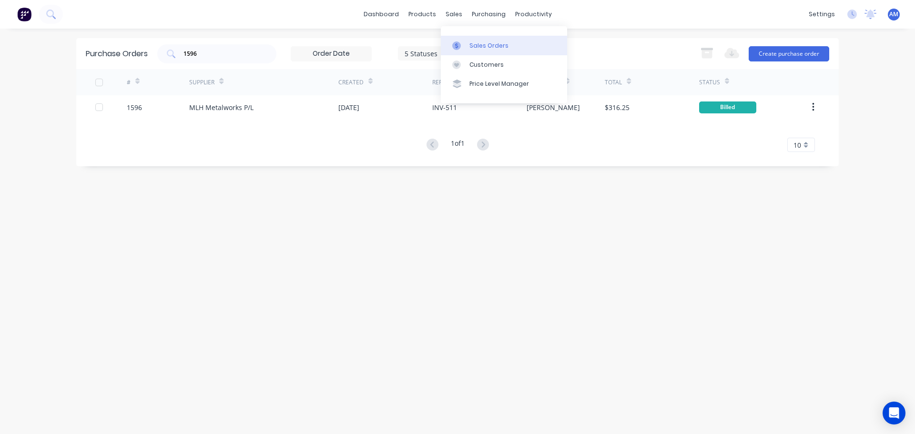
click at [479, 43] on div "Sales Orders" at bounding box center [488, 45] width 39 height 9
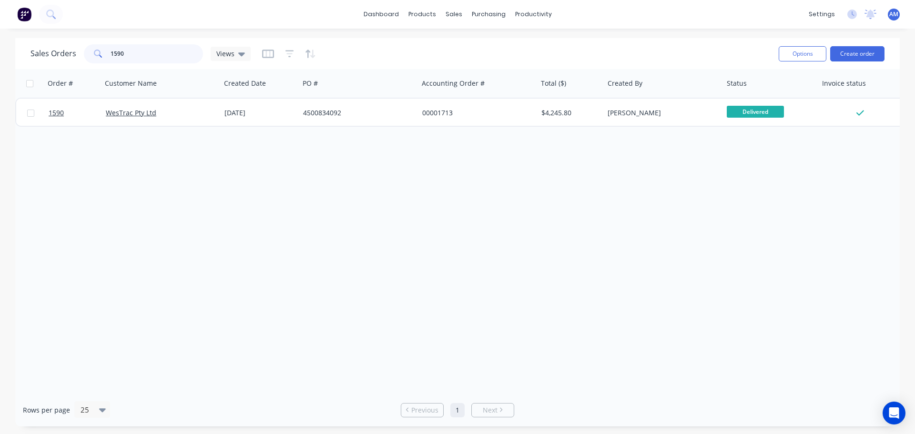
drag, startPoint x: 136, startPoint y: 53, endPoint x: 106, endPoint y: 51, distance: 30.5
click at [106, 51] on div "1590" at bounding box center [143, 53] width 119 height 19
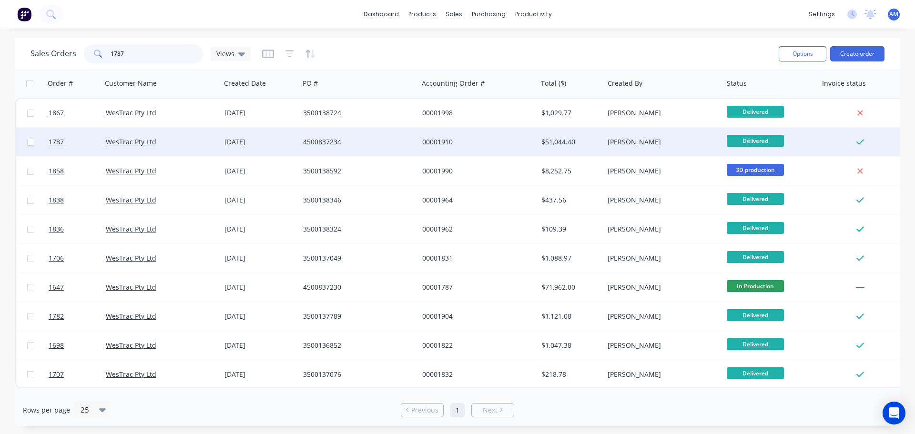
type input "1787"
click at [324, 143] on div "4500837234" at bounding box center [356, 142] width 106 height 10
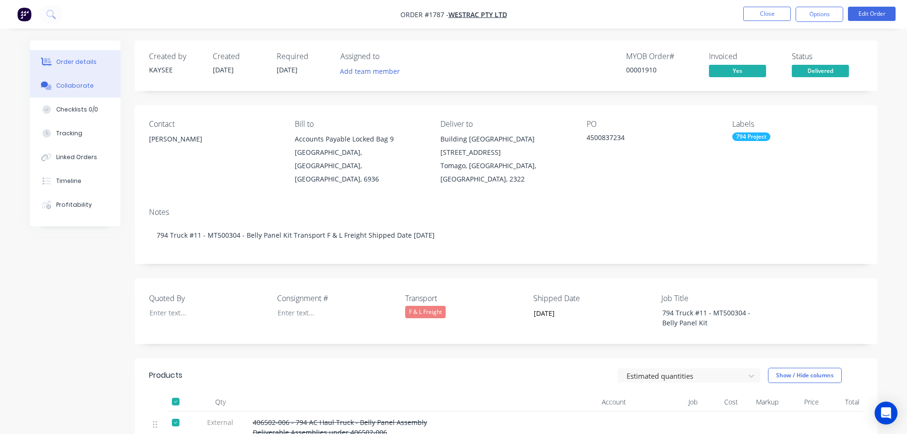
click at [76, 89] on div "Collaborate" at bounding box center [75, 85] width 38 height 9
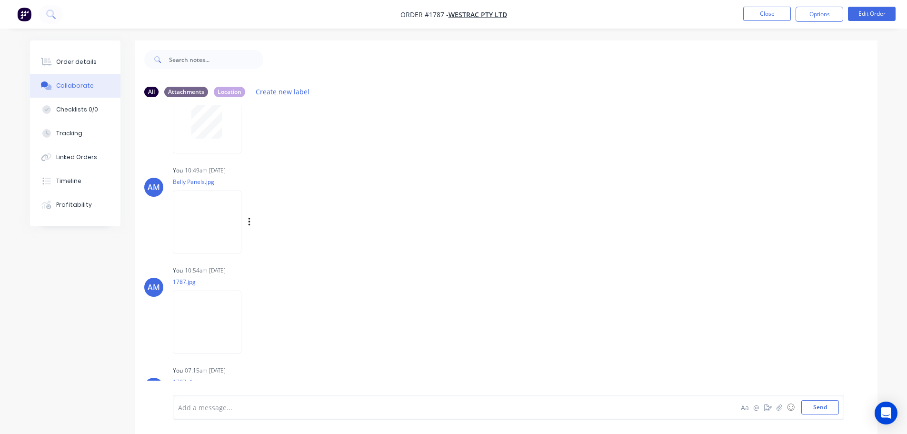
scroll to position [138, 0]
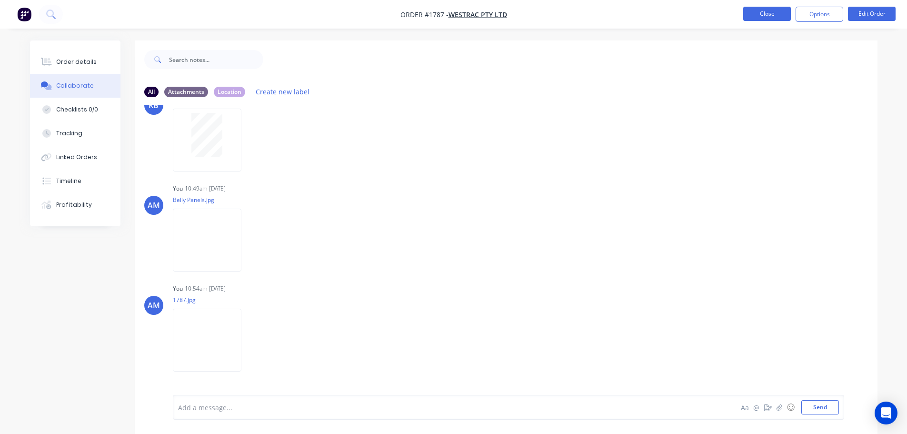
drag, startPoint x: 232, startPoint y: 212, endPoint x: 766, endPoint y: 18, distance: 568.4
click at [766, 18] on button "Close" at bounding box center [768, 14] width 48 height 14
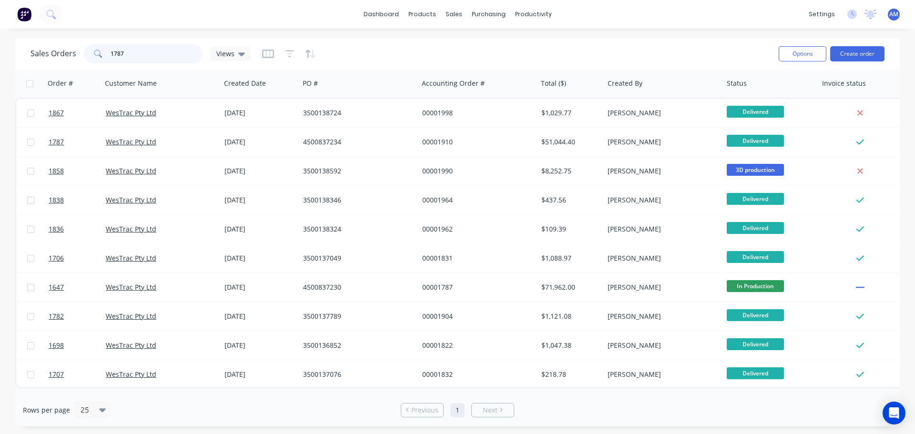
drag, startPoint x: 126, startPoint y: 49, endPoint x: 108, endPoint y: 52, distance: 18.3
click at [108, 52] on div "1787" at bounding box center [143, 53] width 119 height 19
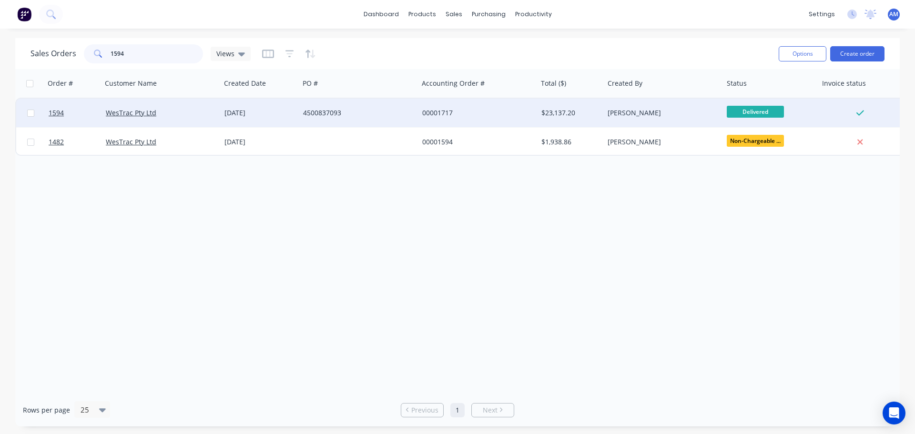
type input "1594"
click at [436, 110] on div "00001717" at bounding box center [475, 113] width 106 height 10
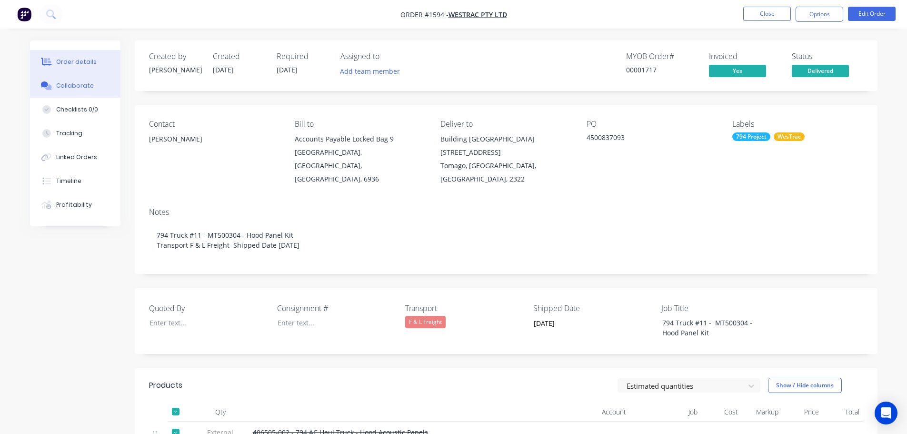
click at [61, 84] on div "Collaborate" at bounding box center [75, 85] width 38 height 9
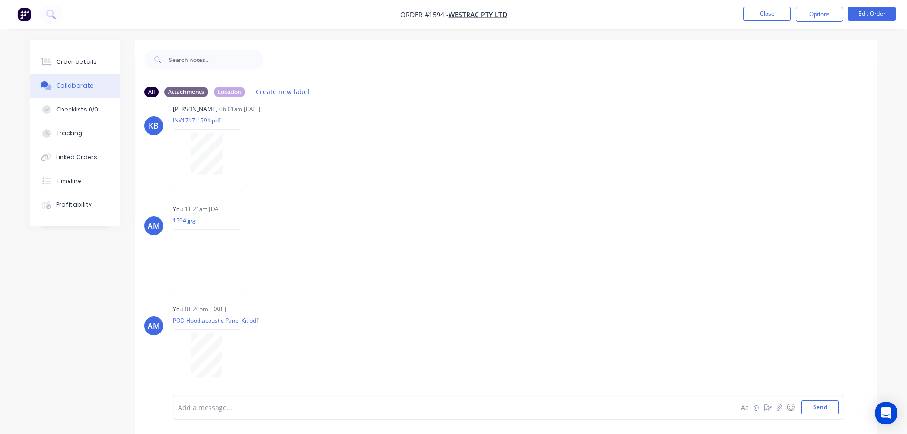
scroll to position [419, 0]
click at [766, 18] on button "Close" at bounding box center [768, 14] width 48 height 14
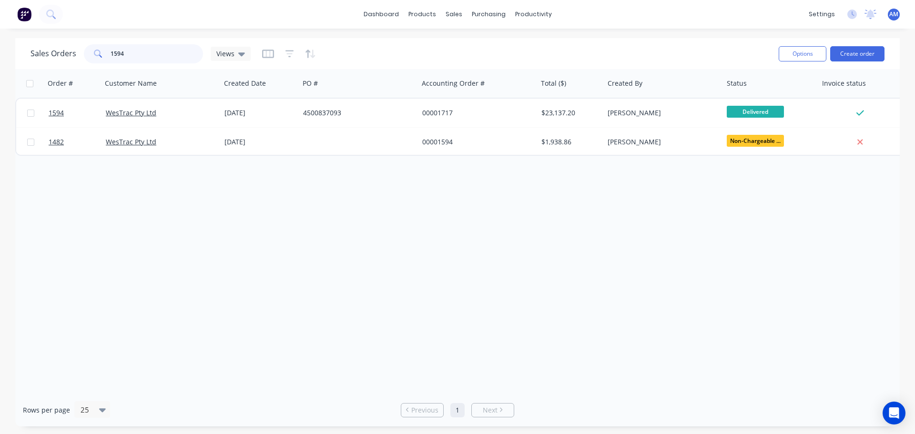
drag, startPoint x: 156, startPoint y: 52, endPoint x: 88, endPoint y: 56, distance: 68.2
click at [88, 56] on div "1594" at bounding box center [143, 53] width 119 height 19
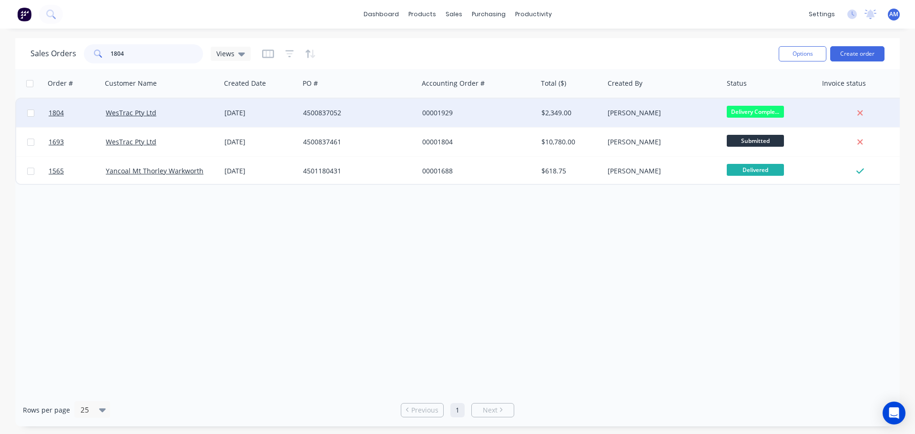
type input "1804"
click at [428, 108] on div "00001929" at bounding box center [475, 113] width 106 height 10
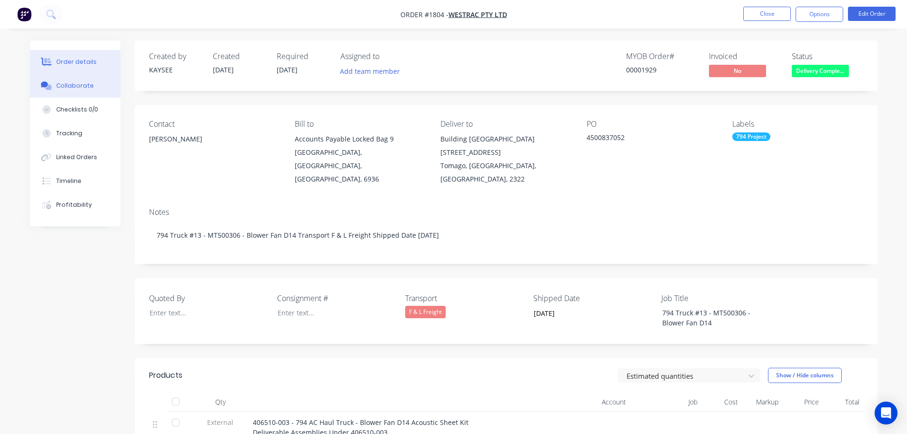
click at [83, 85] on div "Collaborate" at bounding box center [75, 85] width 38 height 9
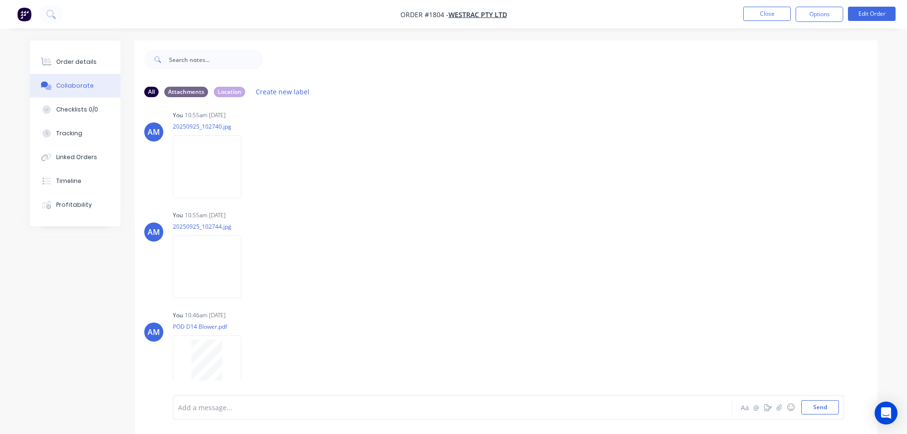
scroll to position [119, 0]
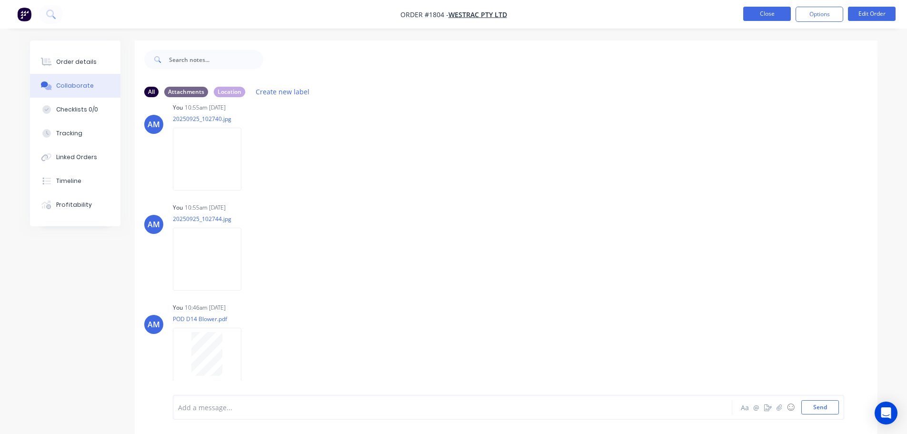
click at [760, 17] on button "Close" at bounding box center [768, 14] width 48 height 14
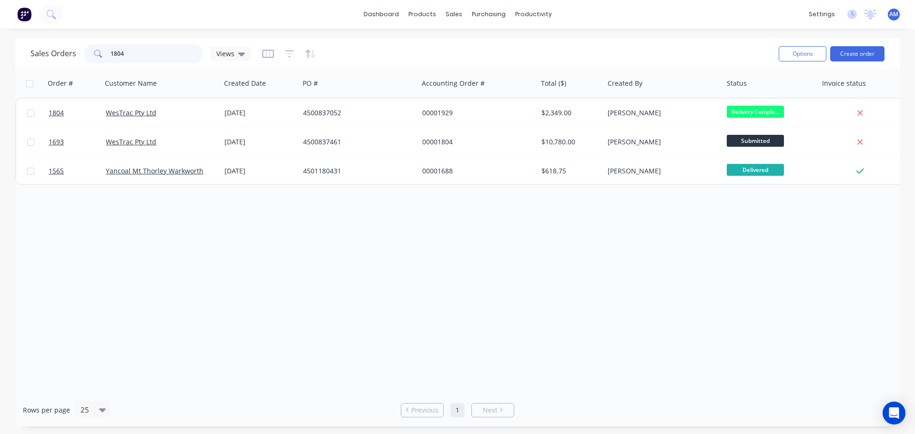
drag, startPoint x: 134, startPoint y: 50, endPoint x: 106, endPoint y: 52, distance: 28.2
click at [106, 52] on div "1804" at bounding box center [143, 53] width 119 height 19
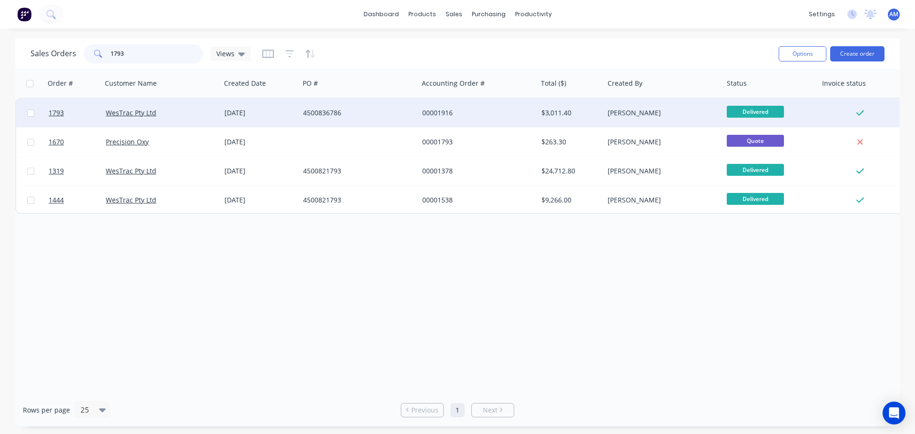
type input "1793"
click at [441, 111] on div "00001916" at bounding box center [475, 113] width 106 height 10
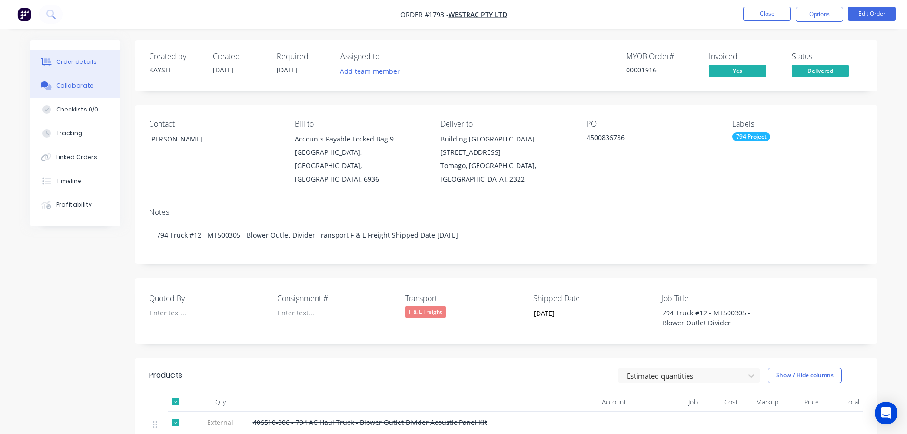
click at [67, 83] on div "Collaborate" at bounding box center [75, 85] width 38 height 9
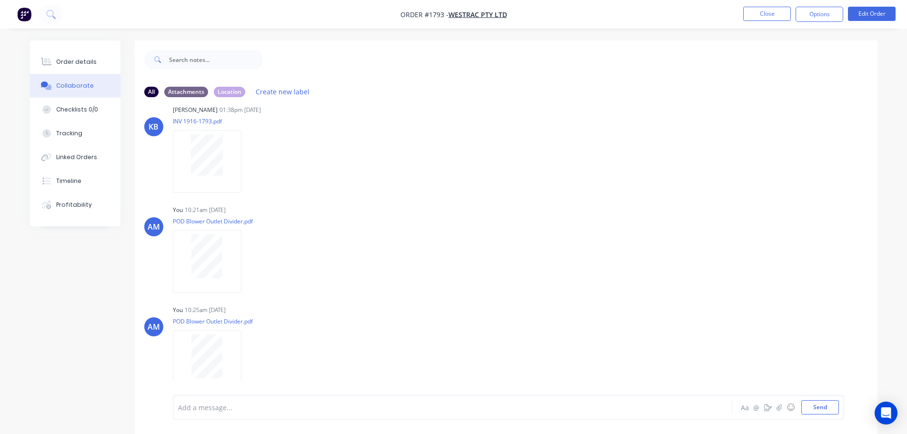
scroll to position [519, 0]
click at [761, 15] on button "Close" at bounding box center [768, 14] width 48 height 14
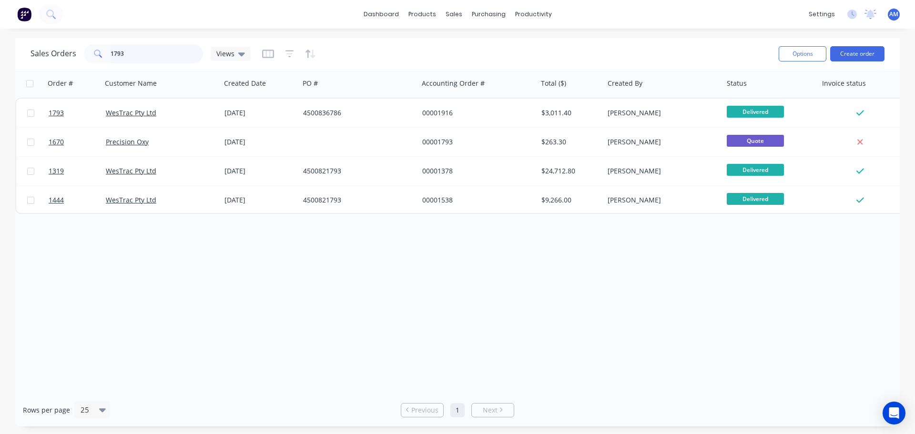
click at [149, 54] on input "1793" at bounding box center [157, 53] width 93 height 19
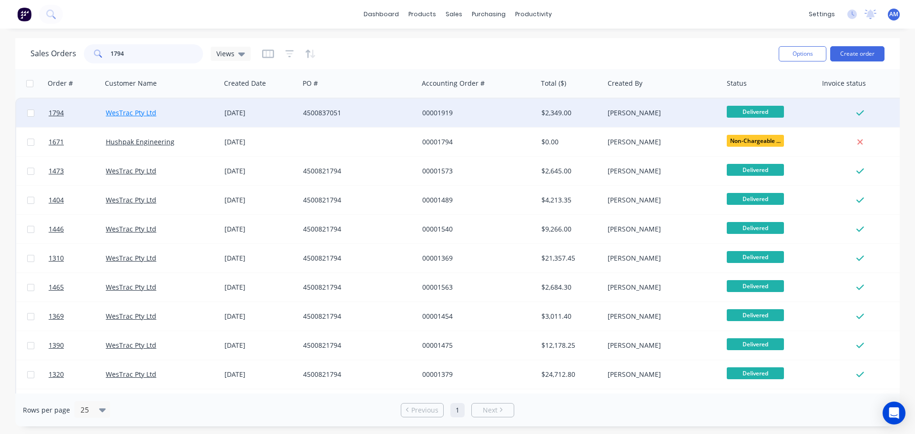
type input "1794"
click at [147, 116] on link "WesTrac Pty Ltd" at bounding box center [131, 112] width 50 height 9
click at [318, 110] on div "4500837051" at bounding box center [356, 113] width 106 height 10
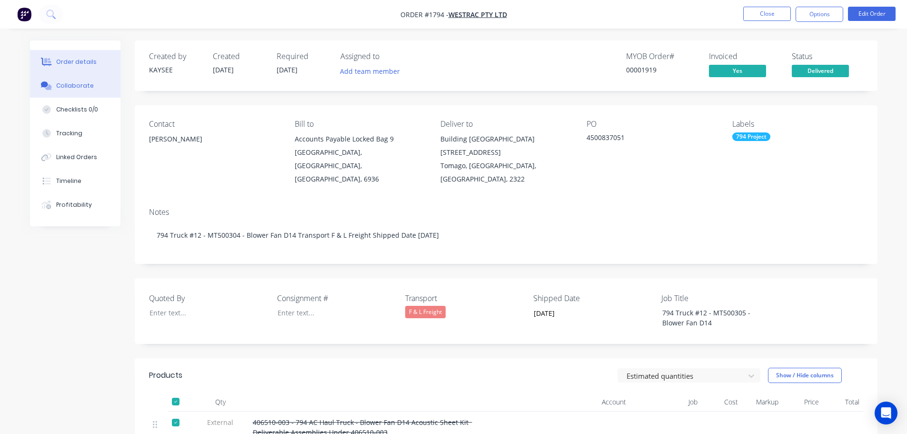
click at [71, 82] on div "Collaborate" at bounding box center [75, 85] width 38 height 9
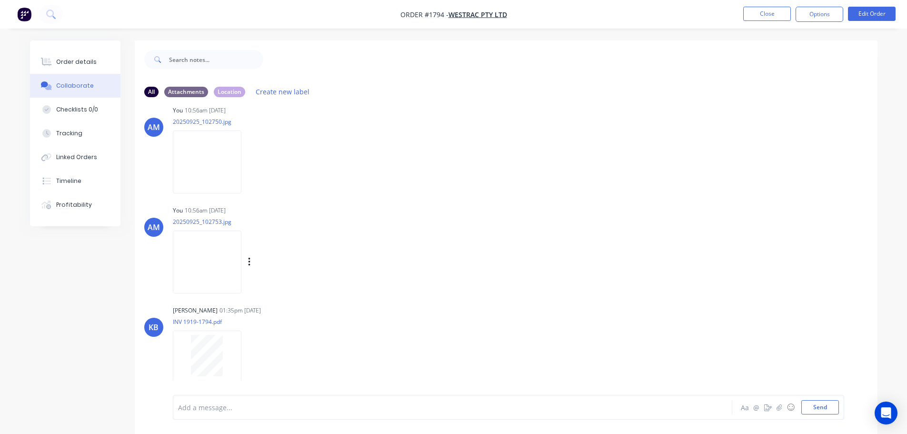
scroll to position [219, 0]
click at [772, 14] on button "Close" at bounding box center [768, 14] width 48 height 14
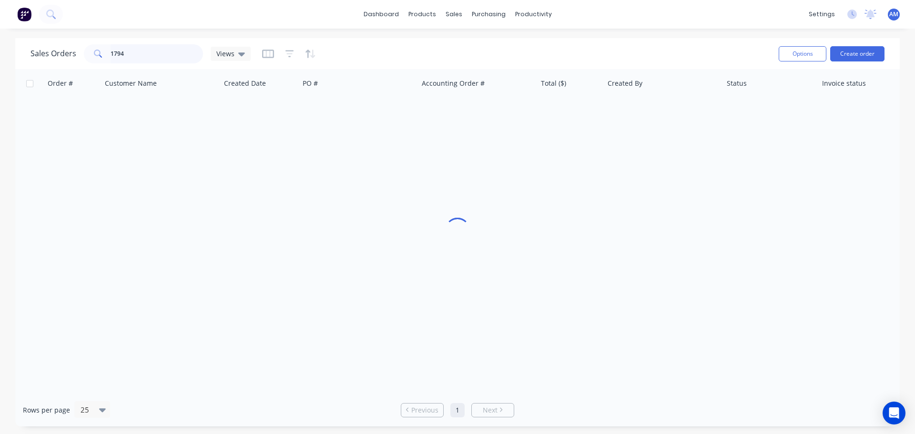
click at [141, 50] on input "1794" at bounding box center [157, 53] width 93 height 19
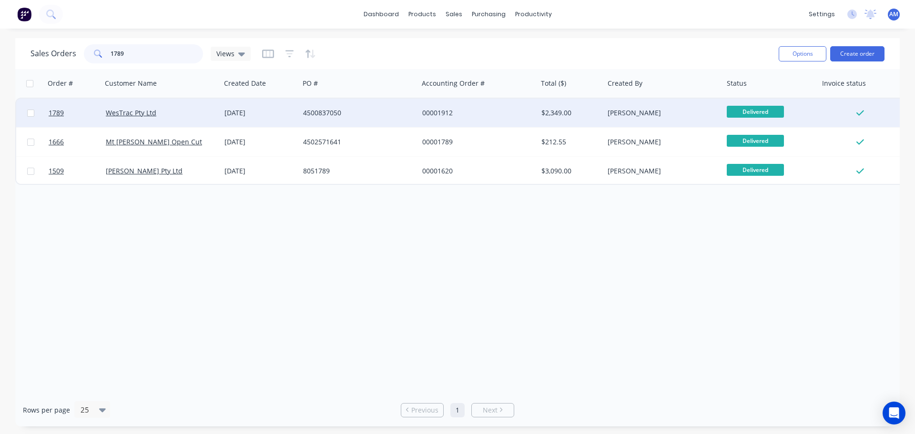
type input "1789"
click at [341, 114] on div "4500837050" at bounding box center [356, 113] width 106 height 10
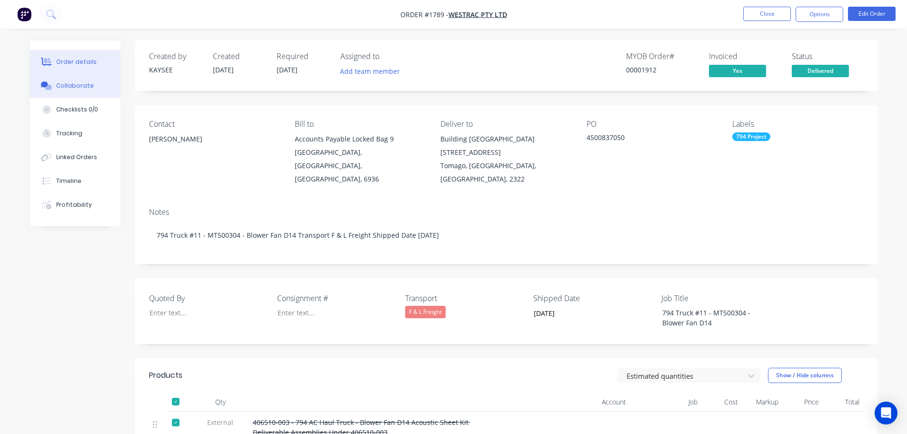
click at [79, 89] on div "Collaborate" at bounding box center [75, 85] width 38 height 9
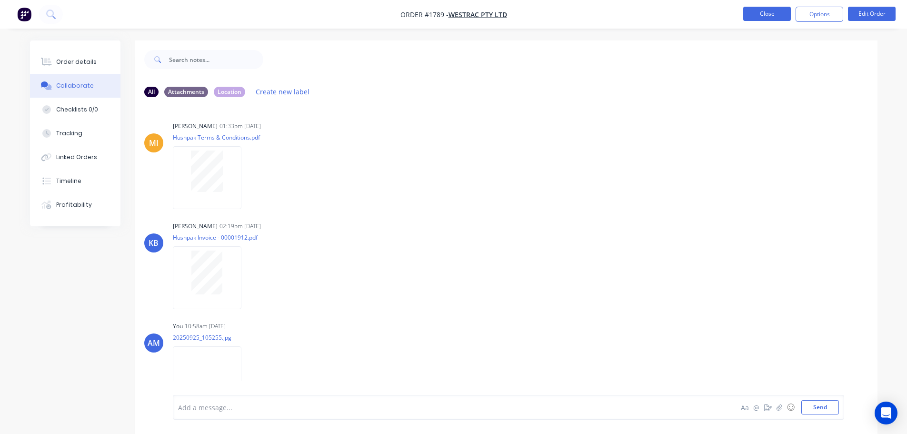
click at [762, 9] on button "Close" at bounding box center [768, 14] width 48 height 14
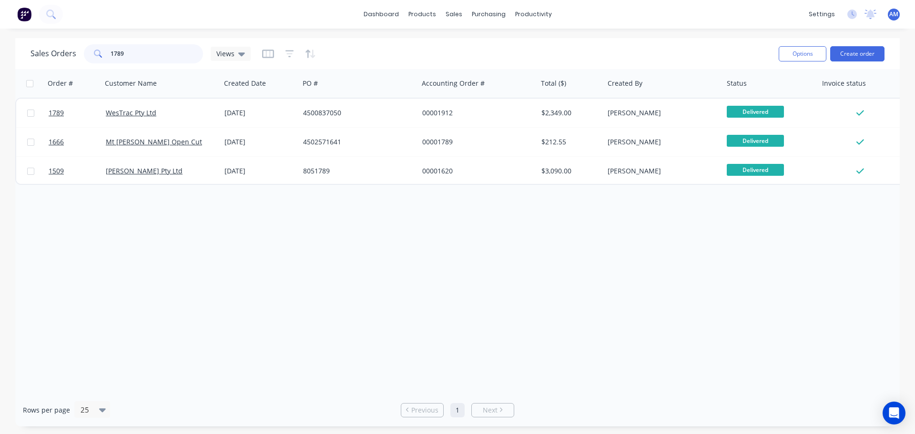
drag, startPoint x: 135, startPoint y: 58, endPoint x: 106, endPoint y: 50, distance: 29.9
click at [106, 50] on div "1789" at bounding box center [143, 53] width 119 height 19
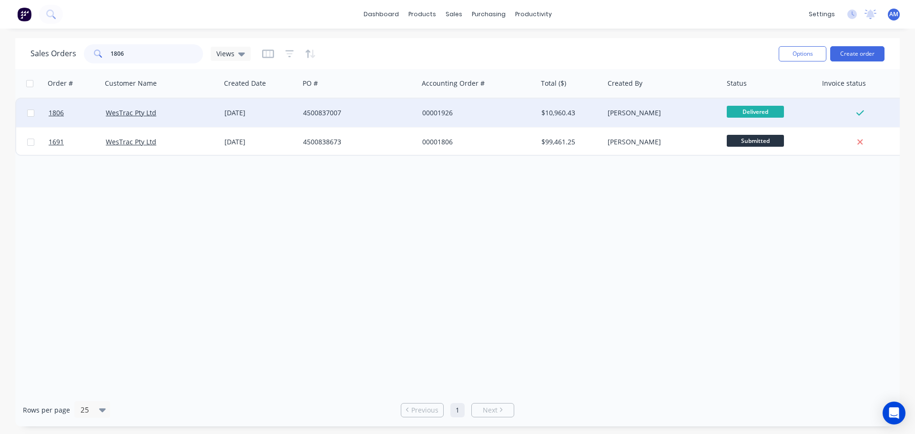
type input "1806"
click at [325, 113] on div "4500837007" at bounding box center [356, 113] width 106 height 10
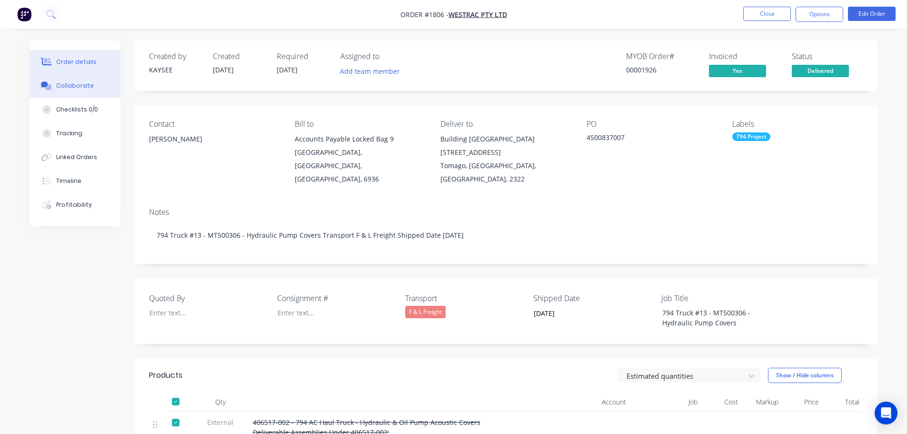
click at [71, 89] on div "Collaborate" at bounding box center [75, 85] width 38 height 9
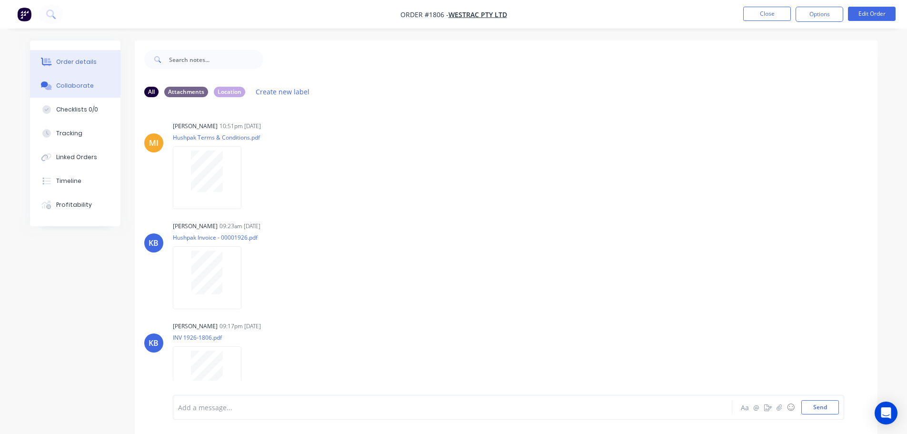
click at [80, 62] on div "Order details" at bounding box center [76, 62] width 40 height 9
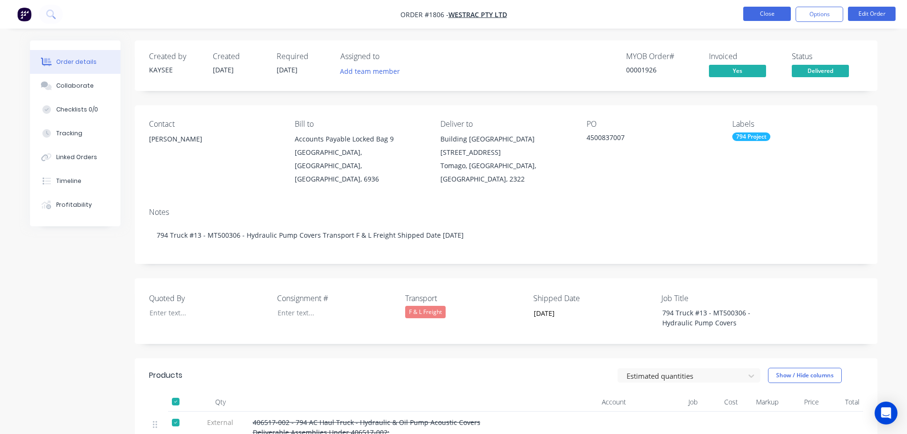
click at [759, 13] on button "Close" at bounding box center [768, 14] width 48 height 14
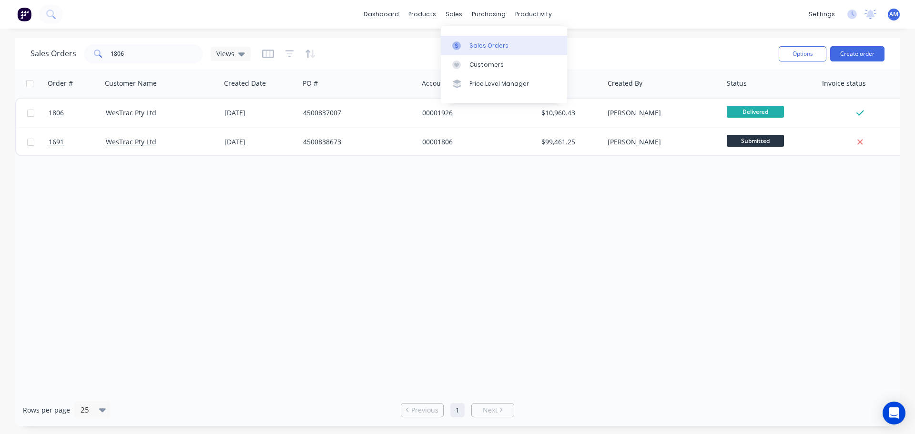
drag, startPoint x: 484, startPoint y: 44, endPoint x: 444, endPoint y: 43, distance: 40.0
click at [484, 44] on div "Sales Orders" at bounding box center [488, 45] width 39 height 9
drag, startPoint x: 168, startPoint y: 51, endPoint x: 91, endPoint y: 59, distance: 77.1
click at [91, 59] on div "1806" at bounding box center [143, 53] width 119 height 19
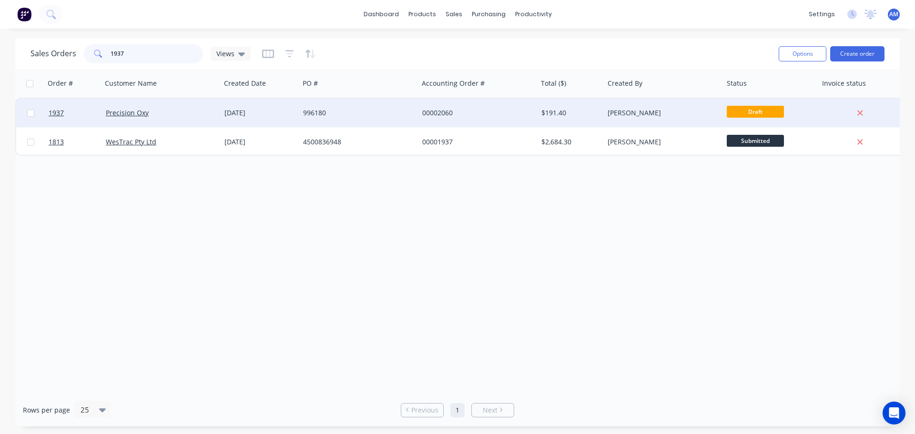
type input "1937"
click at [325, 112] on div "996180" at bounding box center [356, 113] width 106 height 10
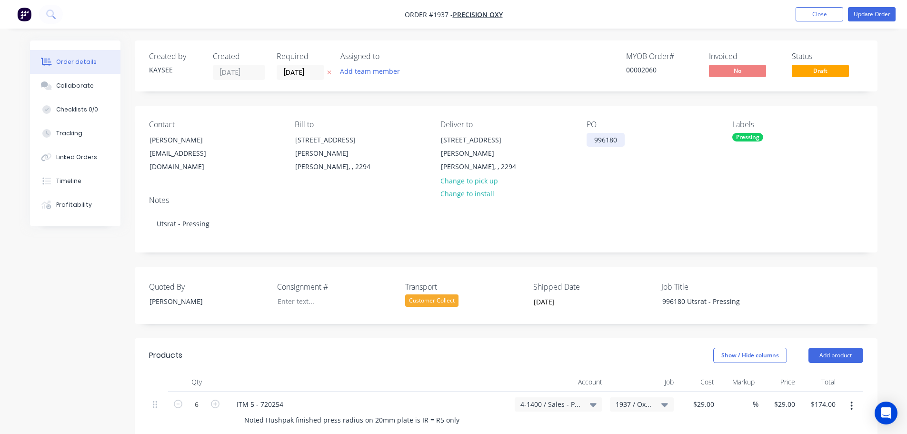
drag, startPoint x: 626, startPoint y: 140, endPoint x: 589, endPoint y: 139, distance: 37.6
click at [589, 139] on div "996180" at bounding box center [606, 140] width 38 height 14
copy div "996180"
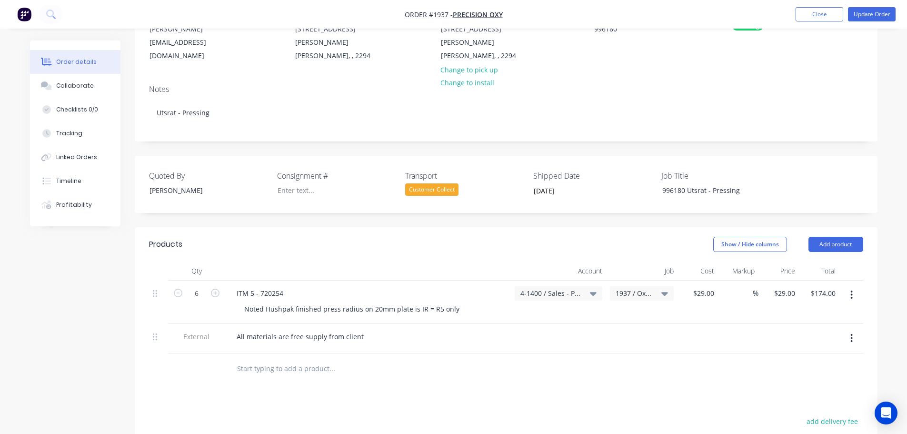
scroll to position [143, 0]
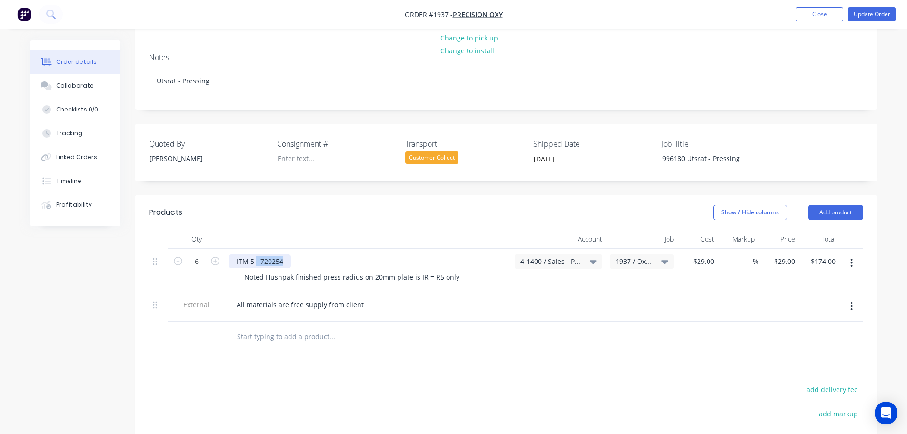
drag, startPoint x: 277, startPoint y: 249, endPoint x: 251, endPoint y: 251, distance: 26.2
click at [251, 254] on div "ITM 5 - 720254" at bounding box center [260, 261] width 62 height 14
click at [293, 254] on div "ITM 5 - 720254" at bounding box center [368, 261] width 278 height 14
drag, startPoint x: 284, startPoint y: 250, endPoint x: 234, endPoint y: 247, distance: 50.1
click at [234, 254] on div "ITM 5 - 720254" at bounding box center [260, 261] width 62 height 14
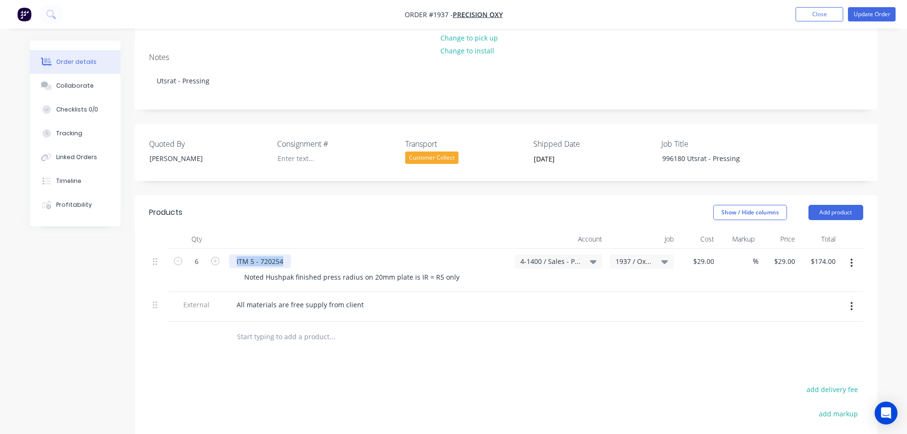
copy div "ITM 5 - 720254"
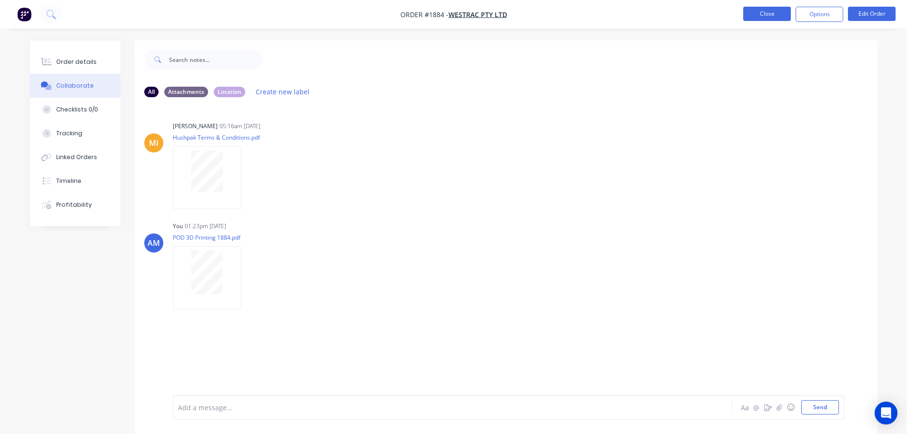
click at [756, 19] on button "Close" at bounding box center [768, 14] width 48 height 14
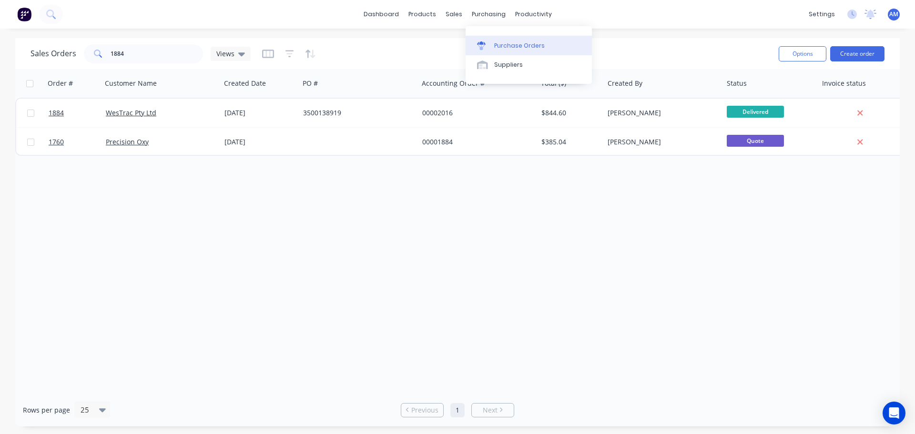
click at [502, 42] on div "Purchase Orders" at bounding box center [519, 45] width 50 height 9
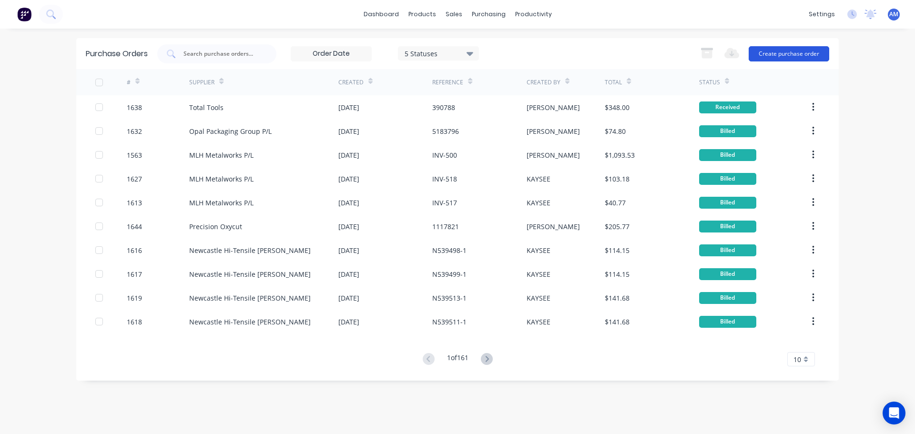
click at [784, 53] on button "Create purchase order" at bounding box center [788, 53] width 81 height 15
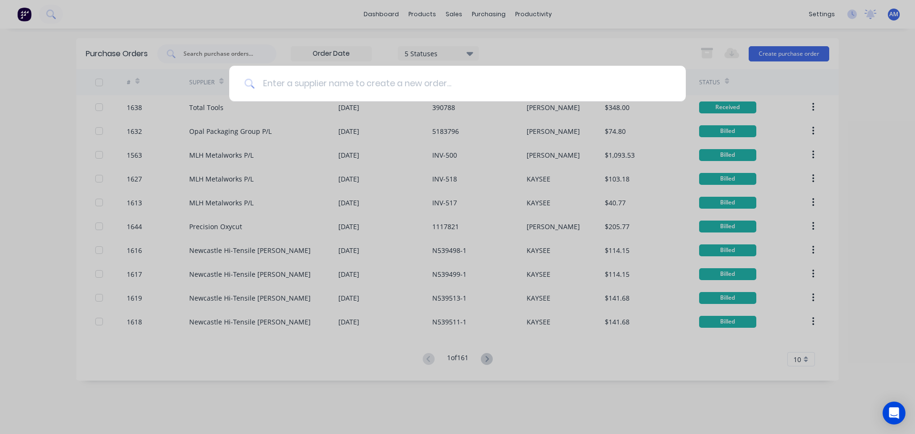
click at [365, 78] on input at bounding box center [462, 84] width 415 height 36
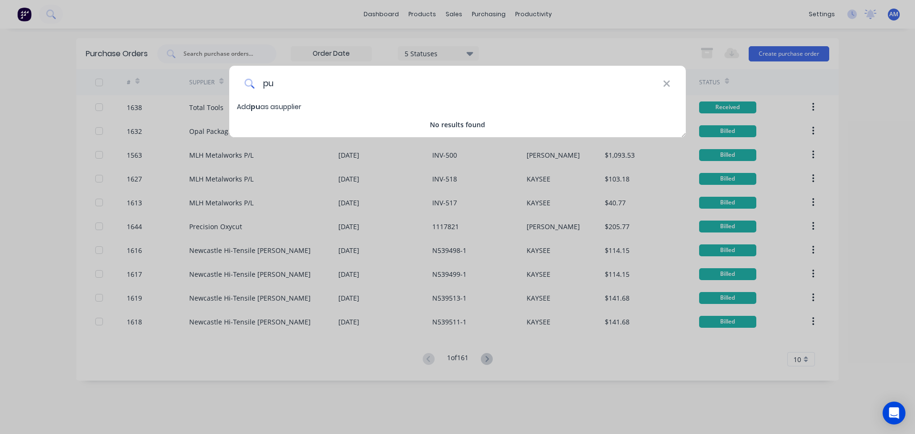
type input "p"
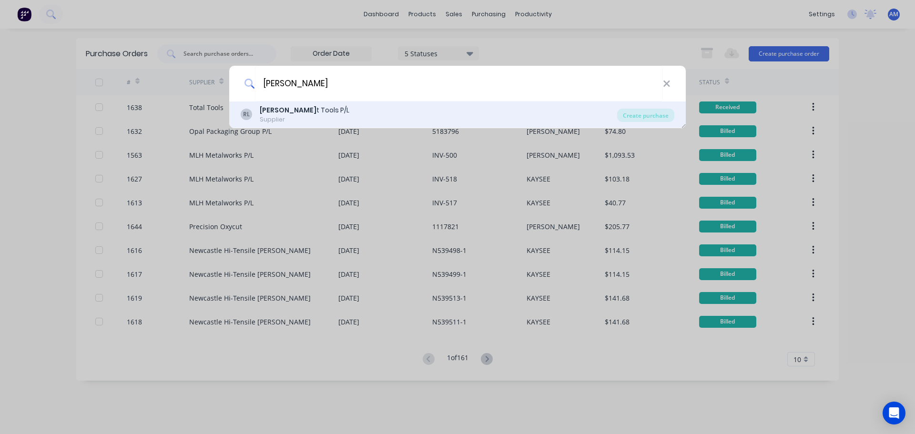
type input "rocke"
click at [287, 108] on div "Rocke t Tools P/L" at bounding box center [305, 110] width 90 height 10
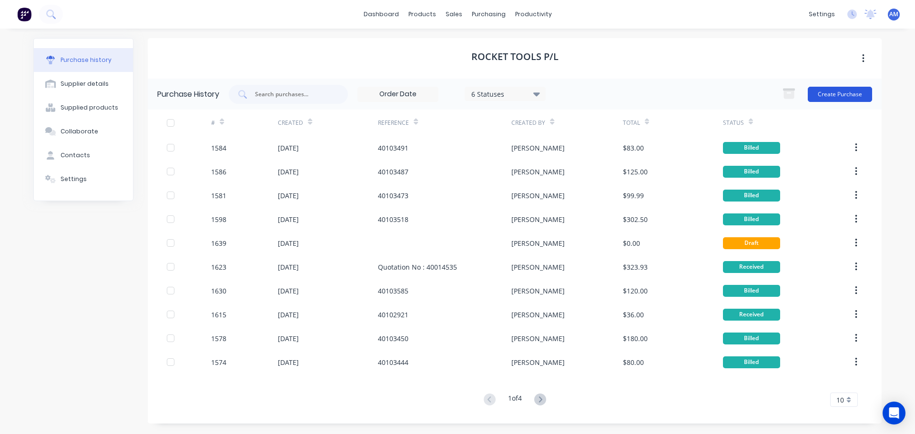
click at [843, 96] on button "Create Purchase" at bounding box center [839, 94] width 64 height 15
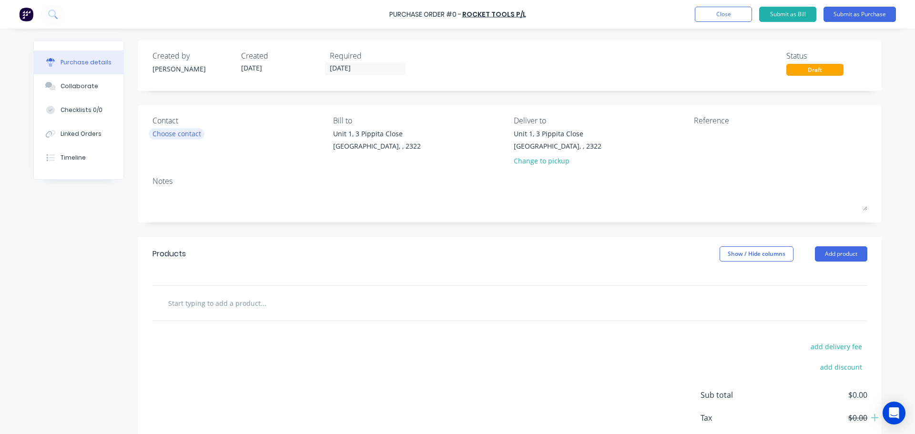
click at [188, 134] on div "Choose contact" at bounding box center [176, 134] width 49 height 10
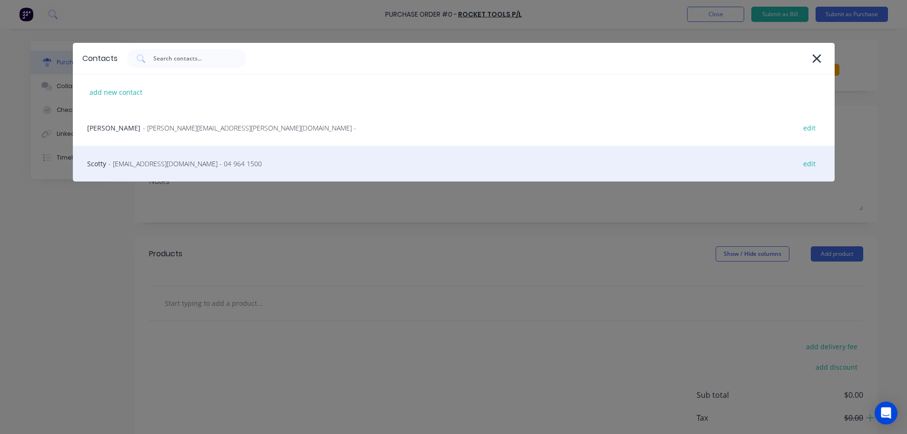
click at [182, 161] on span "- newcastlesales@tools.com.au - 04 964 1500" at bounding box center [185, 164] width 153 height 10
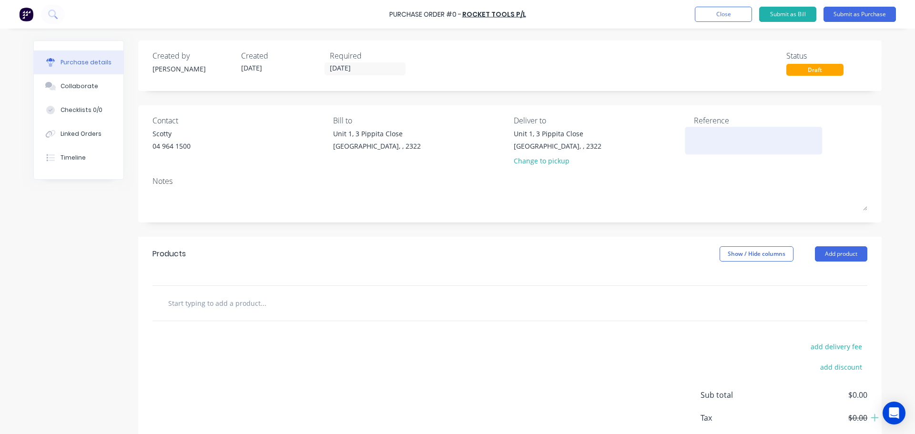
click at [710, 133] on textarea at bounding box center [753, 139] width 119 height 21
paste textarea "Quotation No : 40014568"
type textarea "x"
type textarea "Quotation No : 40014568"
type textarea "x"
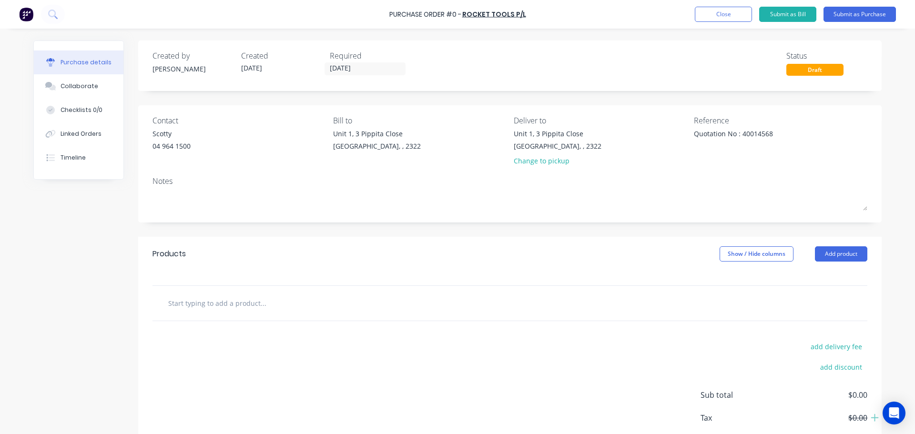
type textarea "Quotation No : 40014568"
click at [231, 307] on input "text" at bounding box center [263, 302] width 191 height 19
type textarea "x"
type input "s"
type textarea "x"
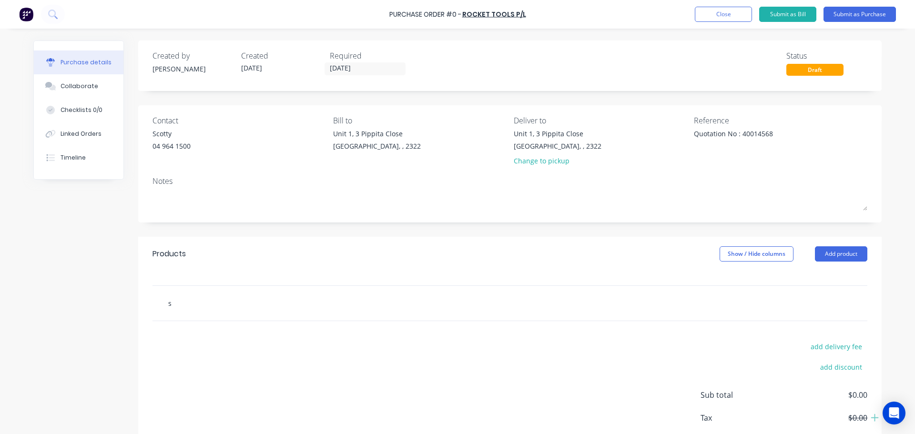
type input "sb"
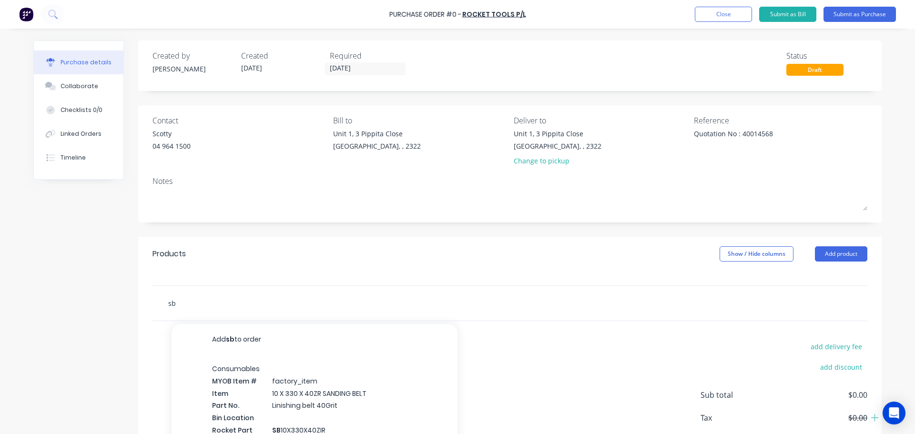
type textarea "x"
type input "sb"
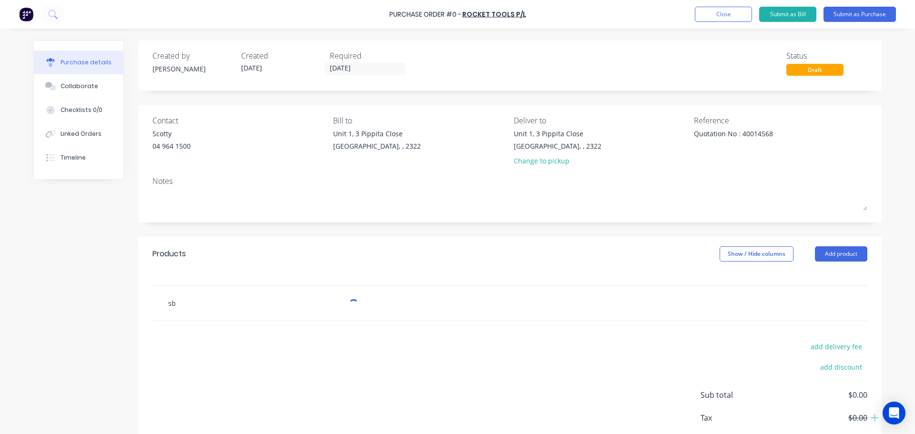
type textarea "x"
type input "sb 1"
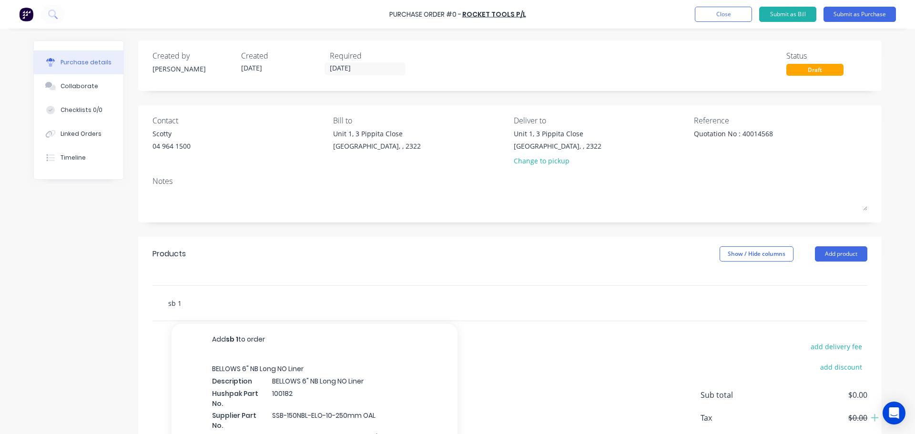
type textarea "x"
type input "sb 10"
type textarea "x"
type input "sb 10x"
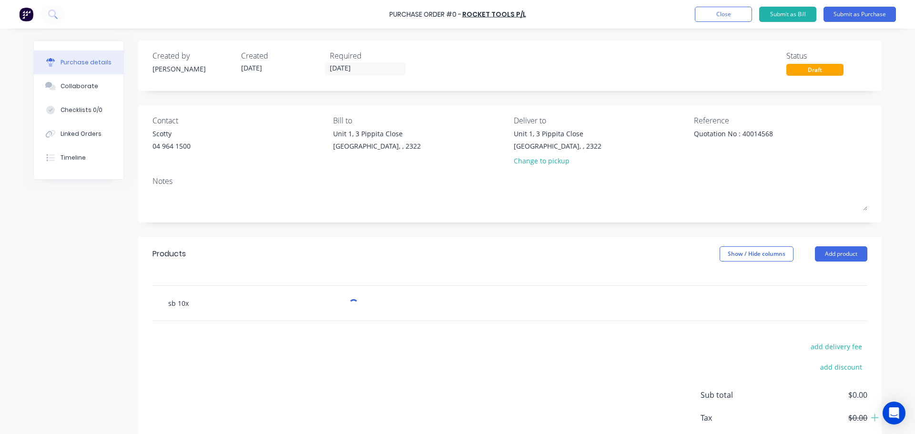
type textarea "x"
type input "sb 10x3"
type textarea "x"
type input "sb 10x33"
drag, startPoint x: 207, startPoint y: 302, endPoint x: 141, endPoint y: 295, distance: 65.7
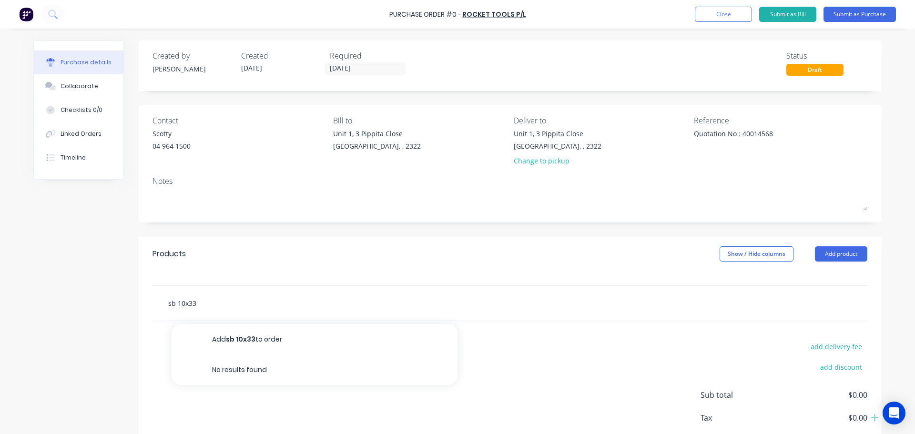
click at [142, 295] on div "sb 10x33 Add sb 10x33 to order No results found" at bounding box center [509, 303] width 743 height 36
type textarea "x"
type input "1"
type textarea "x"
type input "10"
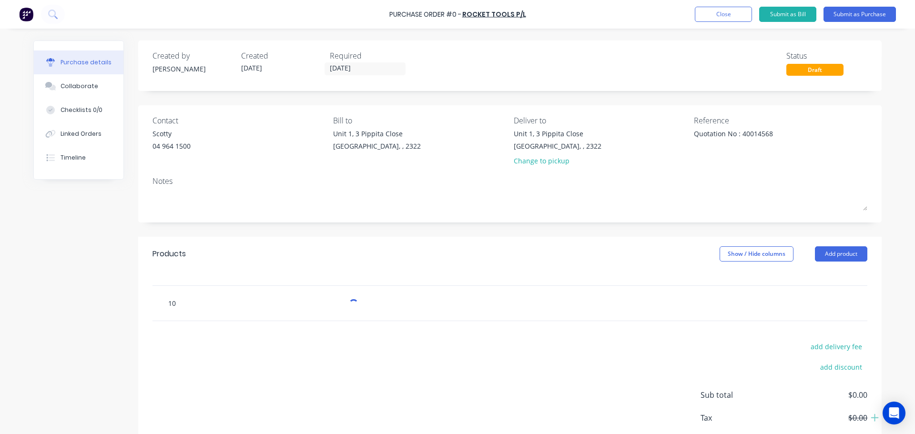
type textarea "x"
type input "10"
type textarea "x"
type input "10 3"
type textarea "x"
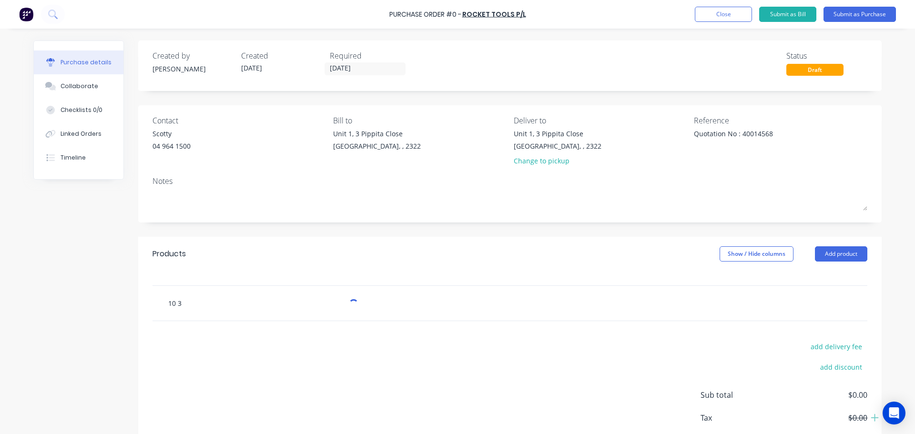
type input "10 33"
type textarea "x"
type input "10 330"
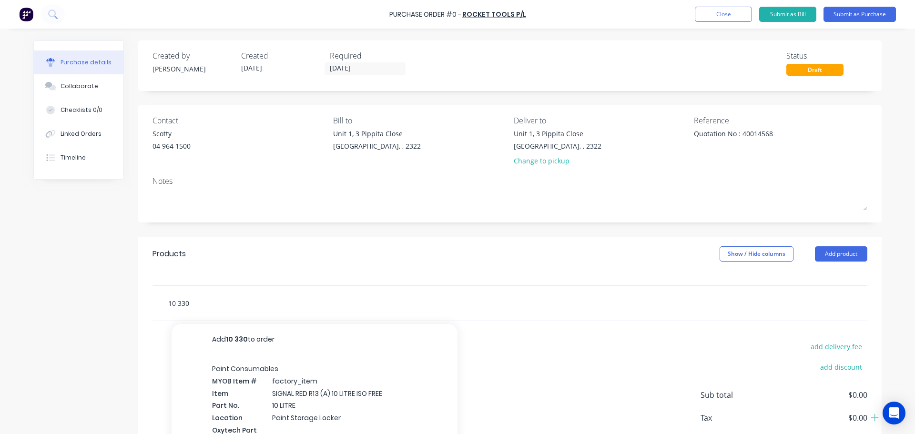
type textarea "x"
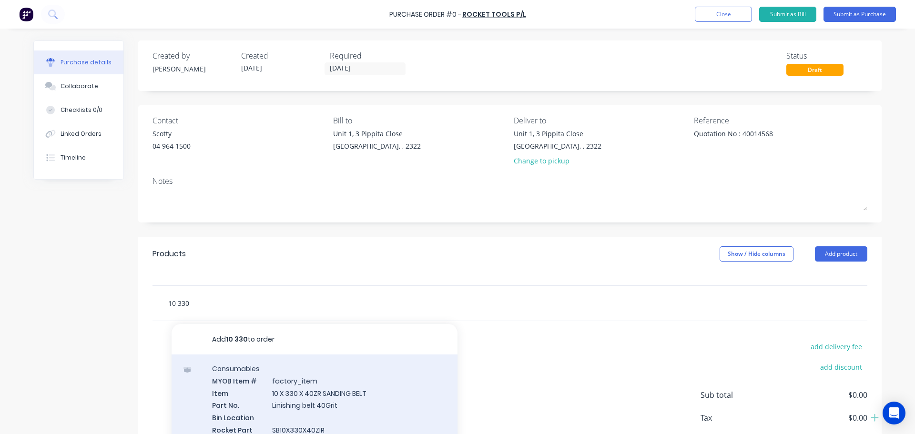
type input "10 330"
click at [290, 397] on div "Consumables MYOB Item # factory_item Item 10 X 330 X 40ZR SANDING BELT Part No.…" at bounding box center [314, 427] width 286 height 146
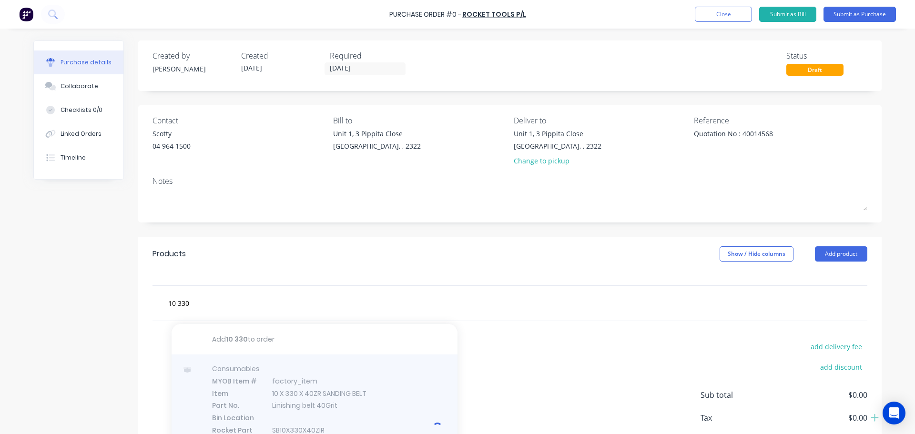
type textarea "x"
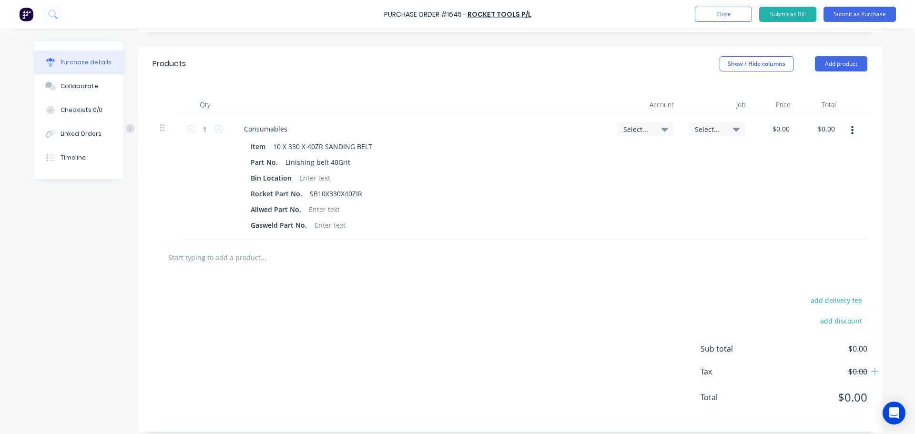
scroll to position [191, 0]
click at [661, 131] on icon at bounding box center [664, 128] width 7 height 10
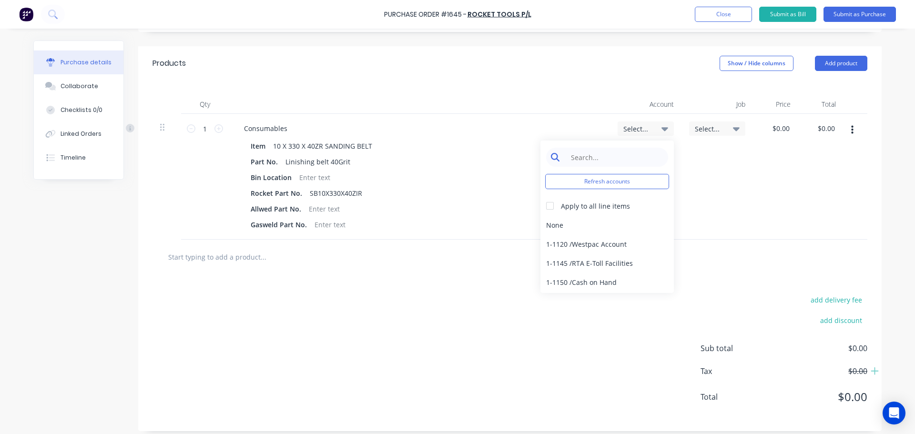
type textarea "x"
click at [589, 159] on input at bounding box center [614, 157] width 98 height 19
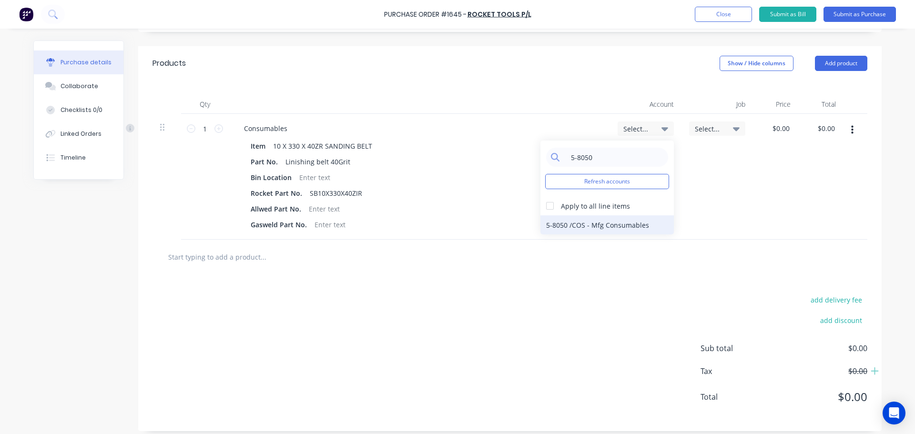
type input "5-8050"
click at [581, 227] on div "5-8050 / COS - Mfg Consumables" at bounding box center [606, 224] width 133 height 19
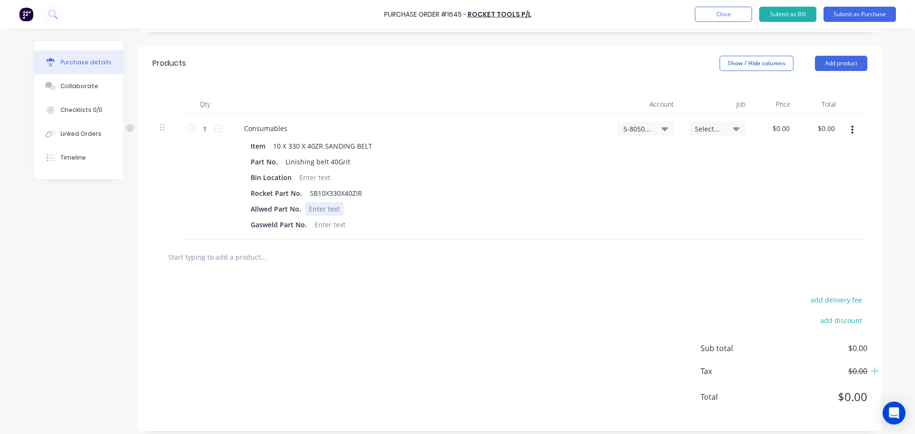
drag, startPoint x: 301, startPoint y: 210, endPoint x: 242, endPoint y: 211, distance: 59.5
click at [242, 211] on div "Item 10 X 330 X 40ZR SANDING BELT Part No. Linishing belt 40Grit Bin Location R…" at bounding box center [419, 185] width 366 height 92
type textarea "x"
drag, startPoint x: 242, startPoint y: 211, endPoint x: 322, endPoint y: 217, distance: 80.3
click at [322, 217] on div "Item 10 X 330 X 40ZR SANDING BELT Part No. Linishing belt 40Grit Bin Location R…" at bounding box center [419, 185] width 366 height 92
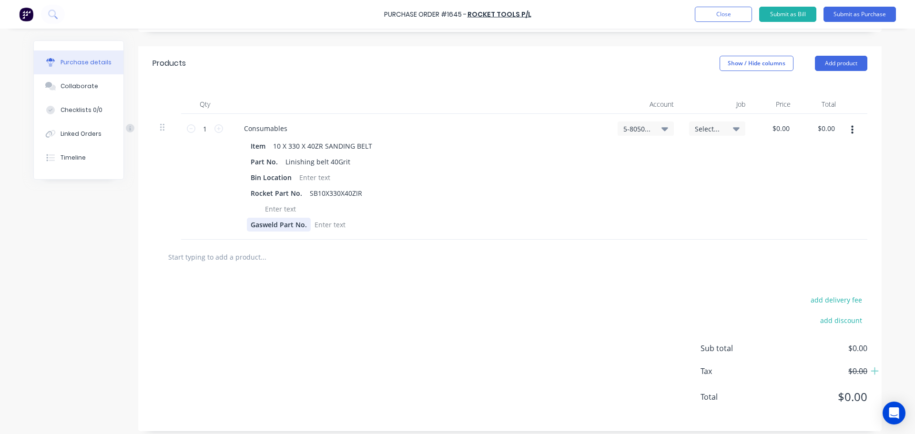
type textarea "x"
drag, startPoint x: 245, startPoint y: 225, endPoint x: 320, endPoint y: 231, distance: 75.0
click at [320, 231] on div "Gasweld Part No." at bounding box center [417, 225] width 341 height 14
type textarea "x"
click at [250, 260] on input "text" at bounding box center [263, 256] width 191 height 19
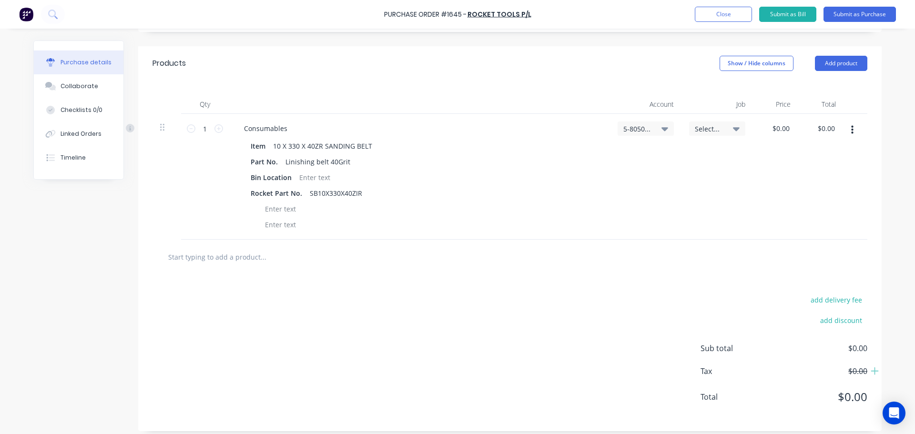
type input "1"
type textarea "x"
type input "10"
type textarea "x"
type input "10"
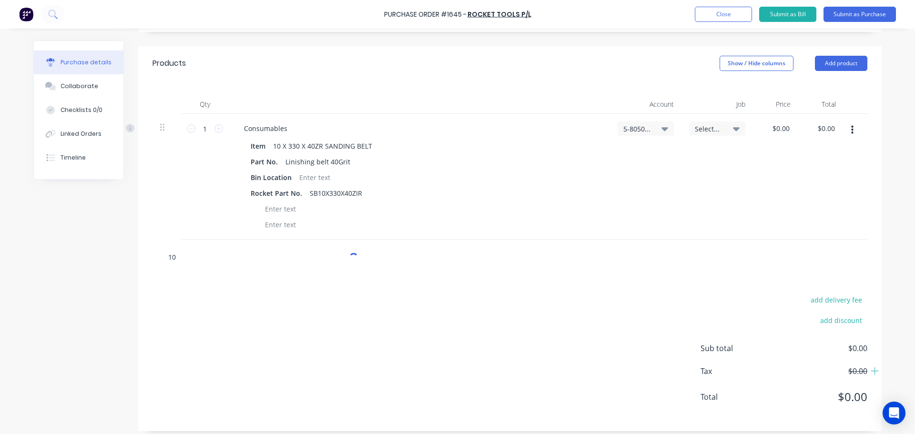
type textarea "x"
type input "10 x"
type textarea "x"
type input "10 x"
type textarea "x"
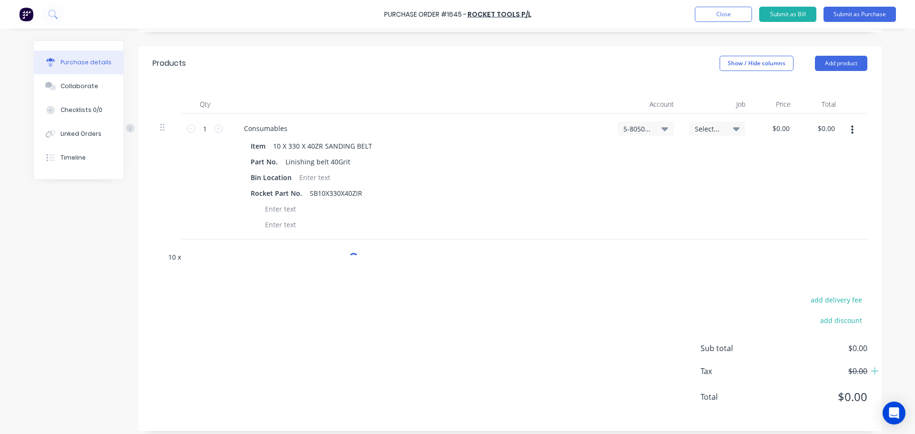
type input "10 x 3"
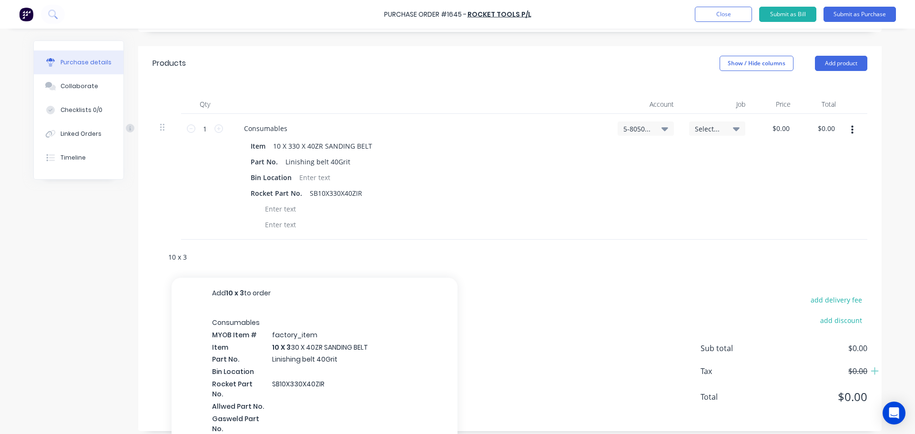
type textarea "x"
type input "10 x 33"
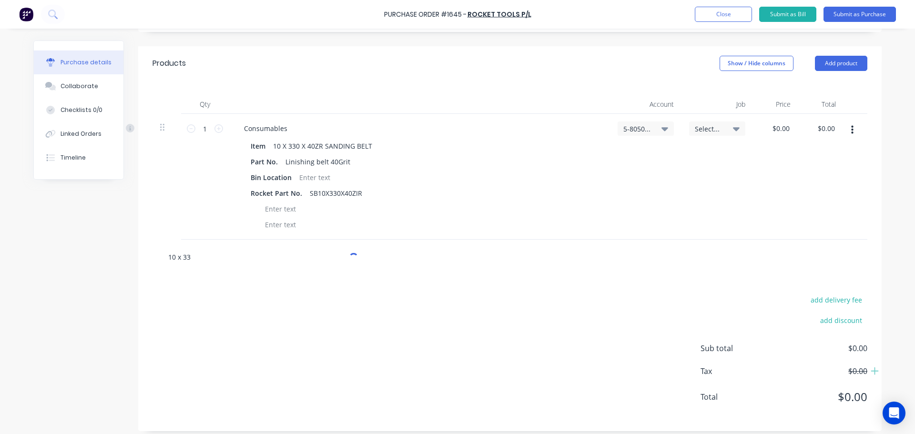
type textarea "x"
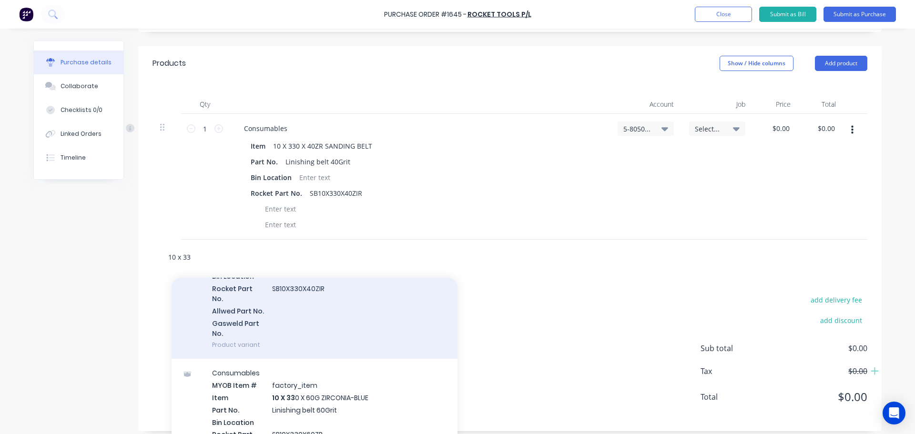
scroll to position [143, 0]
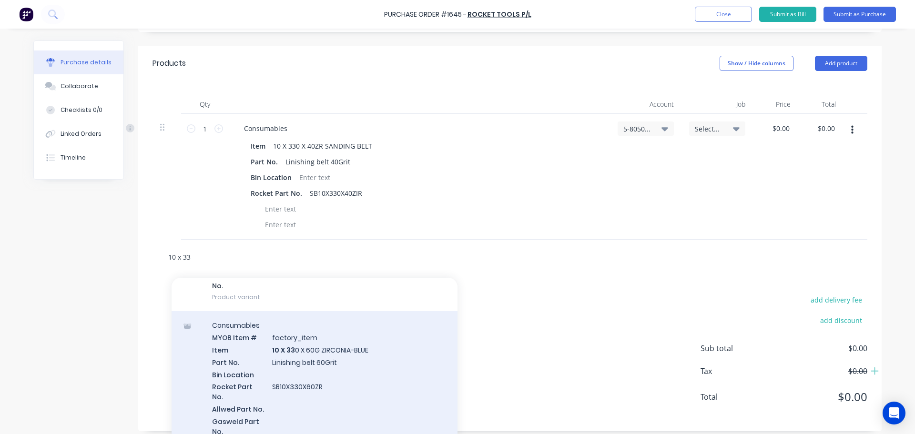
type input "10 x 33"
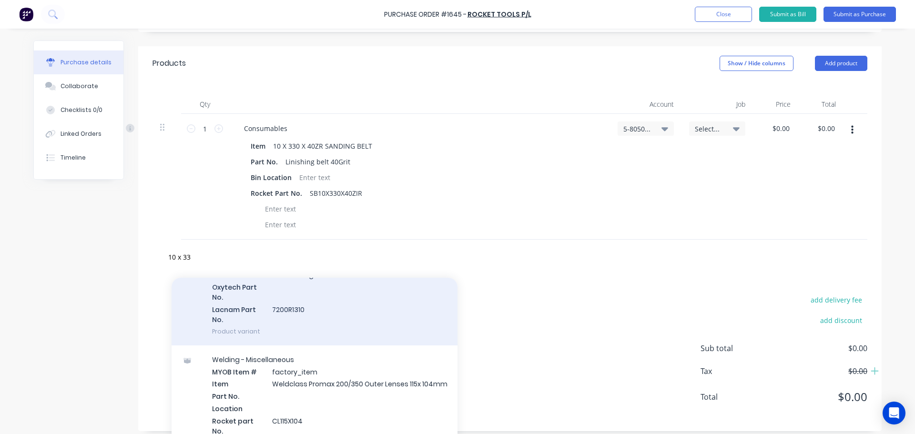
scroll to position [191, 0]
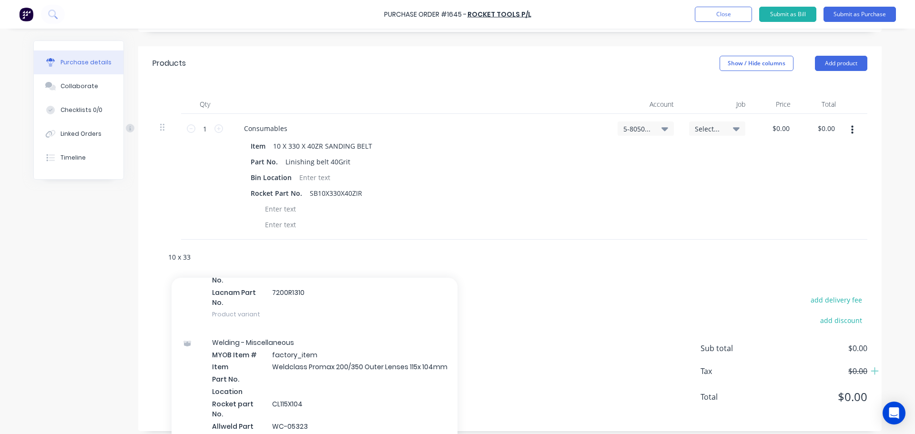
drag, startPoint x: 214, startPoint y: 264, endPoint x: 208, endPoint y: 259, distance: 8.1
click at [211, 261] on input "10 x 33" at bounding box center [263, 256] width 191 height 19
type textarea "x"
type input "10 x 330"
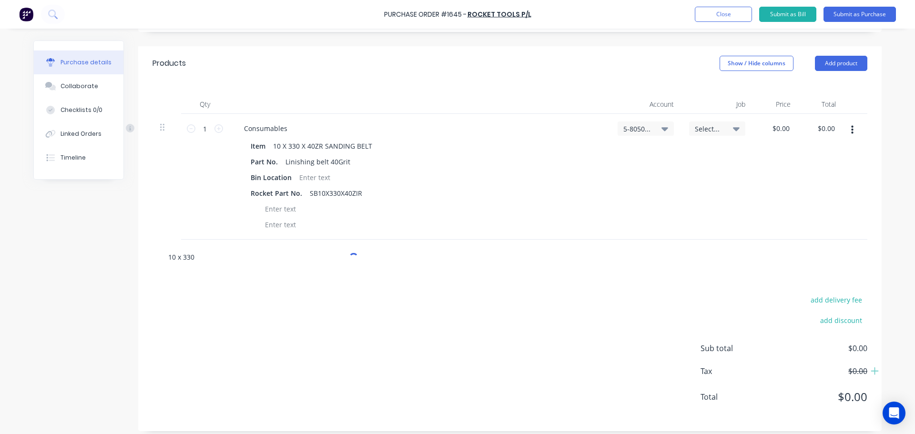
type textarea "x"
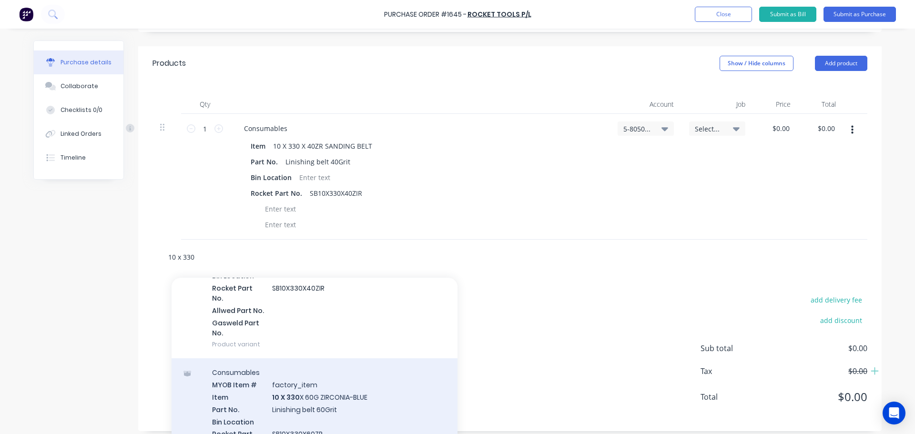
scroll to position [143, 0]
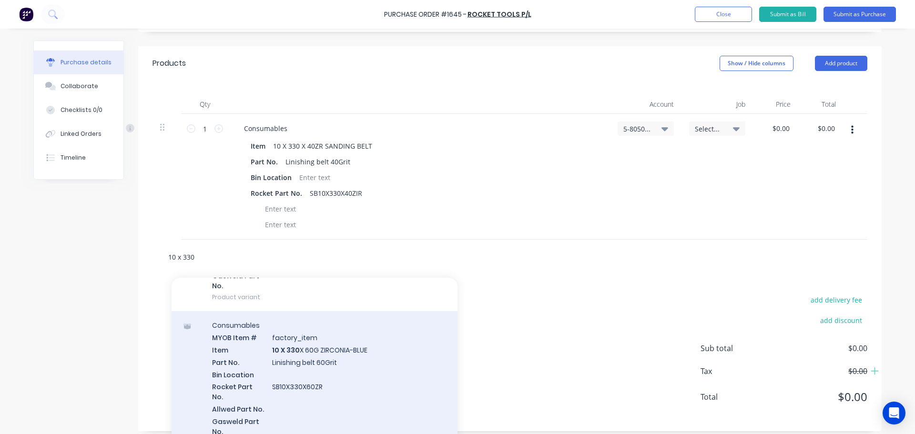
type input "10 x 330"
click at [298, 347] on div "Consumables MYOB Item # factory_item Item 10 X 330 X 60G ZIRCONIA-BLUE Part No.…" at bounding box center [314, 384] width 286 height 146
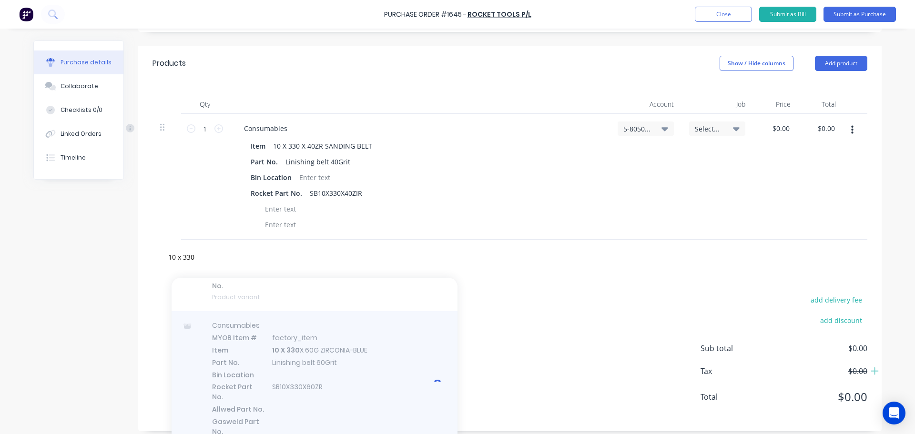
type textarea "x"
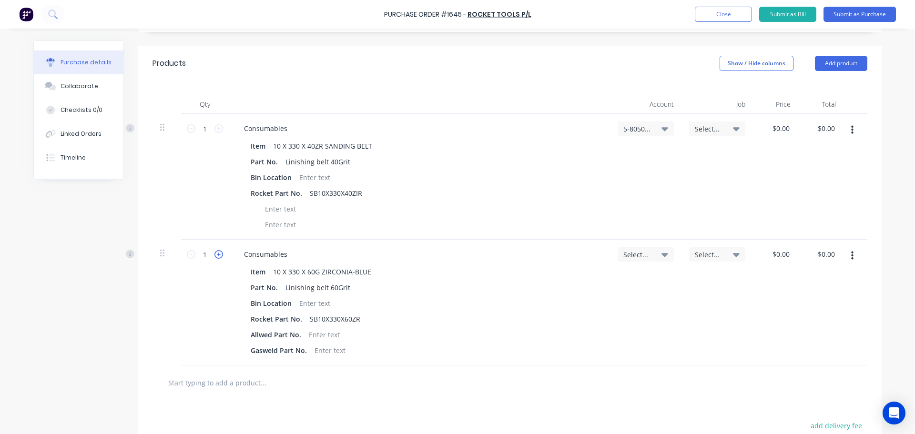
click at [216, 254] on icon at bounding box center [218, 254] width 9 height 9
type textarea "x"
type input "2"
click at [216, 254] on icon at bounding box center [218, 254] width 9 height 9
type textarea "x"
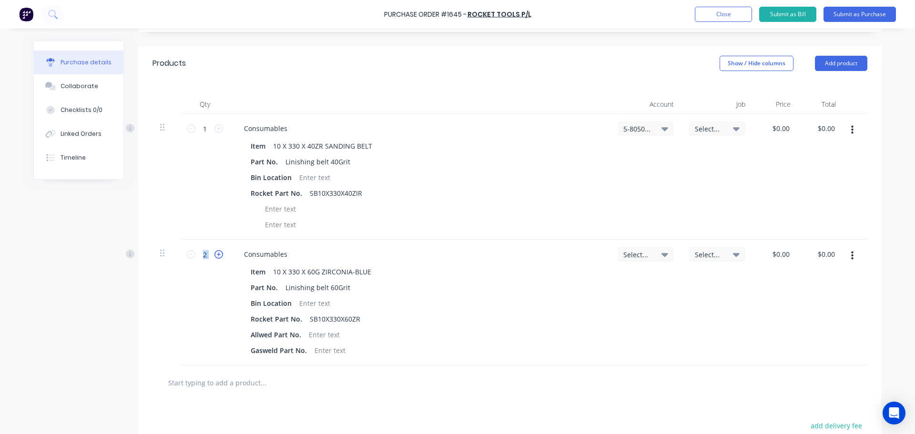
type input "3"
click at [216, 254] on icon at bounding box center [218, 254] width 9 height 9
type textarea "x"
type input "4"
click at [216, 254] on icon at bounding box center [218, 254] width 9 height 9
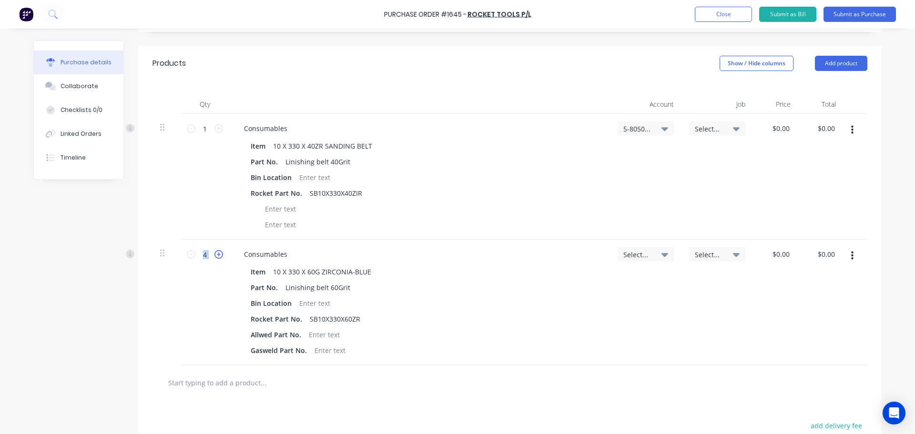
type textarea "x"
type input "5"
click at [216, 130] on icon at bounding box center [218, 128] width 9 height 9
type textarea "x"
type input "2"
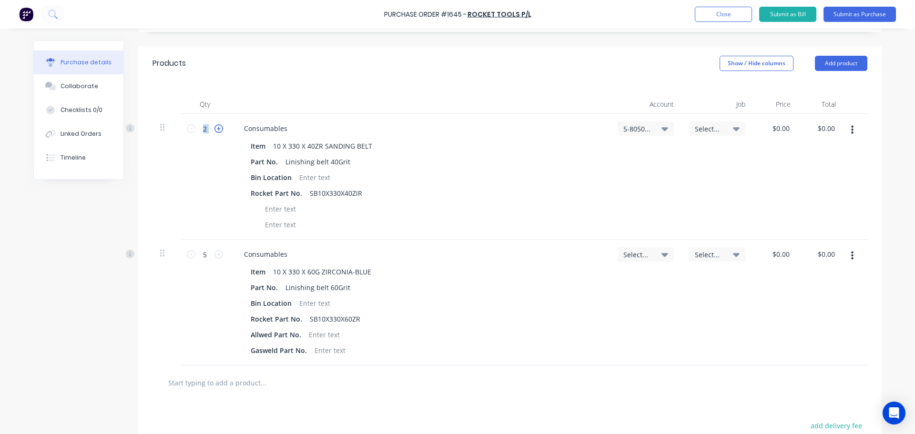
click at [216, 130] on icon at bounding box center [218, 128] width 9 height 9
type textarea "x"
type input "3"
click at [216, 130] on icon at bounding box center [218, 128] width 9 height 9
type textarea "x"
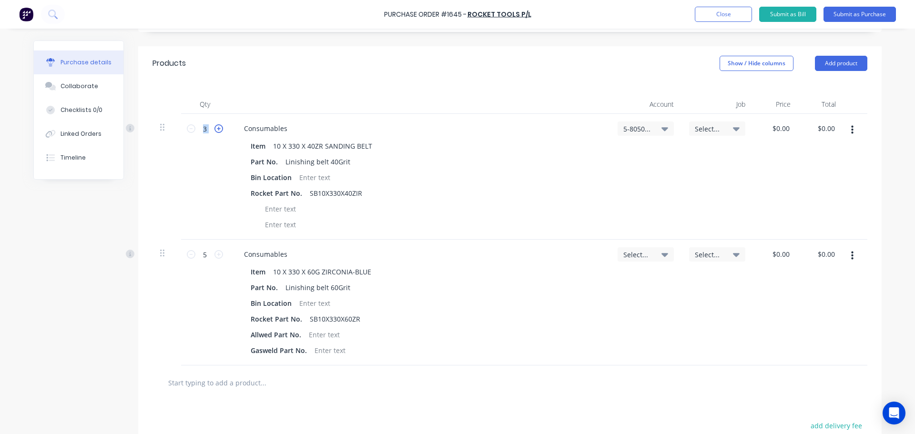
type input "4"
click at [216, 130] on icon at bounding box center [218, 128] width 9 height 9
type textarea "x"
type input "5"
click at [662, 252] on icon at bounding box center [664, 254] width 7 height 10
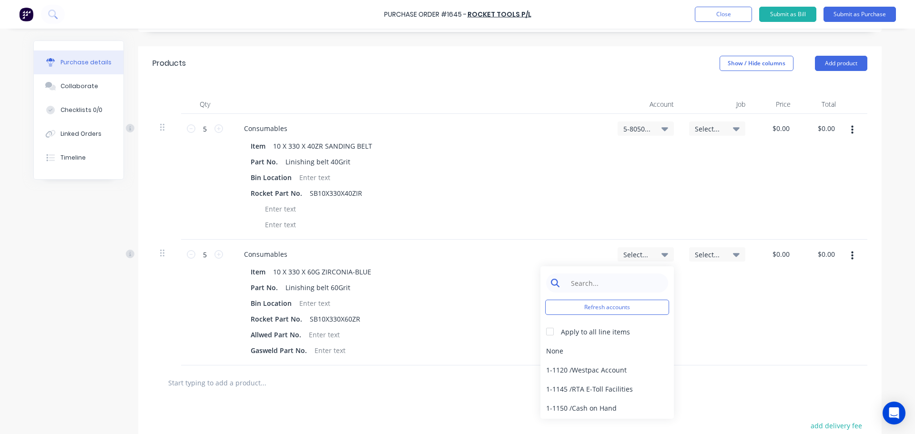
type textarea "x"
click at [595, 282] on input at bounding box center [614, 282] width 98 height 19
type input "5-8050"
click at [614, 351] on div "5-8050 / COS - Mfg Consumables" at bounding box center [606, 350] width 133 height 19
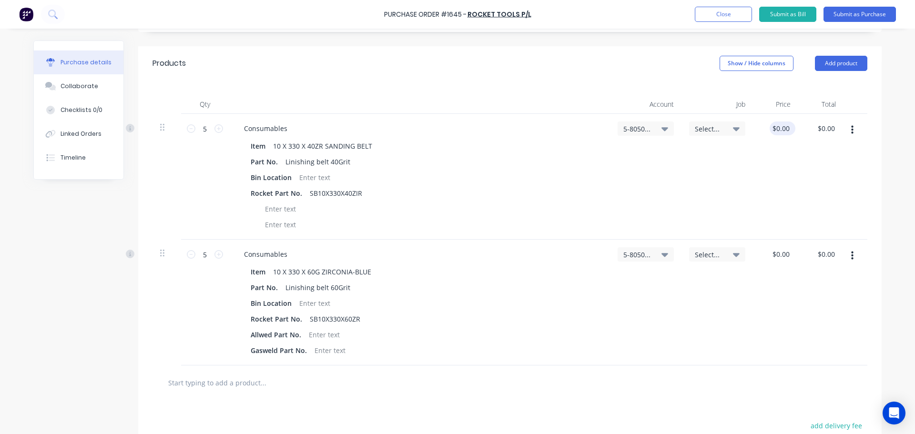
type textarea "x"
drag, startPoint x: 783, startPoint y: 127, endPoint x: 762, endPoint y: 125, distance: 20.5
click at [762, 125] on div "0.00 0.00" at bounding box center [775, 177] width 45 height 126
type input "1.73"
type textarea "x"
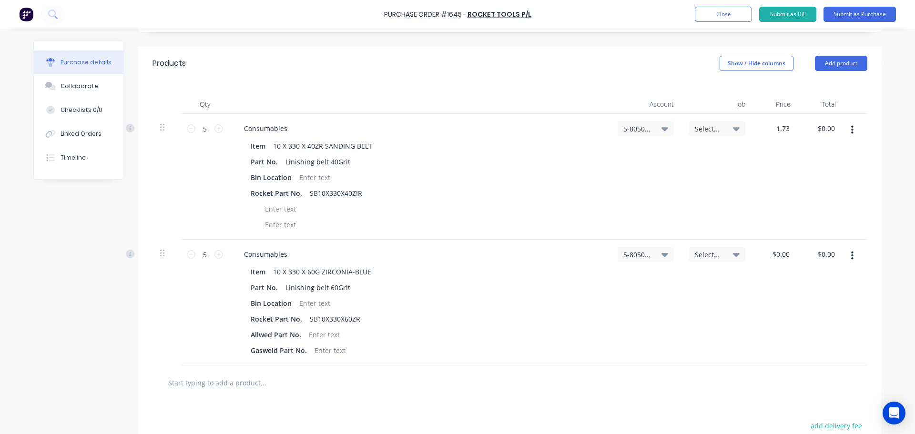
type input "$1.73"
type input "8.65"
type textarea "x"
type input "$8.65"
drag, startPoint x: 791, startPoint y: 253, endPoint x: 759, endPoint y: 251, distance: 31.5
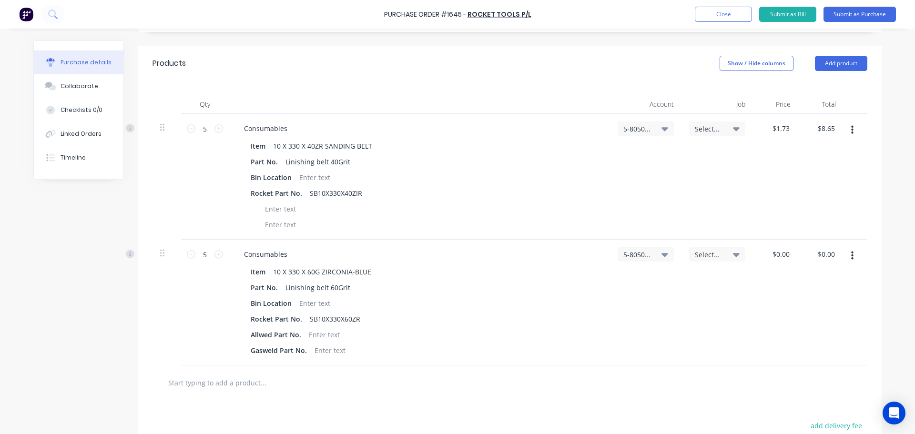
click at [759, 251] on div "$0.00 $0.00" at bounding box center [775, 303] width 45 height 126
type textarea "x"
type input "0.00"
drag, startPoint x: 774, startPoint y: 252, endPoint x: 781, endPoint y: 252, distance: 6.7
click at [776, 252] on input "0.00" at bounding box center [782, 254] width 18 height 14
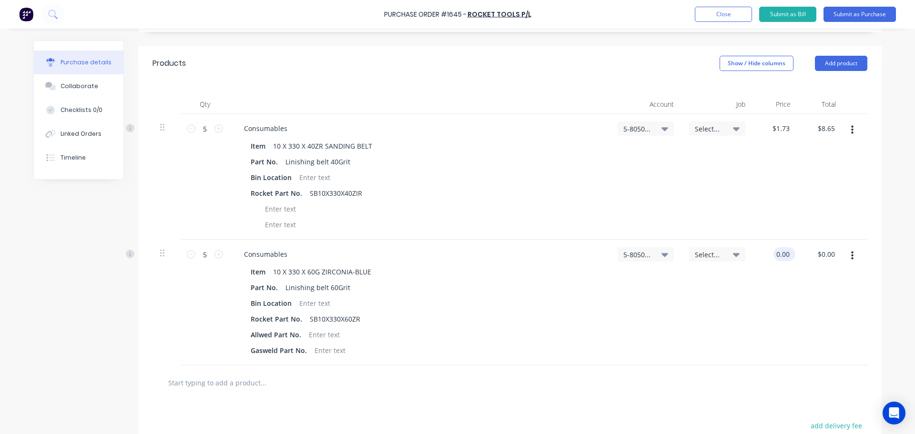
type textarea "x"
type input "$0.00"
drag, startPoint x: 790, startPoint y: 254, endPoint x: 768, endPoint y: 251, distance: 22.2
click at [769, 251] on div "$0.00 $0.00" at bounding box center [782, 254] width 26 height 14
type textarea "x"
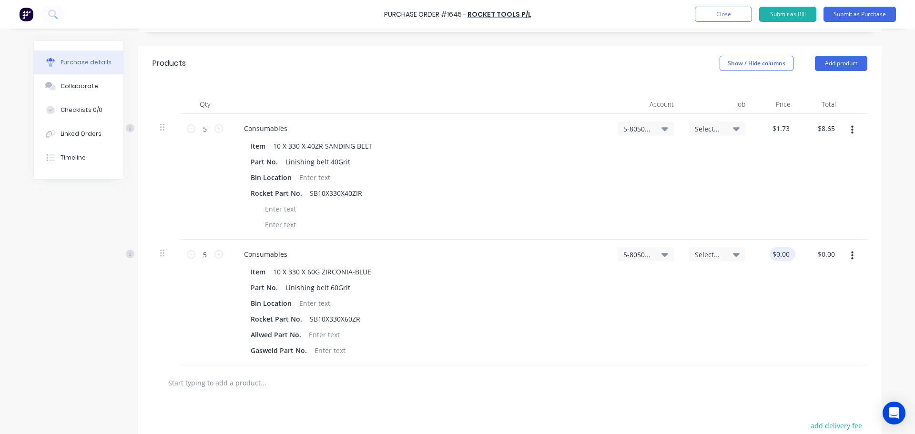
type input "0.00"
click at [785, 254] on input "0.00" at bounding box center [780, 254] width 22 height 14
type textarea "x"
drag, startPoint x: 785, startPoint y: 254, endPoint x: 773, endPoint y: 254, distance: 12.4
click at [773, 254] on input "0.00" at bounding box center [782, 254] width 18 height 14
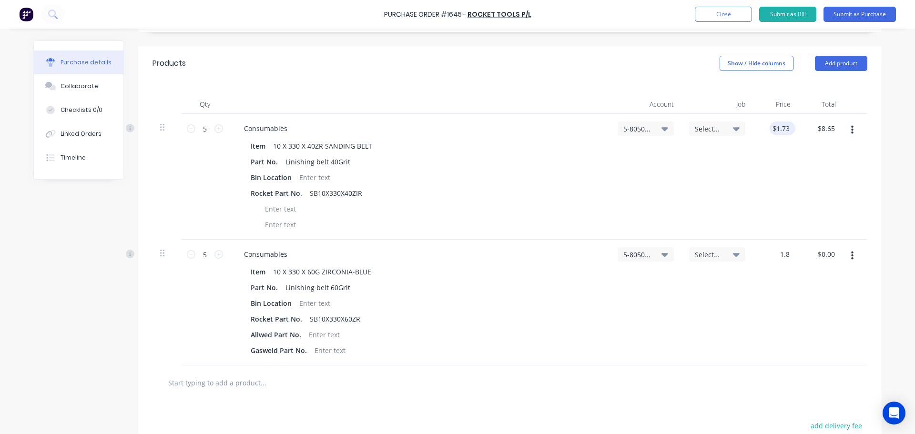
type input "1.8"
type textarea "x"
type input "1.73"
type input "$1.80"
type input "$9.00"
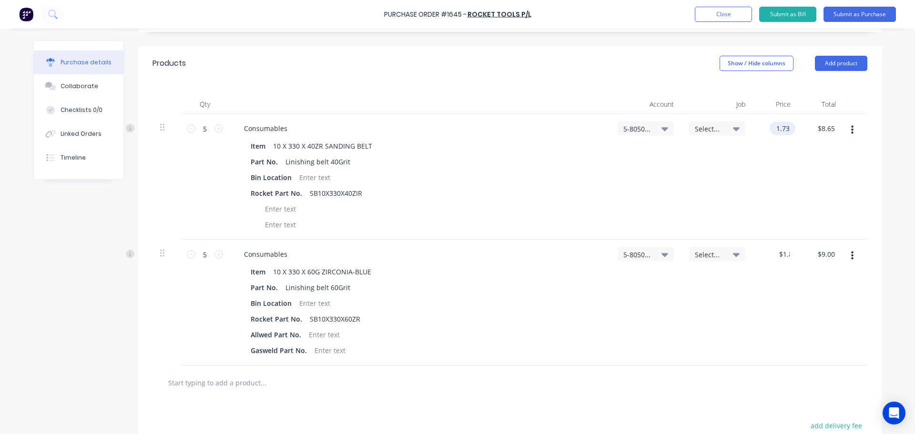
click at [783, 128] on input "1.73" at bounding box center [780, 128] width 22 height 14
type textarea "x"
drag, startPoint x: 787, startPoint y: 130, endPoint x: 777, endPoint y: 128, distance: 9.7
click at [777, 128] on input "1.73" at bounding box center [782, 128] width 18 height 14
type input "1082"
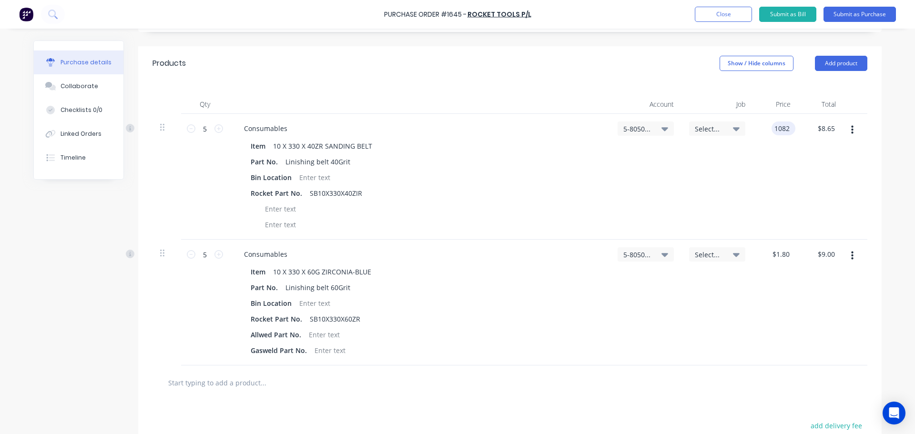
type textarea "x"
click at [778, 127] on input "1082" at bounding box center [781, 128] width 20 height 14
type input "1.82"
type textarea "x"
type input "$1.82"
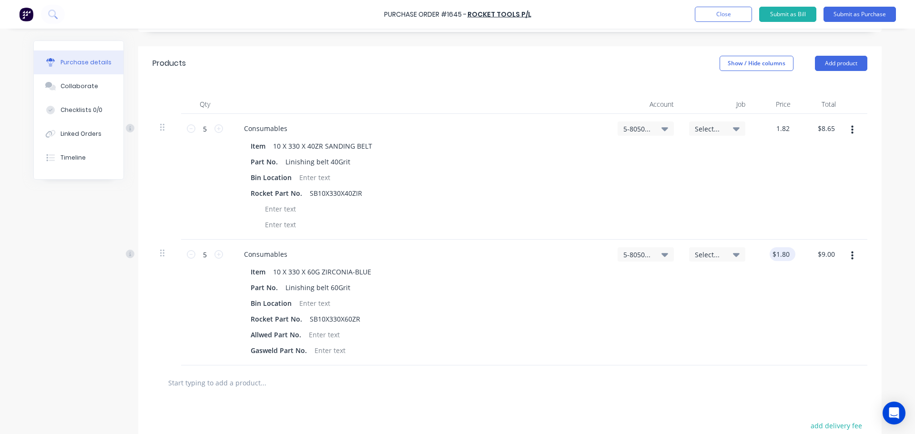
type input "$9.10"
click at [782, 253] on input "1.80" at bounding box center [782, 254] width 18 height 14
type input "1.71"
type textarea "x"
type input "$1.71"
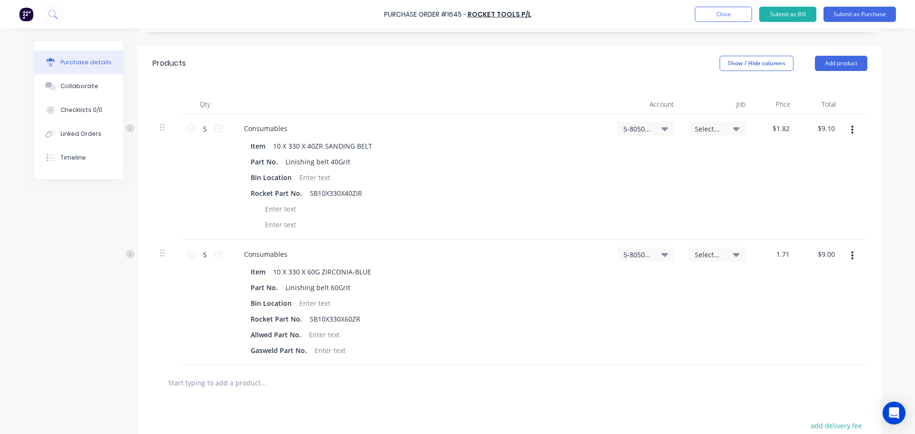
type input "8.55"
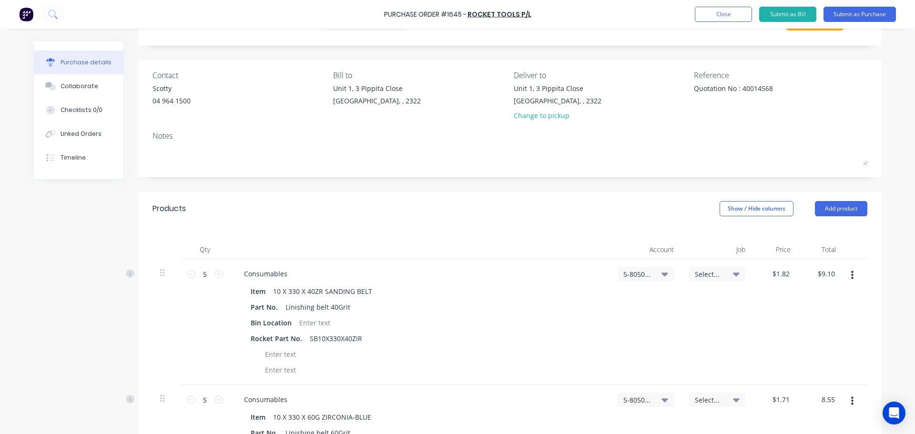
scroll to position [37, 0]
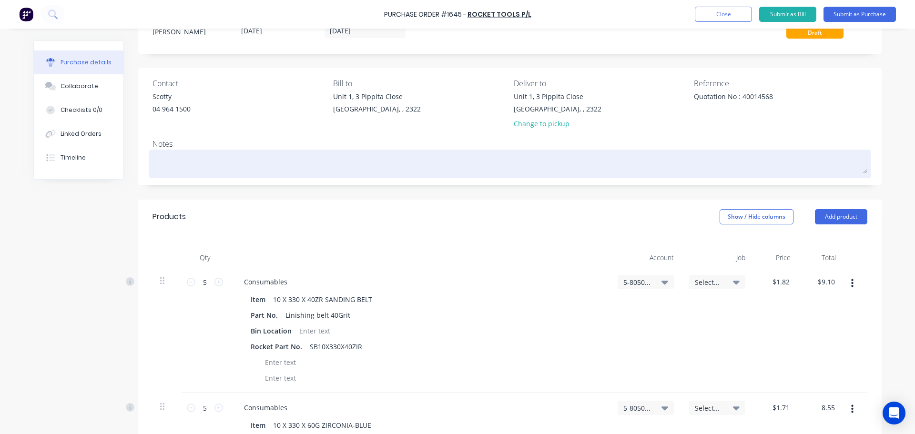
type textarea "x"
type input "$8.55"
click at [159, 157] on textarea at bounding box center [509, 162] width 715 height 21
type textarea "x"
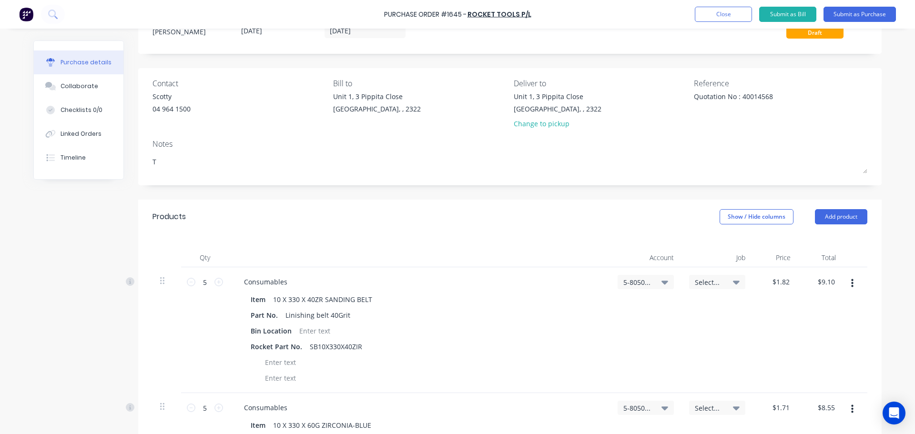
type textarea "T"
type textarea "x"
type textarea "T"
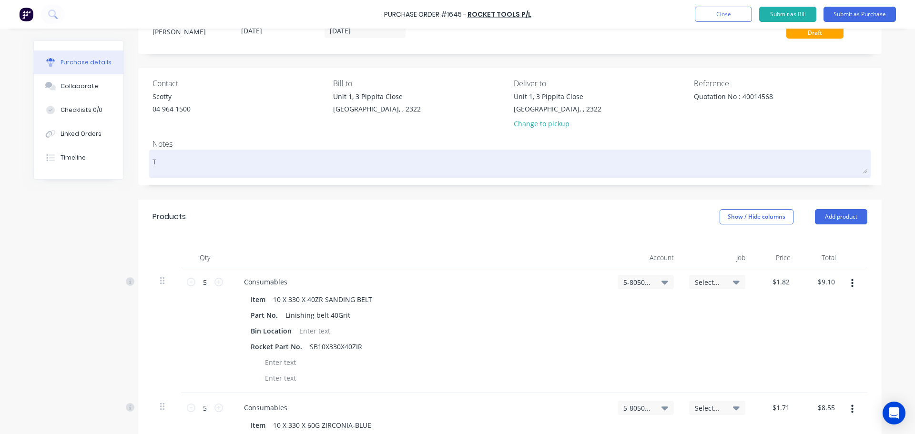
click at [167, 167] on textarea "T" at bounding box center [509, 162] width 715 height 21
type textarea "x"
type textarea "Te"
type textarea "x"
type textarea "Tew"
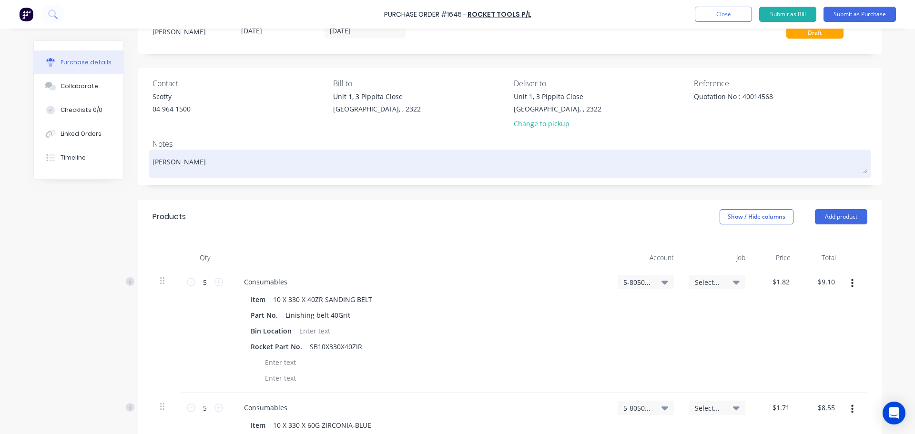
type textarea "x"
type textarea "Tewd"
type textarea "x"
type textarea "Tewdw"
type textarea "x"
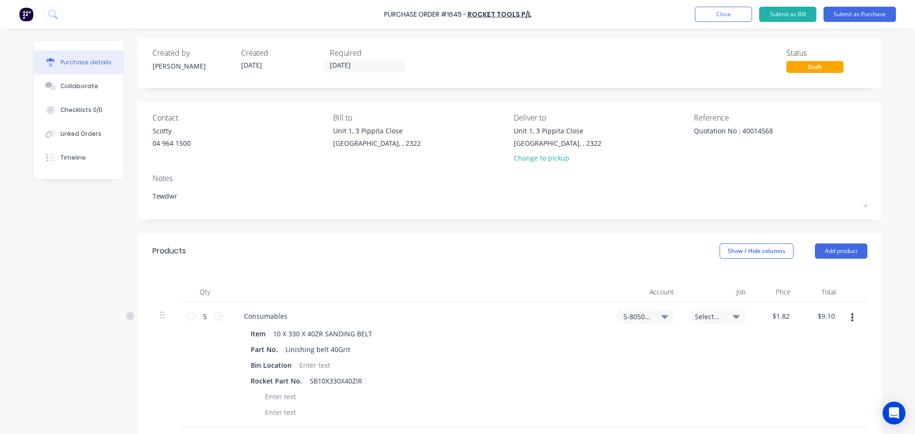
scroll to position [0, 0]
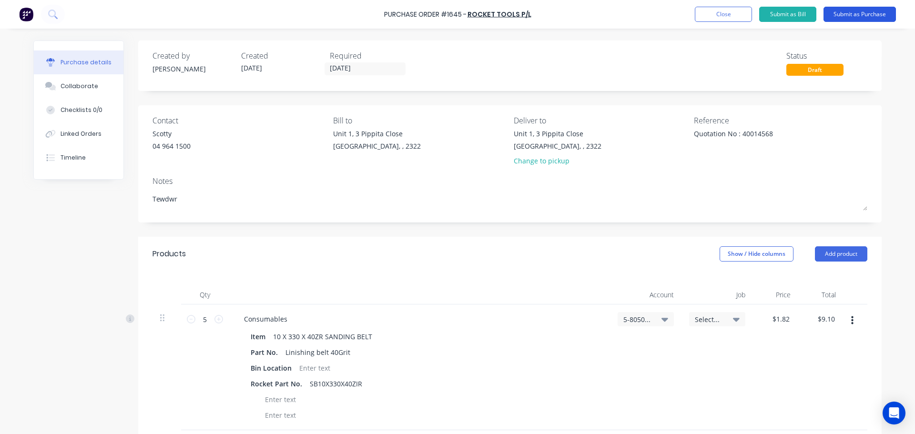
type textarea "Tewdwr"
type textarea "x"
type textarea "Tewdwr"
click at [852, 15] on button "Submit as Purchase" at bounding box center [859, 14] width 72 height 15
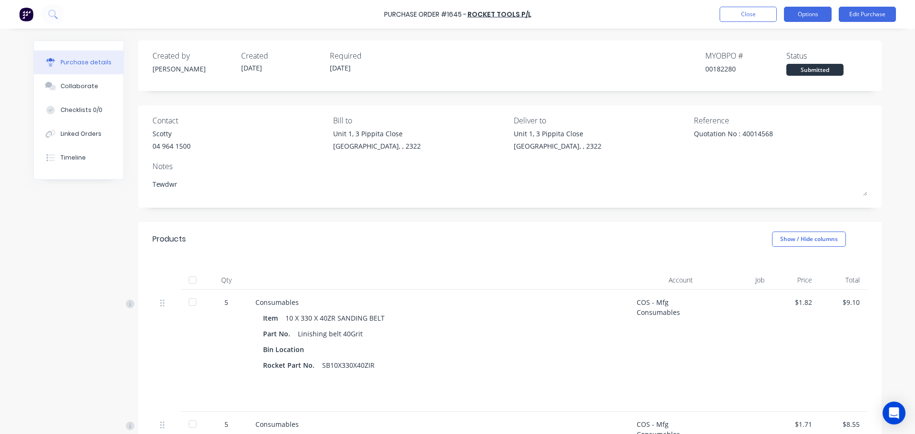
click at [809, 16] on button "Options" at bounding box center [808, 14] width 48 height 15
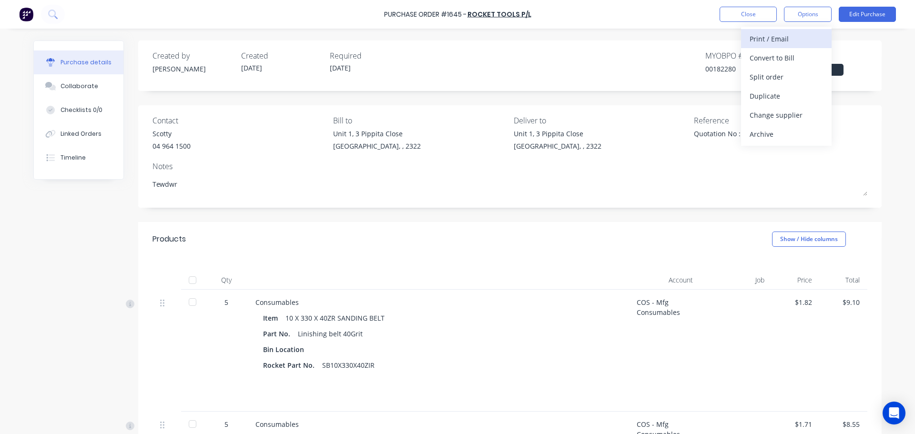
click at [776, 36] on div "Print / Email" at bounding box center [785, 39] width 73 height 14
click at [778, 60] on div "With pricing" at bounding box center [785, 58] width 73 height 14
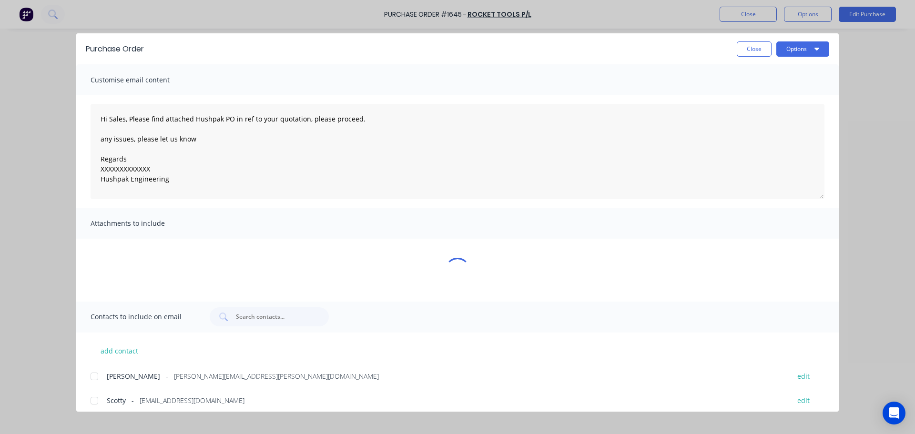
type textarea "x"
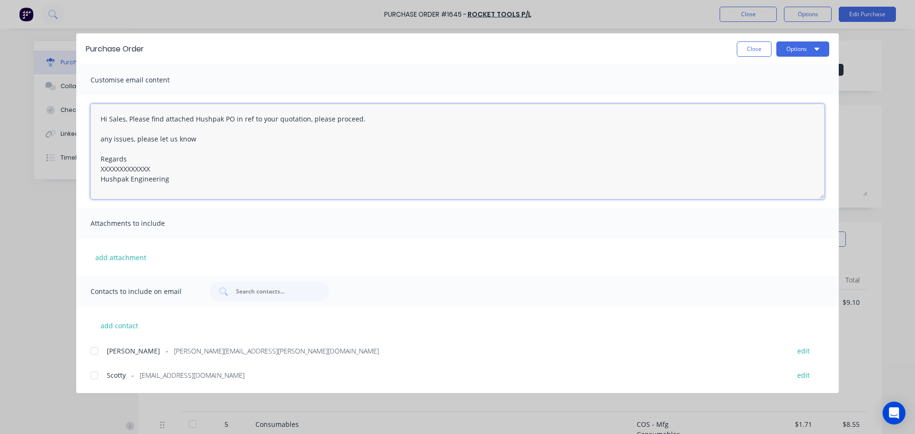
drag, startPoint x: 150, startPoint y: 171, endPoint x: 99, endPoint y: 166, distance: 51.2
click at [99, 166] on textarea "Hi Sales, Please find attached Hushpak PO in ref to your quotation, please proc…" at bounding box center [458, 151] width 734 height 95
click at [96, 376] on div at bounding box center [94, 375] width 19 height 19
type textarea "Hi Sales, Please find attached Hushpak PO in ref to your quotation, please proc…"
click at [793, 52] on button "Options" at bounding box center [802, 48] width 53 height 15
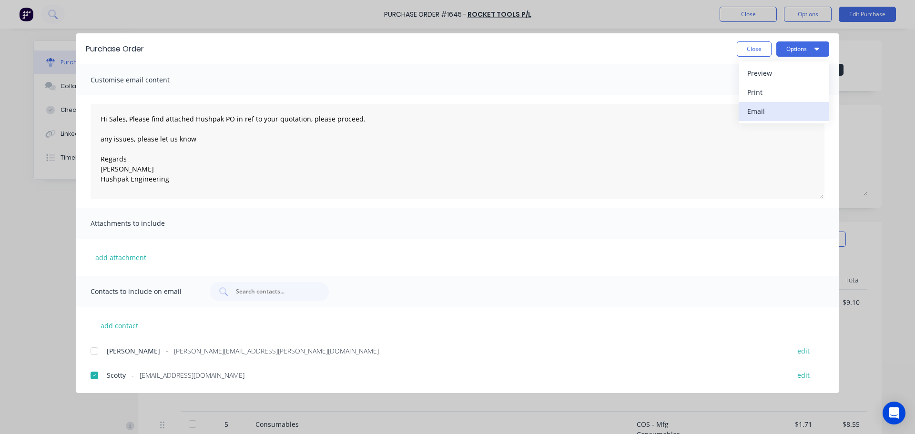
click at [759, 107] on div "Email" at bounding box center [783, 111] width 73 height 14
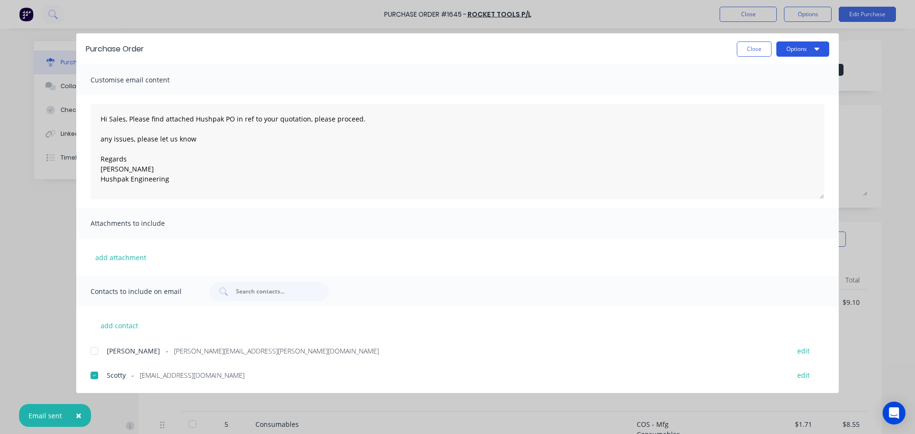
click at [785, 50] on button "Options" at bounding box center [802, 48] width 53 height 15
click at [766, 90] on div "Print" at bounding box center [783, 92] width 73 height 14
type textarea "x"
